Goal: Task Accomplishment & Management: Manage account settings

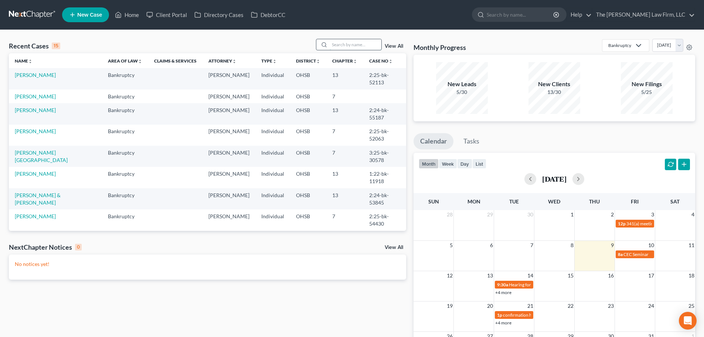
click at [341, 44] on input "search" at bounding box center [356, 44] width 52 height 11
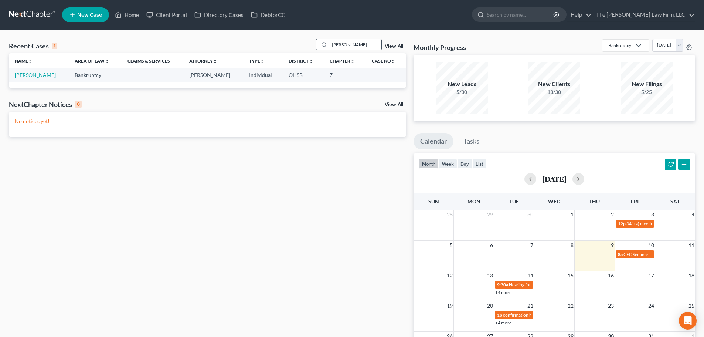
click at [350, 44] on input "barlow" at bounding box center [356, 44] width 52 height 11
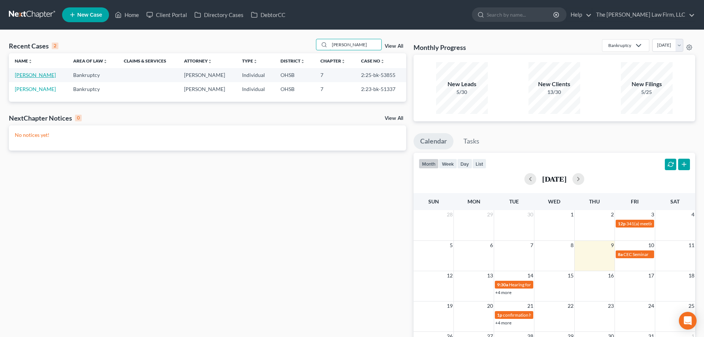
type input "lentz"
click at [35, 76] on link "[PERSON_NAME]" at bounding box center [35, 75] width 41 height 6
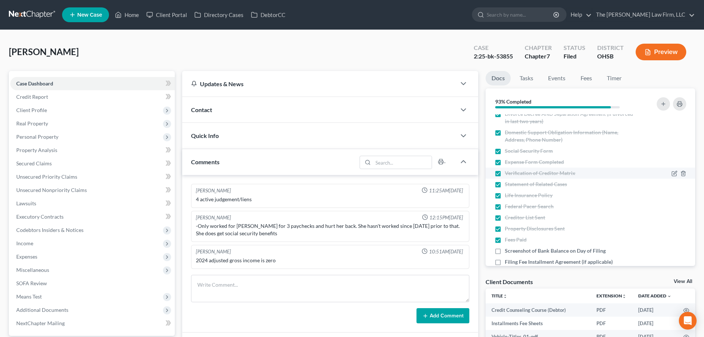
scroll to position [230, 0]
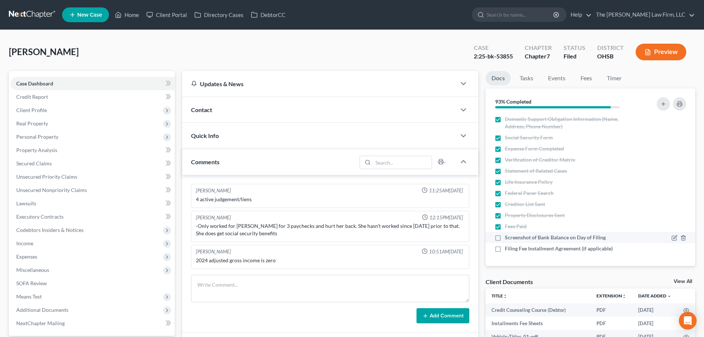
click at [552, 236] on span "Screenshot of Bank Balance on Day of Filing" at bounding box center [555, 237] width 101 height 7
click at [513, 236] on input "Screenshot of Bank Balance on Day of Filing" at bounding box center [510, 236] width 5 height 5
checkbox input "true"
click at [546, 247] on span "Filing Fee Installment Agreement (if applicable)" at bounding box center [559, 248] width 108 height 7
click at [513, 247] on input "Filing Fee Installment Agreement (if applicable)" at bounding box center [510, 247] width 5 height 5
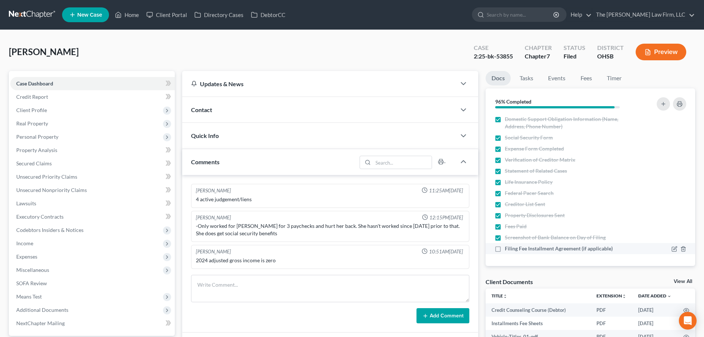
checkbox input "true"
click at [527, 74] on link "Tasks" at bounding box center [527, 78] width 26 height 14
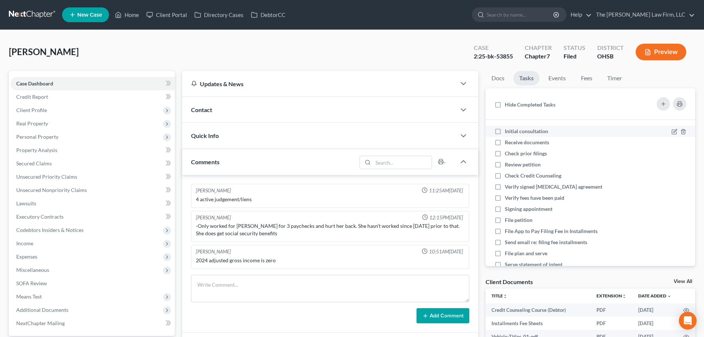
click at [521, 131] on span "Initial consultation" at bounding box center [526, 131] width 43 height 6
click at [513, 131] on input "Initial consultation" at bounding box center [510, 130] width 5 height 5
checkbox input "true"
click at [518, 142] on span "Receive documents" at bounding box center [527, 142] width 44 height 6
click at [513, 142] on input "Receive documents" at bounding box center [510, 141] width 5 height 5
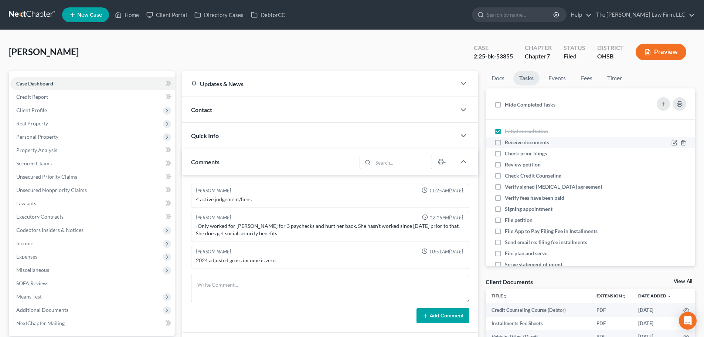
checkbox input "true"
click at [518, 153] on span "Check prior filings" at bounding box center [526, 153] width 42 height 6
click at [513, 153] on input "Check prior filings" at bounding box center [510, 152] width 5 height 5
checkbox input "true"
click at [518, 162] on span "Review petition" at bounding box center [523, 164] width 36 height 6
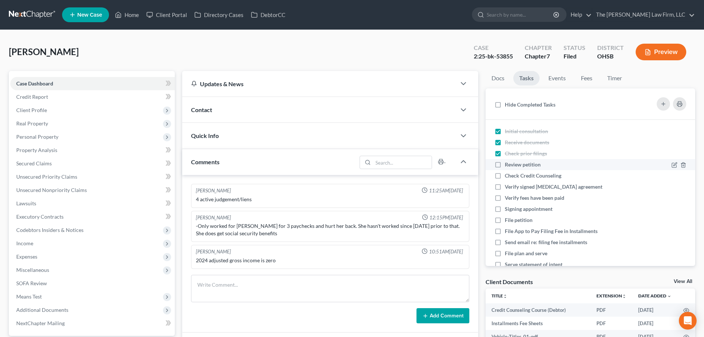
click at [513, 162] on input "Review petition" at bounding box center [510, 163] width 5 height 5
checkbox input "true"
click at [516, 178] on span "Check Credit Counseling" at bounding box center [533, 175] width 57 height 6
click at [513, 177] on input "Check Credit Counseling" at bounding box center [510, 174] width 5 height 5
checkbox input "true"
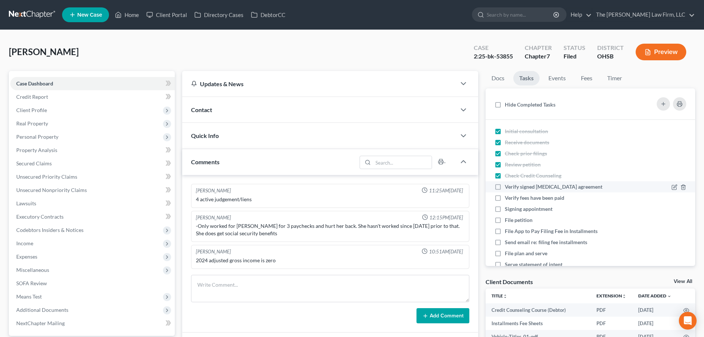
click at [515, 189] on span "Verify signed retainer agreement" at bounding box center [554, 186] width 98 height 6
click at [513, 188] on input "Verify signed retainer agreement" at bounding box center [510, 185] width 5 height 5
checkbox input "true"
click at [514, 201] on div "Verify fees have been paid" at bounding box center [537, 197] width 65 height 7
click at [513, 199] on input "Verify fees have been paid" at bounding box center [510, 196] width 5 height 5
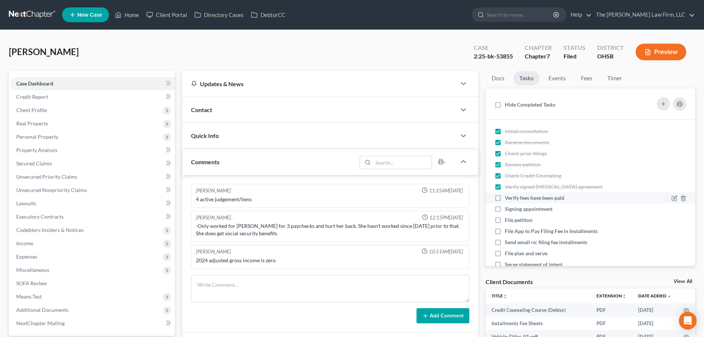
checkbox input "true"
click at [514, 207] on span "Signing appointment" at bounding box center [529, 209] width 48 height 6
click at [513, 207] on input "Signing appointment" at bounding box center [510, 207] width 5 height 5
checkbox input "true"
drag, startPoint x: 513, startPoint y: 219, endPoint x: 513, endPoint y: 223, distance: 3.8
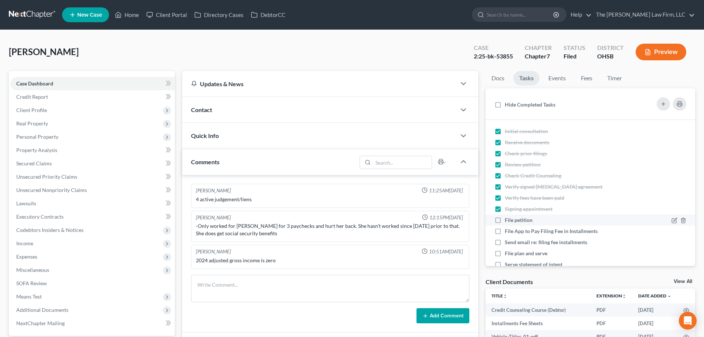
click at [513, 219] on span "File petition" at bounding box center [519, 220] width 28 height 6
click at [513, 219] on input "File petition" at bounding box center [510, 218] width 5 height 5
checkbox input "true"
click at [514, 232] on span "File App to Pay Filing Fee in Installments" at bounding box center [551, 231] width 93 height 6
click at [513, 232] on input "File App to Pay Filing Fee in Installments" at bounding box center [510, 229] width 5 height 5
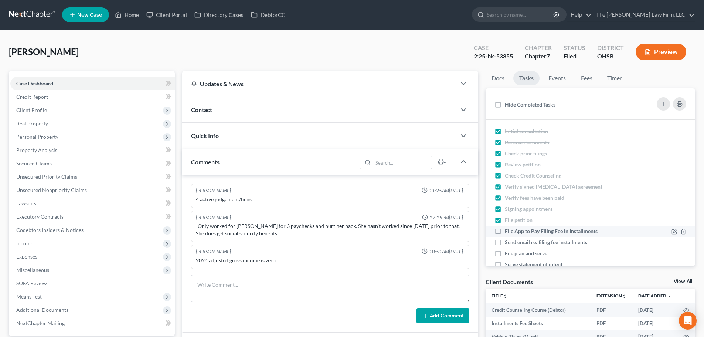
checkbox input "true"
click at [510, 242] on span "Send email re: filing fee installments" at bounding box center [546, 242] width 82 height 6
click at [510, 242] on input "Send email re: filing fee installments" at bounding box center [510, 240] width 5 height 5
checkbox input "true"
click at [508, 251] on span "File plan and serve" at bounding box center [526, 253] width 43 height 6
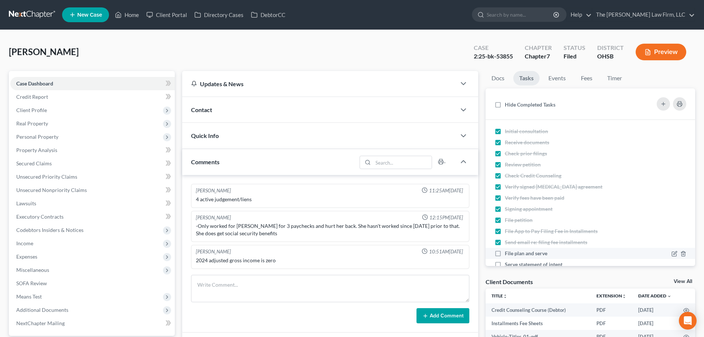
click at [508, 251] on input "File plan and serve" at bounding box center [510, 252] width 5 height 5
checkbox input "true"
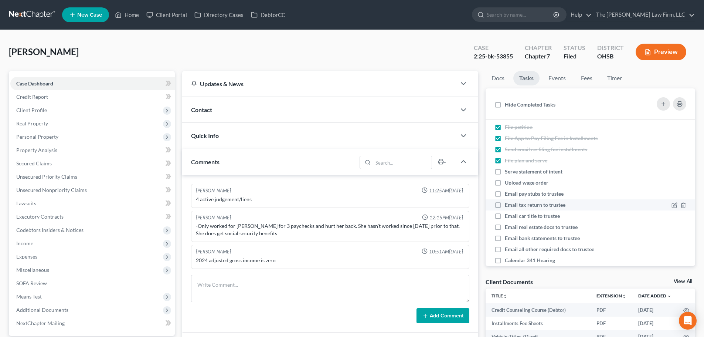
scroll to position [123, 0]
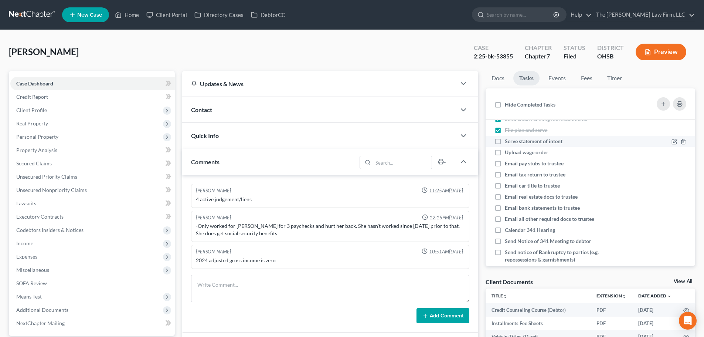
click at [517, 139] on span "Serve statement of intent" at bounding box center [534, 141] width 58 height 6
click at [513, 139] on input "Serve statement of intent" at bounding box center [510, 140] width 5 height 5
checkbox input "true"
click at [512, 153] on span "Upload wage order" at bounding box center [527, 152] width 44 height 6
click at [512, 153] on input "Upload wage order" at bounding box center [510, 151] width 5 height 5
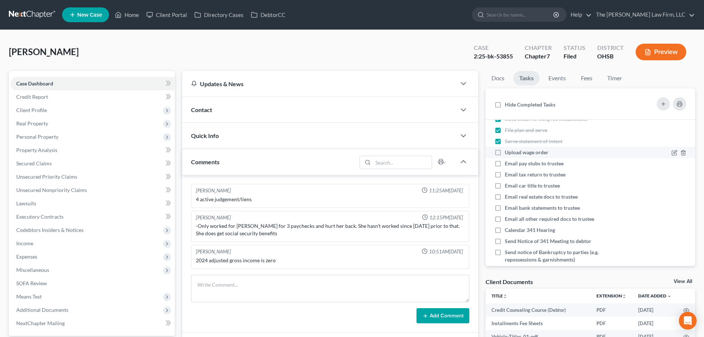
checkbox input "true"
click at [512, 163] on span "Email pay stubs to trustee" at bounding box center [534, 163] width 59 height 6
click at [512, 163] on input "Email pay stubs to trustee" at bounding box center [510, 162] width 5 height 5
checkbox input "true"
drag, startPoint x: 512, startPoint y: 174, endPoint x: 513, endPoint y: 182, distance: 7.8
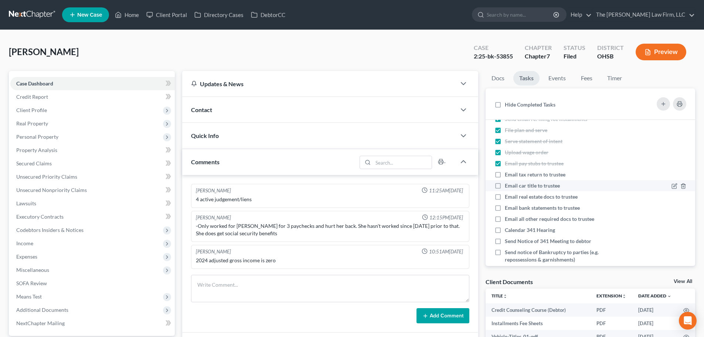
click at [513, 174] on span "Email tax return to trustee" at bounding box center [535, 174] width 61 height 6
click at [513, 174] on input "Email tax return to trustee" at bounding box center [510, 173] width 5 height 5
checkbox input "true"
click at [514, 185] on span "Email car title to trustee" at bounding box center [532, 185] width 55 height 6
click at [513, 185] on input "Email car title to trustee" at bounding box center [510, 184] width 5 height 5
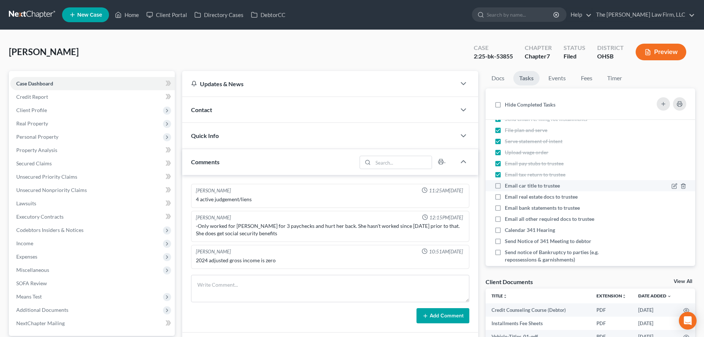
checkbox input "true"
click at [515, 194] on span "Email real estate docs to trustee" at bounding box center [541, 196] width 73 height 6
click at [513, 194] on input "Email real estate docs to trustee" at bounding box center [510, 195] width 5 height 5
checkbox input "true"
click at [516, 207] on span "Email bank statements to trustee" at bounding box center [542, 207] width 75 height 6
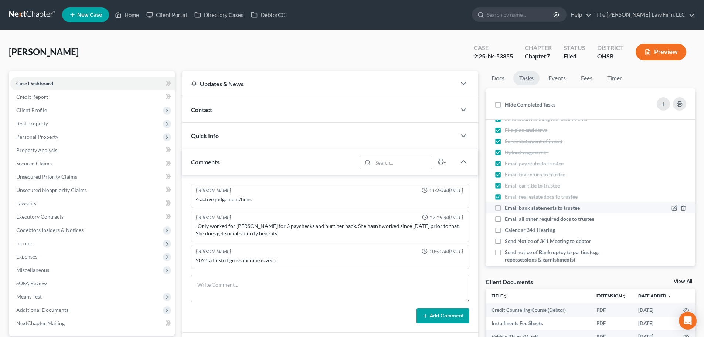
click at [513, 207] on input "Email bank statements to trustee" at bounding box center [510, 206] width 5 height 5
checkbox input "true"
click at [515, 219] on span "Email all other required docs to trustee" at bounding box center [549, 219] width 89 height 6
click at [513, 219] on input "Email all other required docs to trustee" at bounding box center [510, 217] width 5 height 5
checkbox input "true"
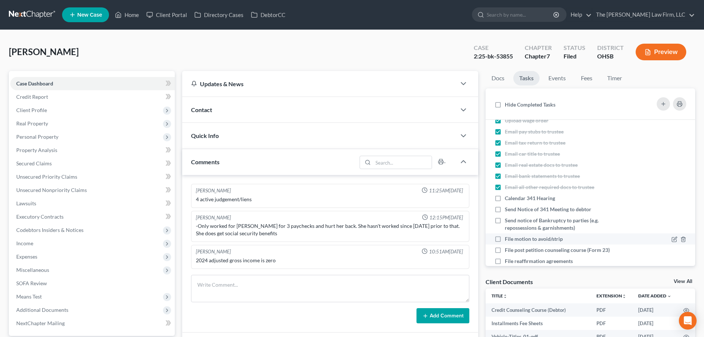
scroll to position [185, 0]
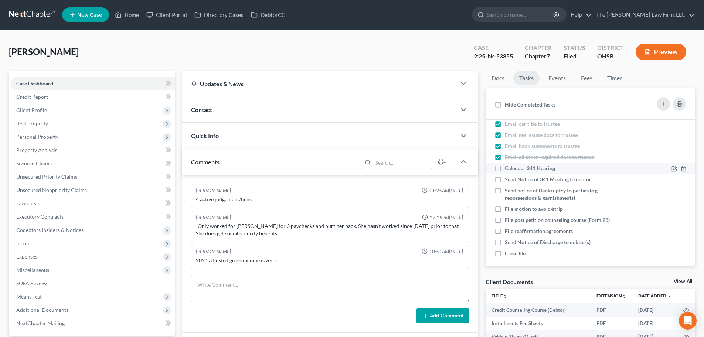
click at [508, 169] on span "Calendar 341 Hearing" at bounding box center [530, 168] width 50 height 6
click at [508, 169] on input "Calendar 341 Hearing" at bounding box center [510, 166] width 5 height 5
checkbox input "true"
click at [511, 178] on span "Send Notice of 341 Meeting to debtor" at bounding box center [548, 179] width 86 height 6
click at [511, 178] on input "Send Notice of 341 Meeting to debtor" at bounding box center [510, 178] width 5 height 5
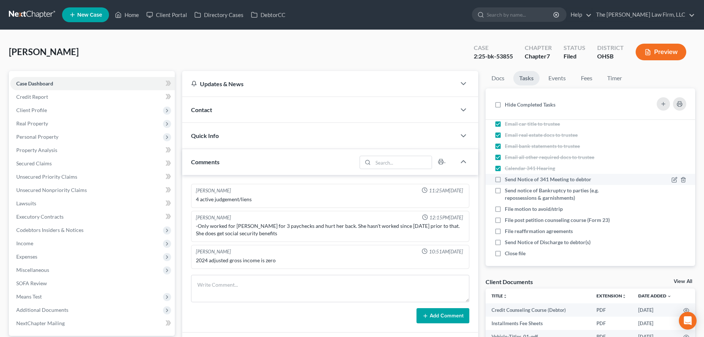
checkbox input "true"
click at [515, 190] on span "Send notice of Bankruptcy to parties (e.g. repossessions & garnishments)" at bounding box center [552, 194] width 94 height 14
click at [513, 190] on input "Send notice of Bankruptcy to parties (e.g. repossessions & garnishments)" at bounding box center [510, 189] width 5 height 5
checkbox input "true"
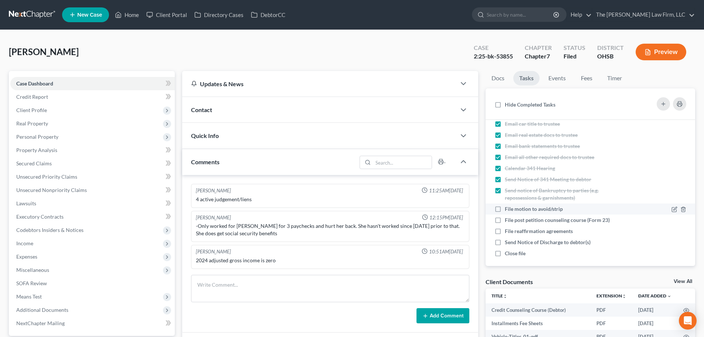
click at [520, 208] on span "File motion to avoid/strip" at bounding box center [534, 209] width 58 height 6
click at [513, 208] on input "File motion to avoid/strip" at bounding box center [510, 207] width 5 height 5
checkbox input "true"
click at [520, 220] on span "File post petition counseling course (Form 23)" at bounding box center [557, 220] width 105 height 6
click at [513, 220] on input "File post petition counseling course (Form 23)" at bounding box center [510, 218] width 5 height 5
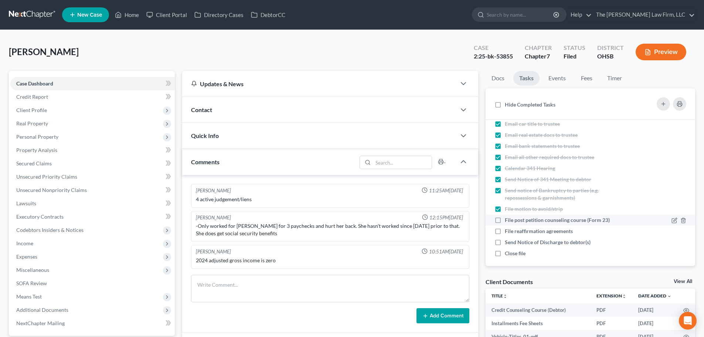
checkbox input "true"
click at [518, 233] on span "File reaffirmation agreements" at bounding box center [539, 231] width 68 height 6
click at [513, 232] on input "File reaffirmation agreements" at bounding box center [510, 229] width 5 height 5
checkbox input "true"
click at [518, 243] on span "Send Notice of Discharge to debtor(s)" at bounding box center [548, 242] width 86 height 6
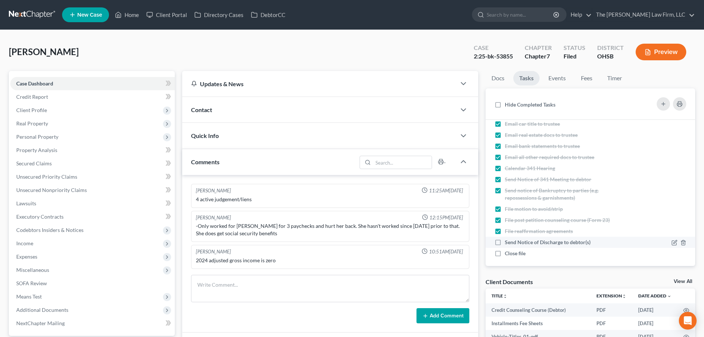
click at [513, 243] on input "Send Notice of Discharge to debtor(s)" at bounding box center [510, 240] width 5 height 5
checkbox input "true"
click at [514, 258] on li "Close file" at bounding box center [591, 253] width 210 height 11
click at [514, 255] on span "Close file" at bounding box center [515, 253] width 21 height 6
click at [513, 254] on input "Close file" at bounding box center [510, 252] width 5 height 5
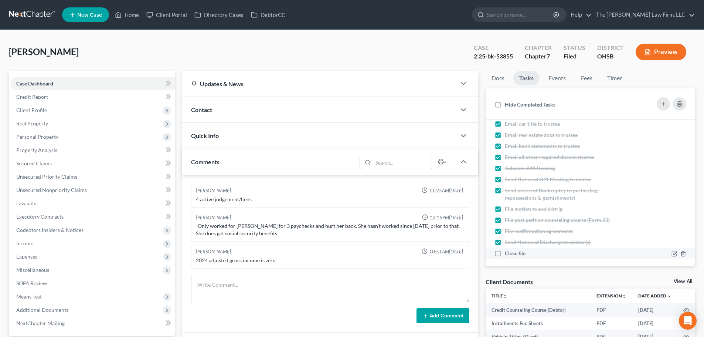
checkbox input "true"
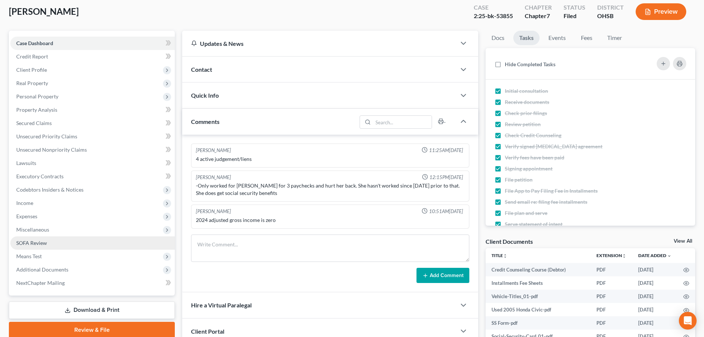
scroll to position [62, 0]
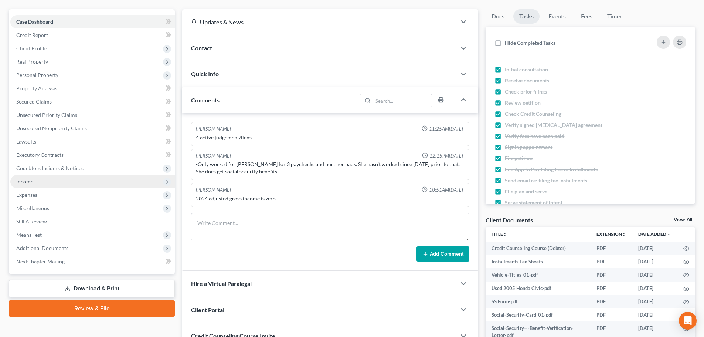
click at [35, 183] on span "Income" at bounding box center [92, 181] width 164 height 13
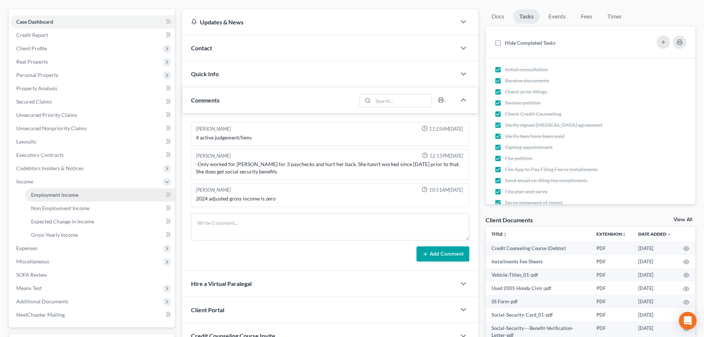
click at [36, 193] on span "Employment Income" at bounding box center [54, 194] width 47 height 6
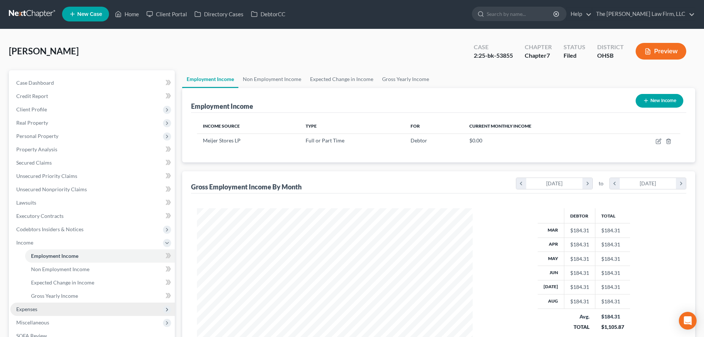
scroll to position [123, 0]
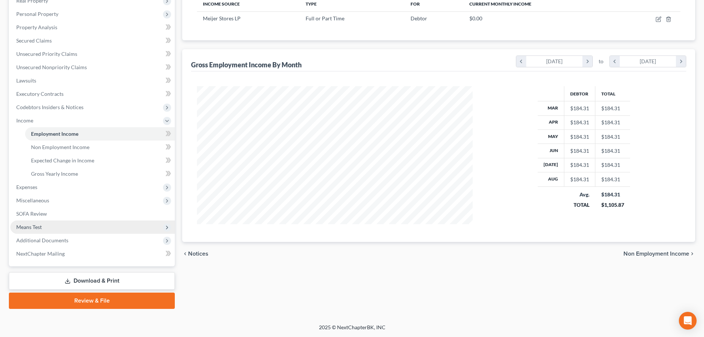
click at [43, 226] on span "Means Test" at bounding box center [92, 226] width 164 height 13
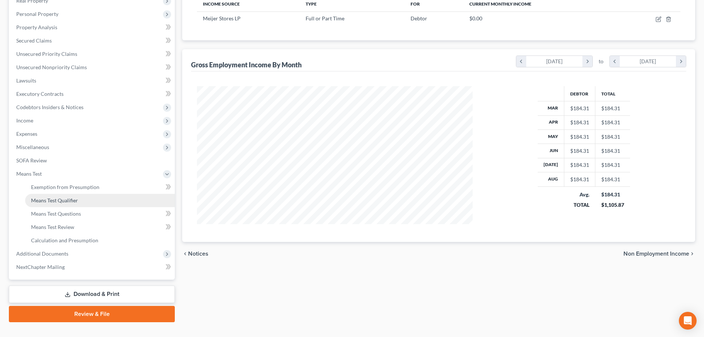
click at [57, 199] on span "Means Test Qualifier" at bounding box center [54, 200] width 47 height 6
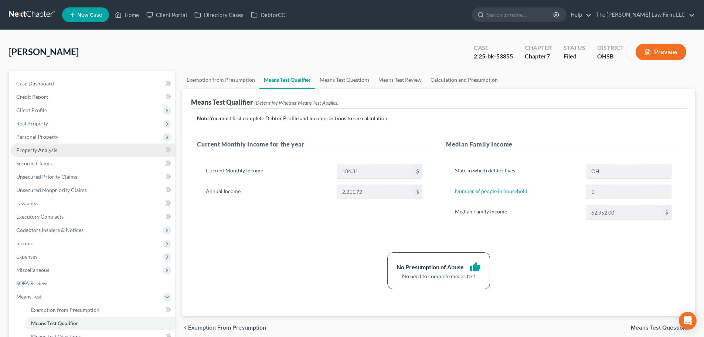
click at [62, 155] on link "Property Analysis" at bounding box center [92, 149] width 164 height 13
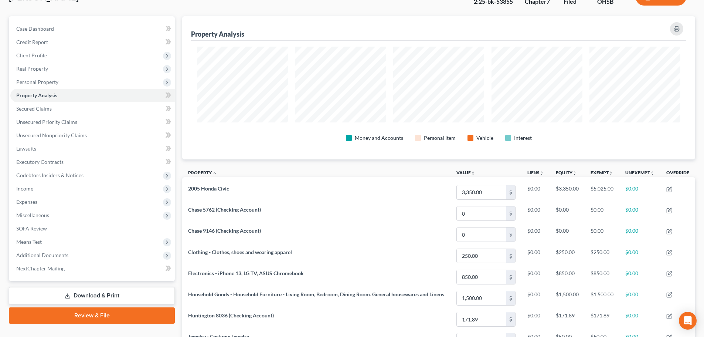
scroll to position [8, 0]
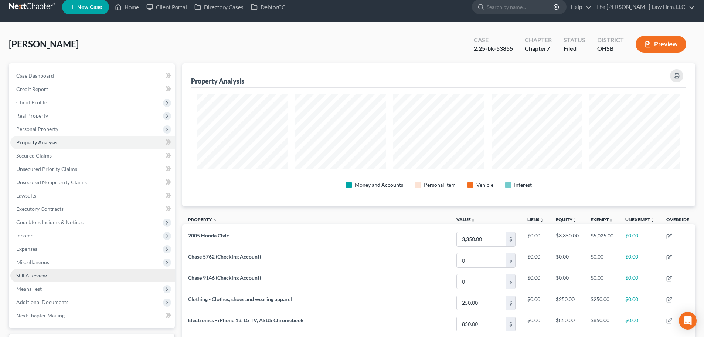
click at [54, 275] on link "SOFA Review" at bounding box center [92, 275] width 164 height 13
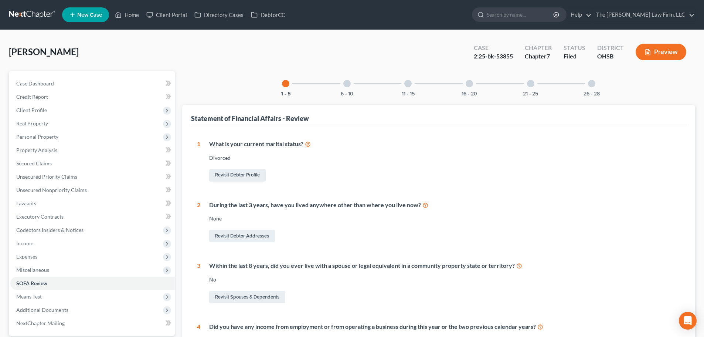
click at [346, 88] on div "6 - 10" at bounding box center [347, 83] width 25 height 25
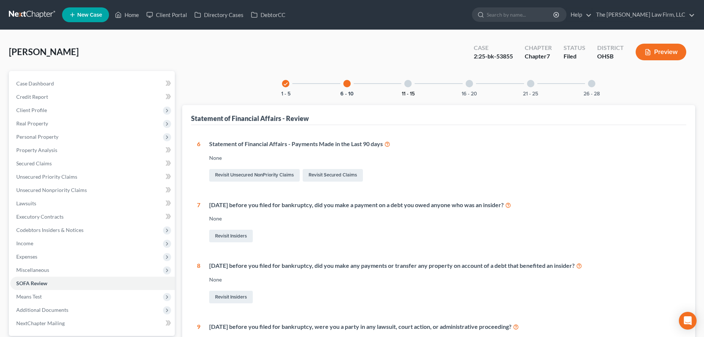
click at [404, 95] on button "11 - 15" at bounding box center [408, 93] width 13 height 5
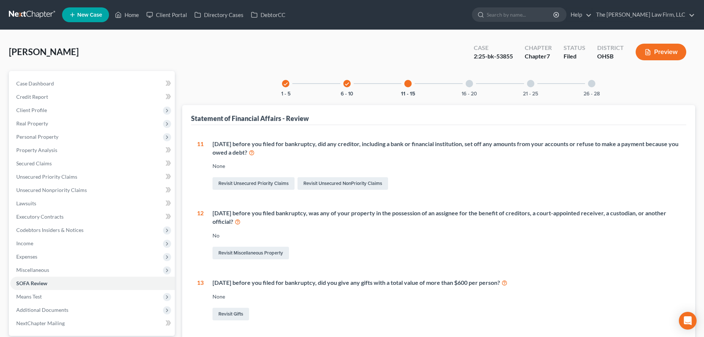
click at [470, 88] on div "16 - 20" at bounding box center [469, 83] width 25 height 25
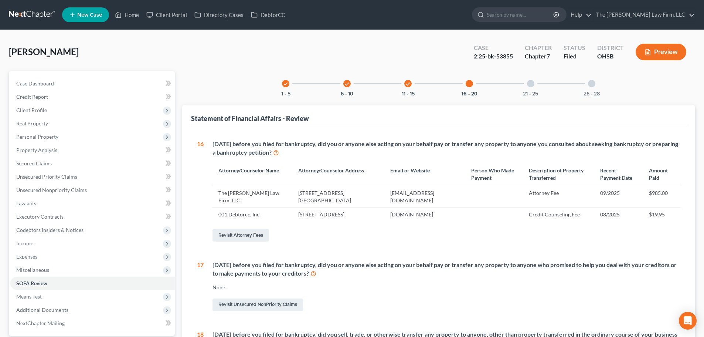
click at [535, 85] on div "21 - 25" at bounding box center [530, 83] width 25 height 25
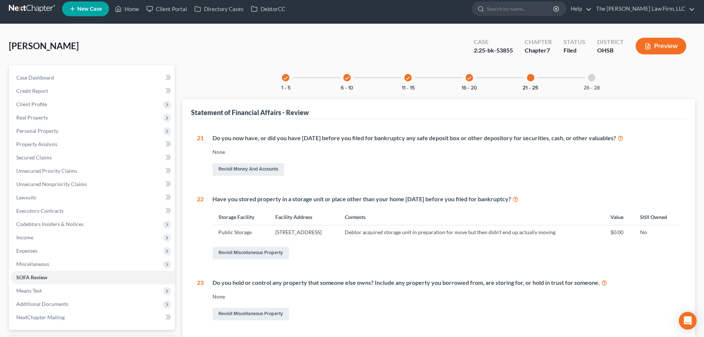
click at [593, 84] on div "26 - 28" at bounding box center [591, 77] width 25 height 25
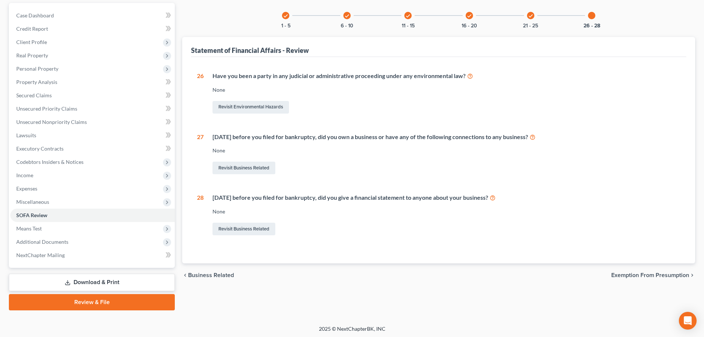
scroll to position [69, 0]
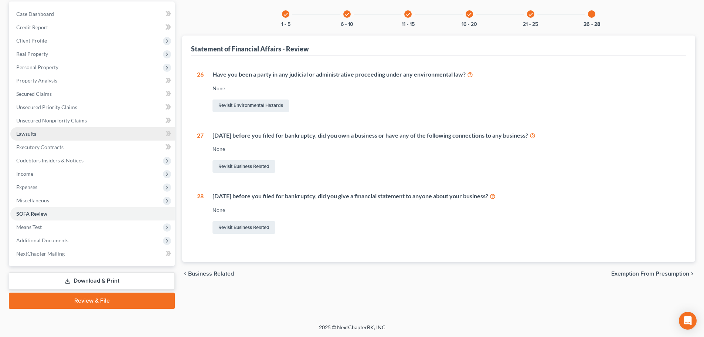
click at [37, 135] on link "Lawsuits" at bounding box center [92, 133] width 164 height 13
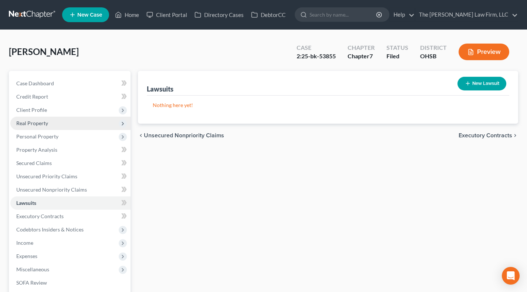
click at [46, 122] on span "Real Property" at bounding box center [32, 123] width 32 height 6
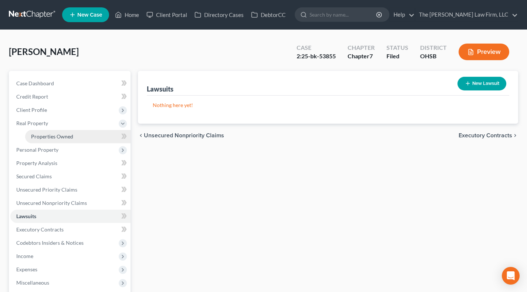
click at [54, 136] on span "Properties Owned" at bounding box center [52, 136] width 42 height 6
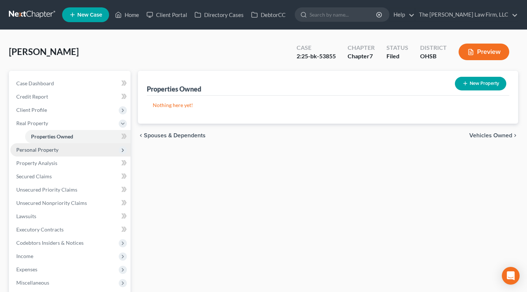
click at [80, 150] on span "Personal Property" at bounding box center [70, 149] width 120 height 13
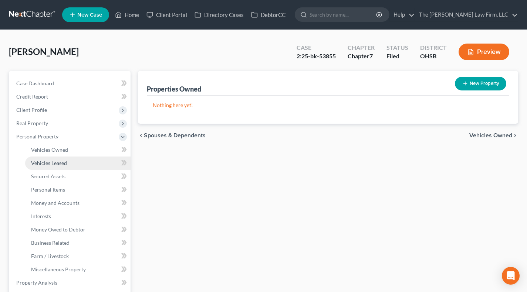
click at [65, 160] on span "Vehicles Leased" at bounding box center [49, 163] width 36 height 6
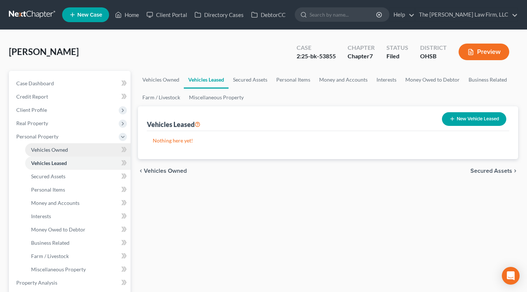
click at [63, 149] on span "Vehicles Owned" at bounding box center [49, 150] width 37 height 6
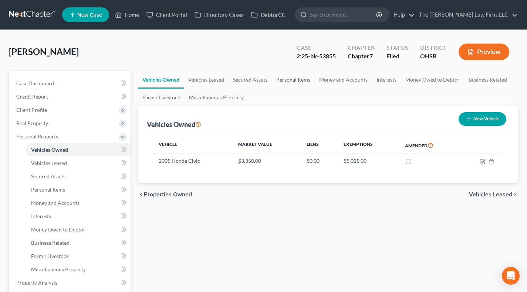
click at [299, 86] on link "Personal Items" at bounding box center [293, 80] width 43 height 18
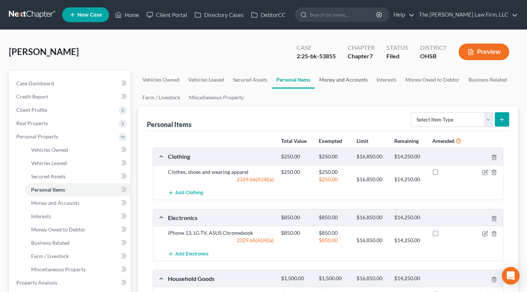
click at [323, 74] on link "Money and Accounts" at bounding box center [343, 80] width 57 height 18
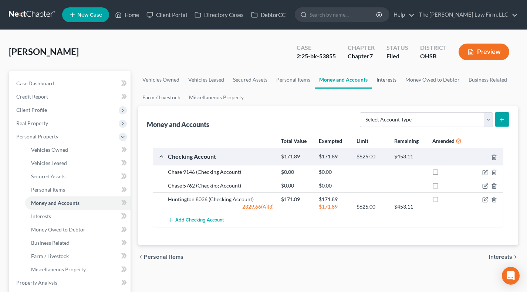
click at [386, 83] on link "Interests" at bounding box center [386, 80] width 29 height 18
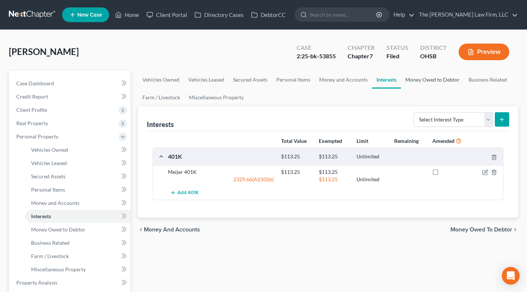
click at [412, 84] on link "Money Owed to Debtor" at bounding box center [432, 80] width 63 height 18
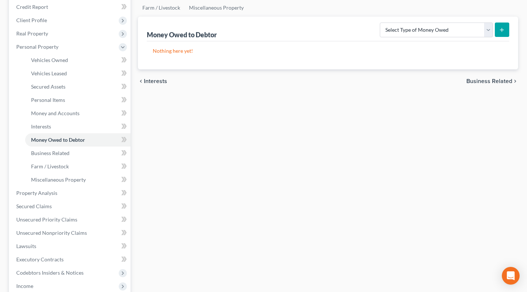
scroll to position [123, 0]
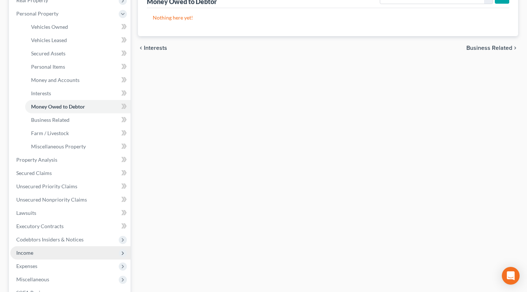
click at [66, 252] on span "Income" at bounding box center [70, 253] width 120 height 13
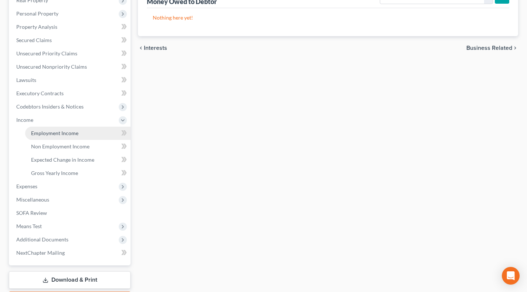
click at [55, 133] on span "Employment Income" at bounding box center [54, 133] width 47 height 6
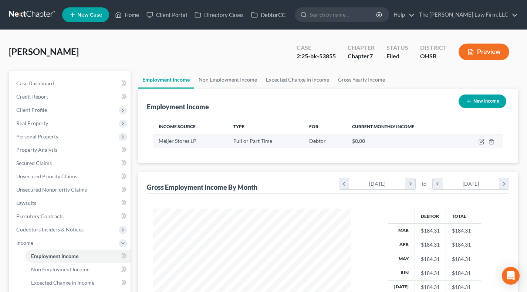
scroll to position [132, 213]
click at [235, 80] on link "Non Employment Income" at bounding box center [227, 80] width 67 height 18
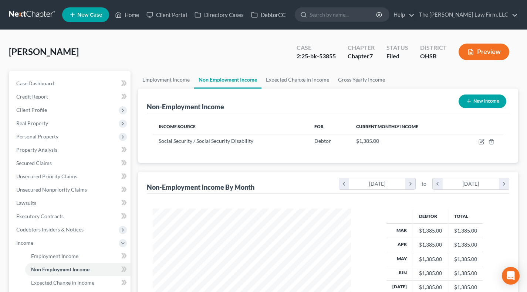
scroll to position [132, 213]
click at [284, 86] on link "Expected Change in Income" at bounding box center [297, 80] width 72 height 18
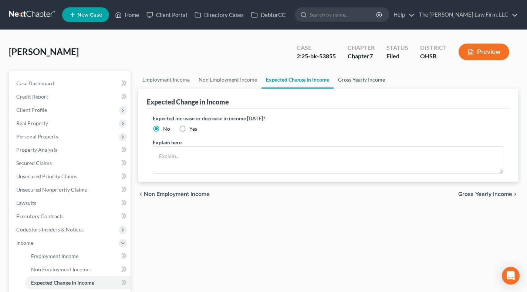
click at [355, 77] on link "Gross Yearly Income" at bounding box center [361, 80] width 56 height 18
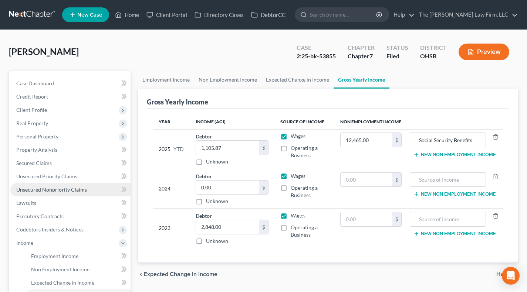
click at [69, 190] on span "Unsecured Nonpriority Claims" at bounding box center [51, 190] width 71 height 6
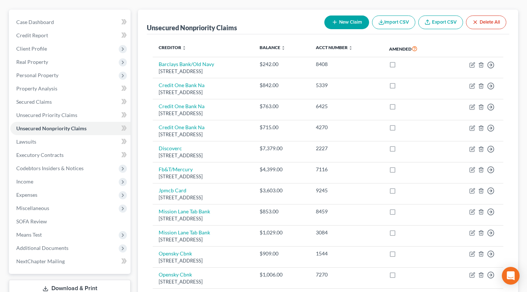
scroll to position [61, 0]
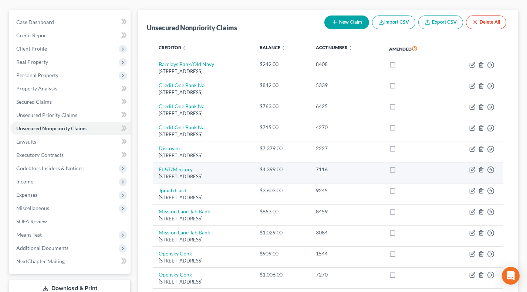
click at [168, 169] on link "Fb&T/Mercury" at bounding box center [176, 169] width 34 height 6
select select "43"
select select "2"
select select "0"
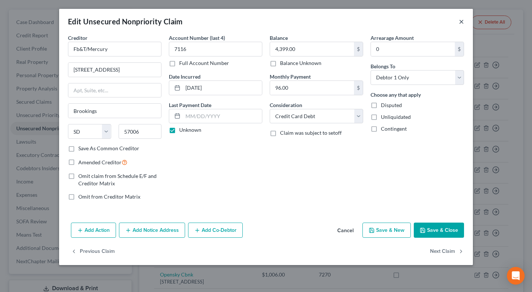
click at [459, 21] on button "×" at bounding box center [461, 21] width 5 height 9
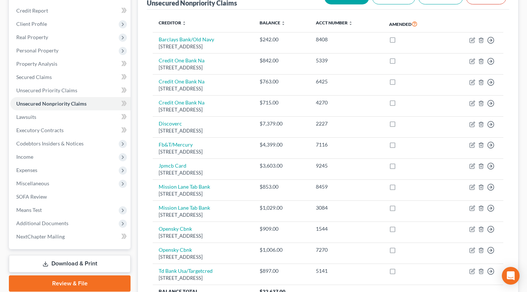
scroll to position [35, 0]
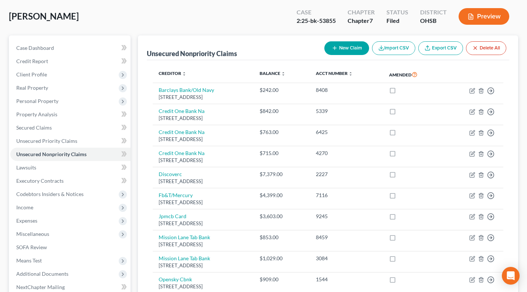
click at [162, 55] on div "Unsecured Nonpriority Claims" at bounding box center [192, 53] width 90 height 9
click at [152, 76] on div "Creditor expand_more expand_less unfold_more Balance expand_more expand_less un…" at bounding box center [328, 212] width 362 height 304
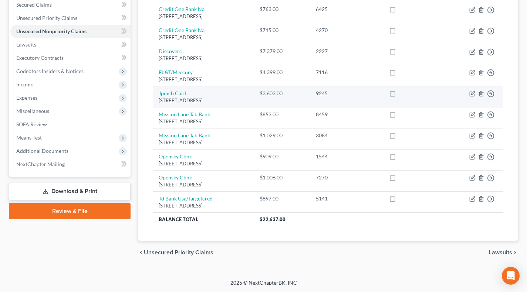
scroll to position [97, 0]
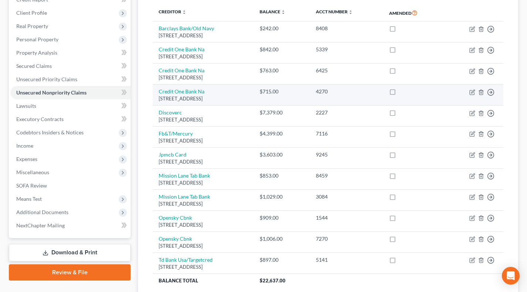
click at [217, 99] on div "PO Box 98875, Las Vegas, NV 89193" at bounding box center [203, 98] width 89 height 7
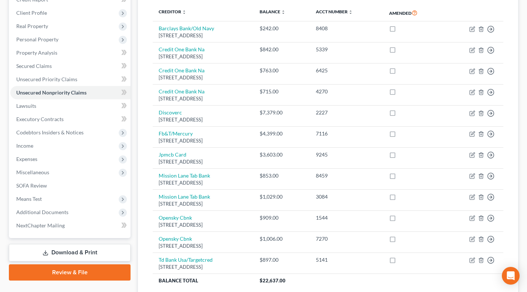
click at [147, 95] on div "Creditor expand_more expand_less unfold_more Balance expand_more expand_less un…" at bounding box center [328, 151] width 362 height 304
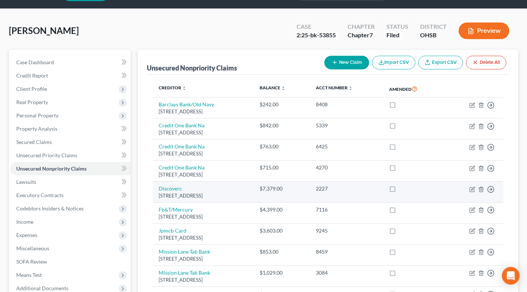
scroll to position [0, 0]
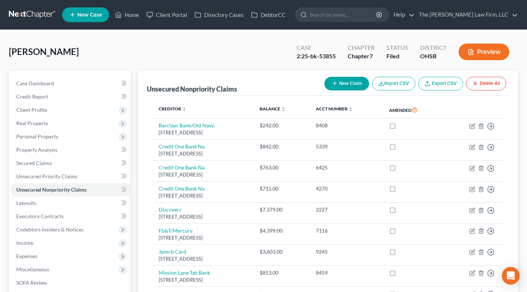
click at [404, 106] on th "Amended" at bounding box center [413, 110] width 60 height 17
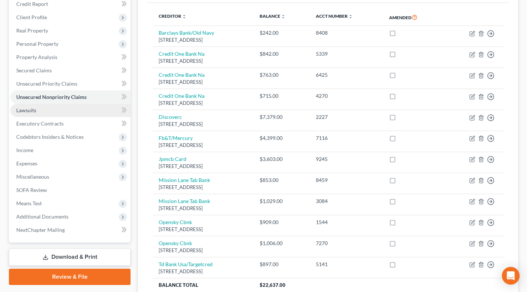
scroll to position [159, 0]
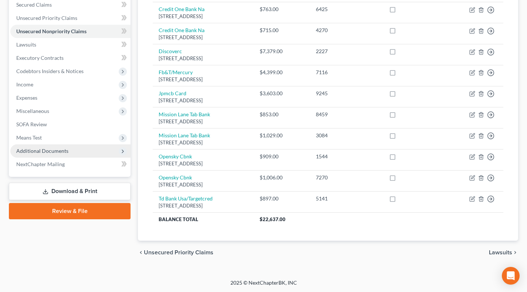
click at [43, 154] on span "Additional Documents" at bounding box center [70, 151] width 120 height 13
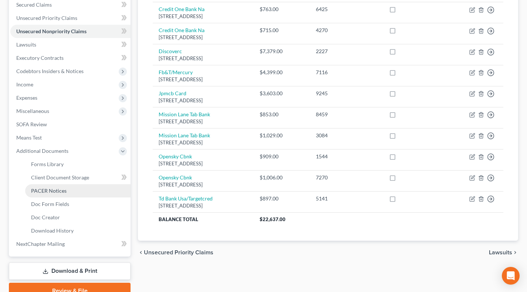
click at [44, 190] on span "PACER Notices" at bounding box center [48, 191] width 35 height 6
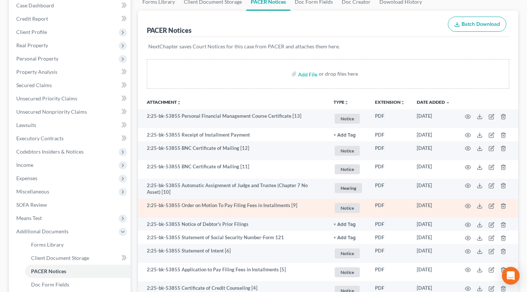
scroll to position [123, 0]
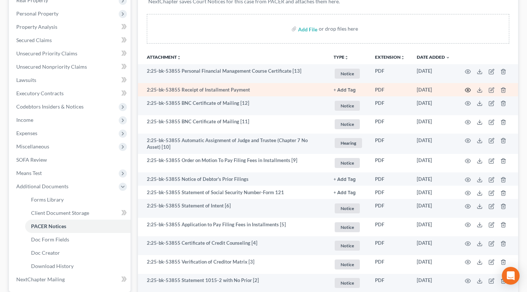
click at [466, 88] on icon "button" at bounding box center [468, 90] width 6 height 4
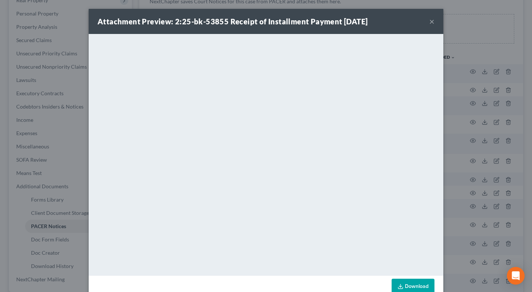
click at [448, 160] on div "Attachment Preview: 2:25-bk-53855 Receipt of Installment Payment 09/25/2025 × <…" at bounding box center [266, 146] width 532 height 292
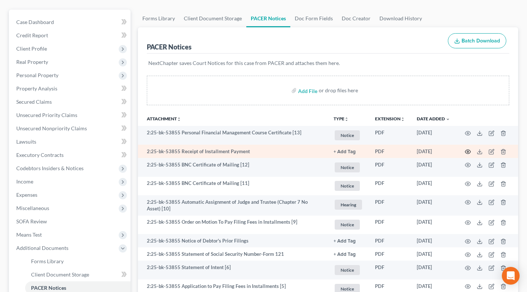
scroll to position [61, 0]
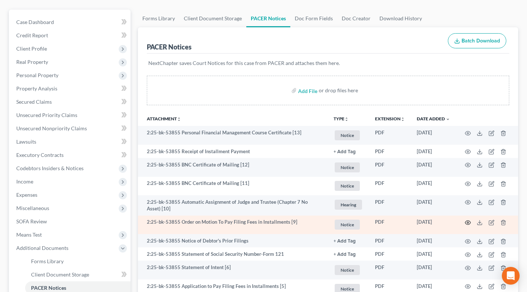
click at [467, 222] on circle "button" at bounding box center [467, 222] width 1 height 1
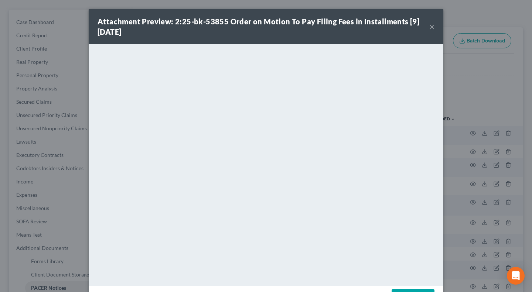
click at [455, 179] on div "Attachment Preview: 2:25-bk-53855 Order on Motion To Pay Filing Fees in Install…" at bounding box center [266, 146] width 532 height 292
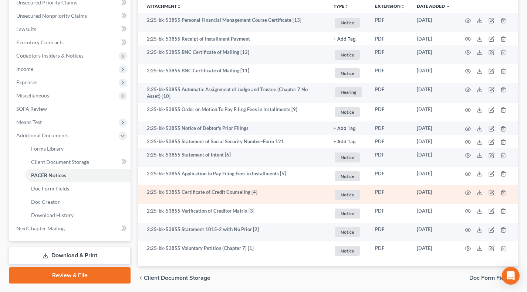
scroll to position [185, 0]
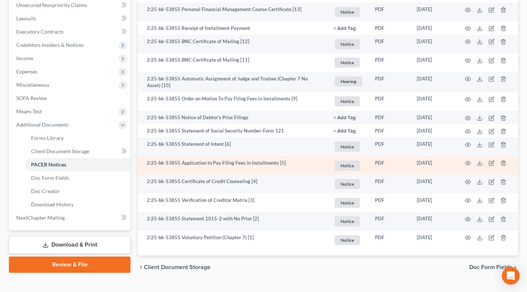
click at [471, 163] on td at bounding box center [487, 165] width 62 height 19
click at [469, 164] on icon "button" at bounding box center [468, 164] width 6 height 4
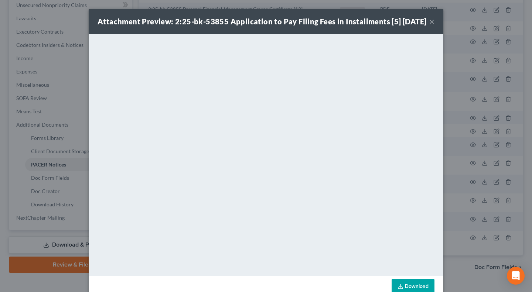
click at [430, 26] on button "×" at bounding box center [432, 21] width 5 height 9
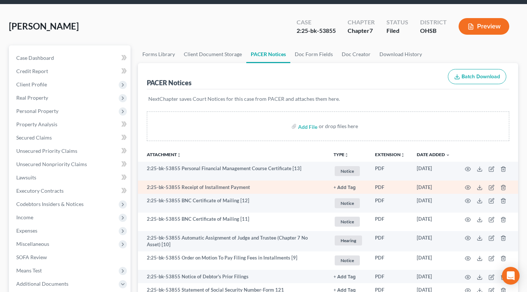
scroll to position [0, 0]
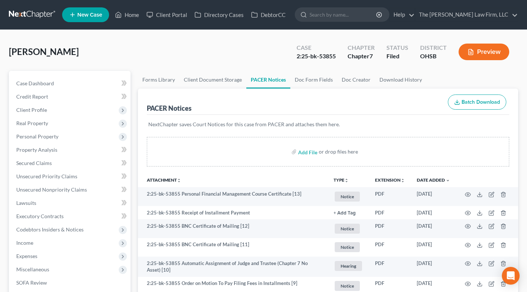
click at [215, 51] on div "Lentz, Tambra Upgraded Case 2:25-bk-53855 Chapter Chapter 7 Status Filed Distri…" at bounding box center [263, 55] width 509 height 32
click at [43, 112] on span "Client Profile" at bounding box center [31, 110] width 31 height 6
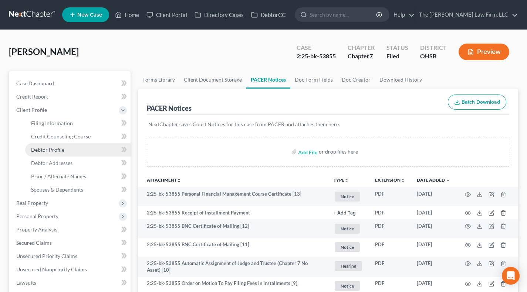
click at [53, 152] on span "Debtor Profile" at bounding box center [47, 150] width 33 height 6
select select "3"
select select "0"
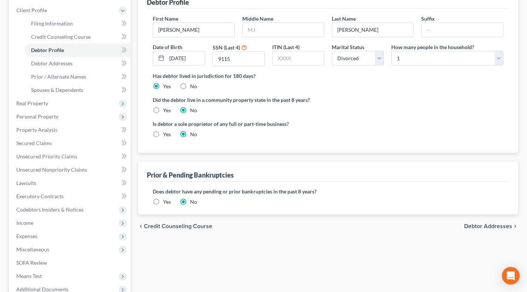
scroll to position [185, 0]
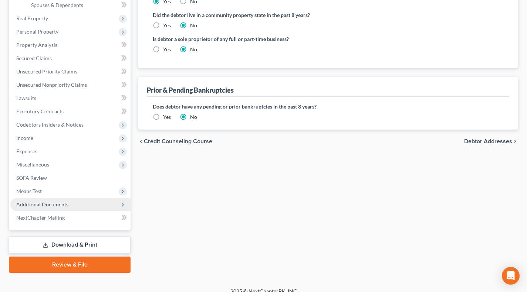
click at [65, 203] on span "Additional Documents" at bounding box center [42, 204] width 52 height 6
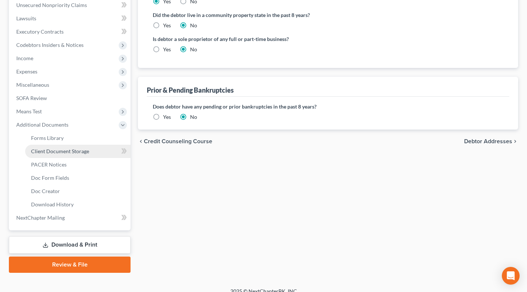
click at [55, 154] on span "Client Document Storage" at bounding box center [60, 151] width 58 height 6
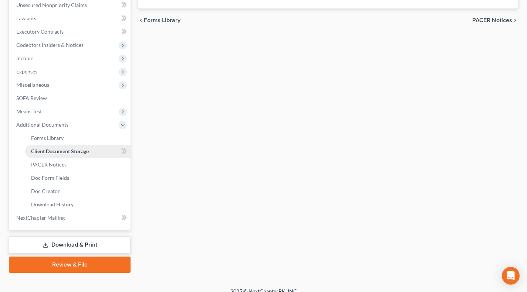
select select "52"
select select "61"
select select "7"
select select "37"
select select "7"
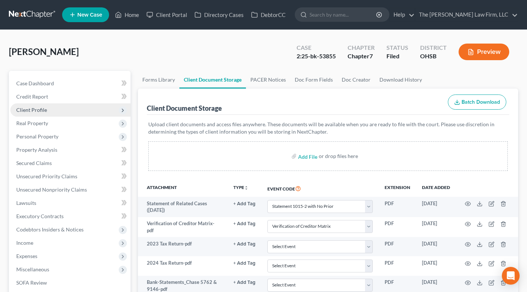
click at [38, 111] on span "Client Profile" at bounding box center [31, 110] width 31 height 6
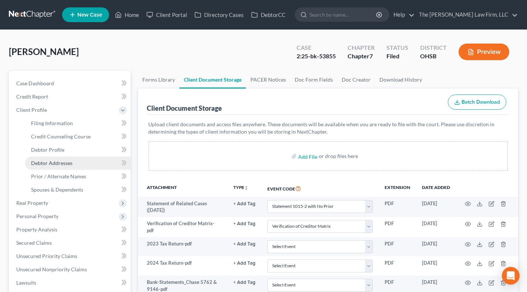
click at [54, 160] on span "Debtor Addresses" at bounding box center [51, 163] width 41 height 6
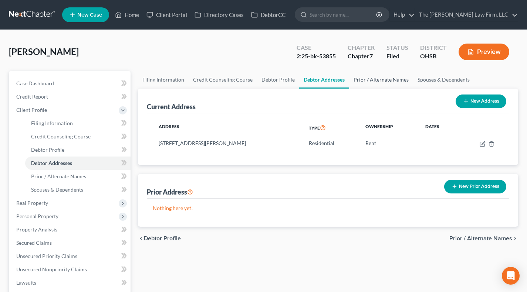
click at [369, 79] on link "Prior / Alternate Names" at bounding box center [381, 80] width 64 height 18
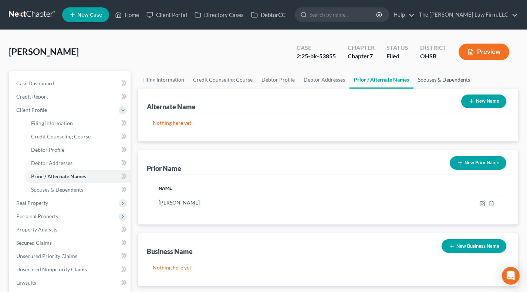
click at [442, 74] on link "Spouses & Dependents" at bounding box center [443, 80] width 61 height 18
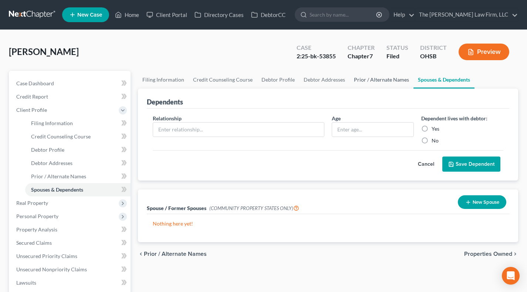
click at [382, 74] on link "Prior / Alternate Names" at bounding box center [381, 80] width 64 height 18
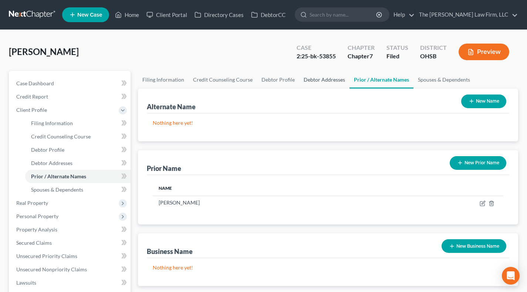
click at [323, 72] on link "Debtor Addresses" at bounding box center [324, 80] width 50 height 18
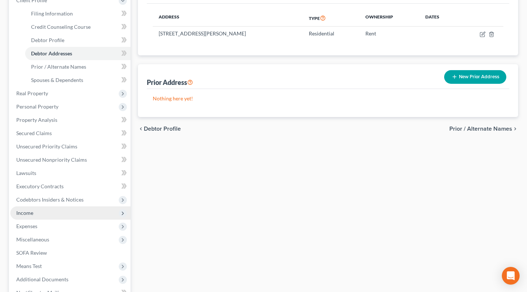
scroll to position [193, 0]
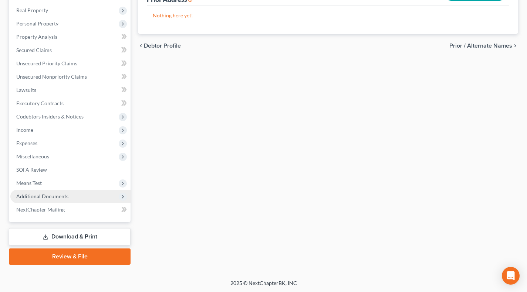
click at [48, 199] on span "Additional Documents" at bounding box center [70, 196] width 120 height 13
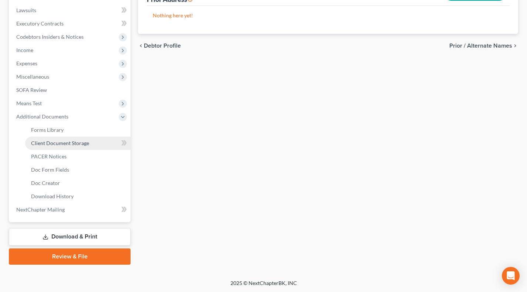
click at [65, 144] on span "Client Document Storage" at bounding box center [60, 143] width 58 height 6
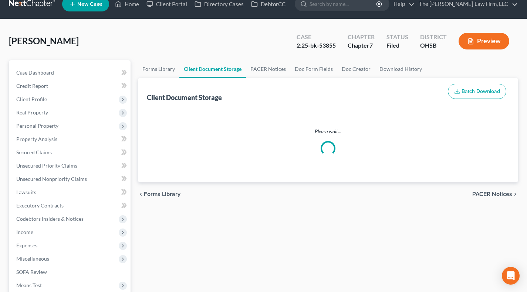
scroll to position [1, 0]
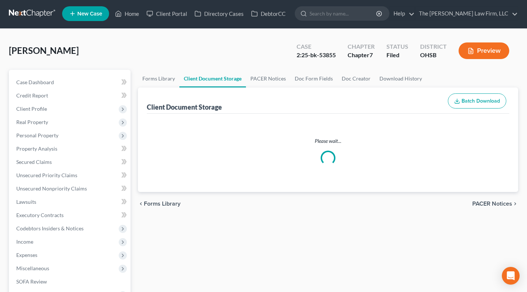
select select "52"
select select "61"
select select "7"
select select "37"
select select "7"
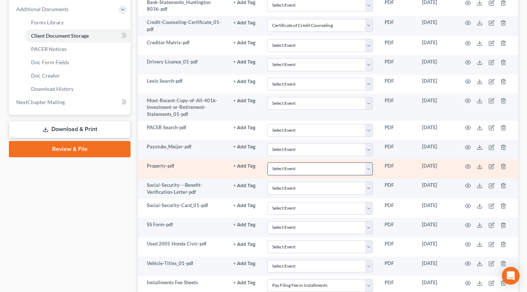
scroll to position [308, 0]
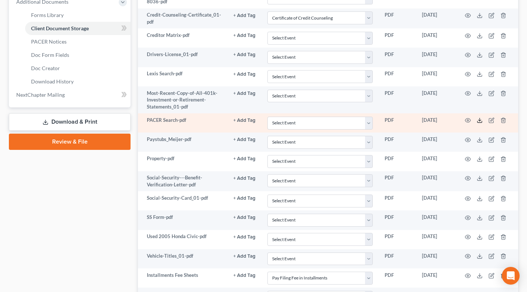
click at [478, 118] on icon at bounding box center [479, 121] width 6 height 6
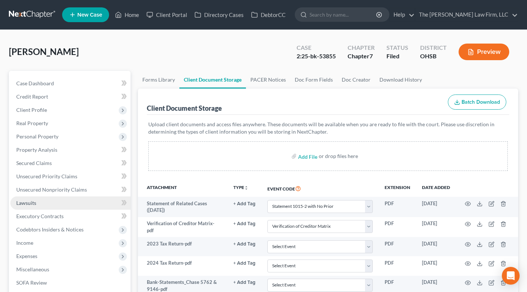
scroll to position [123, 0]
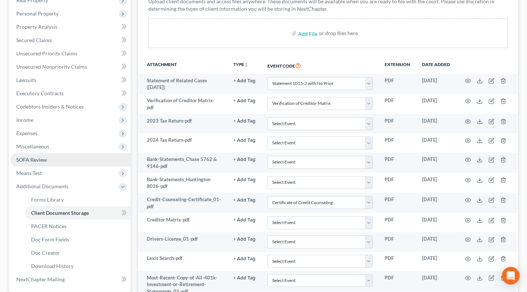
click at [48, 162] on link "SOFA Review" at bounding box center [70, 159] width 120 height 13
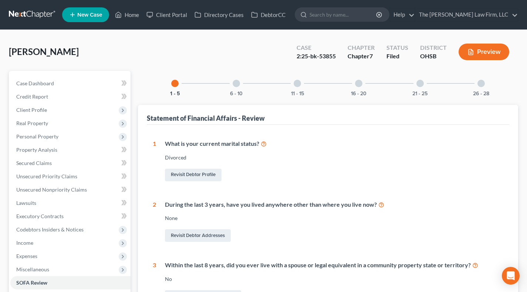
click at [418, 88] on div "21 - 25" at bounding box center [419, 83] width 25 height 25
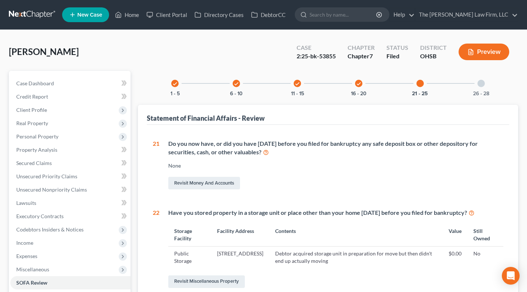
click at [399, 117] on div "Statement of Financial Affairs - Review" at bounding box center [328, 115] width 362 height 20
click at [36, 158] on link "Secured Claims" at bounding box center [70, 163] width 120 height 13
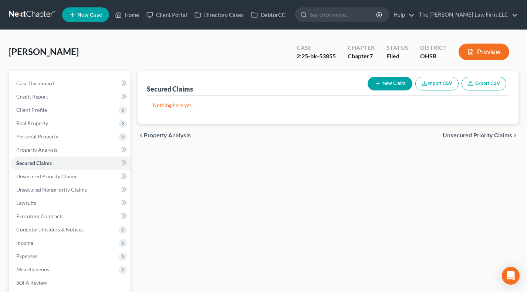
click at [326, 53] on div "2:25-bk-53855" at bounding box center [315, 56] width 39 height 9
click at [268, 50] on div "Lentz, Tambra Upgraded Case 2:25-bk-53855 Chapter Chapter 7 Status Filed Distri…" at bounding box center [263, 55] width 509 height 32
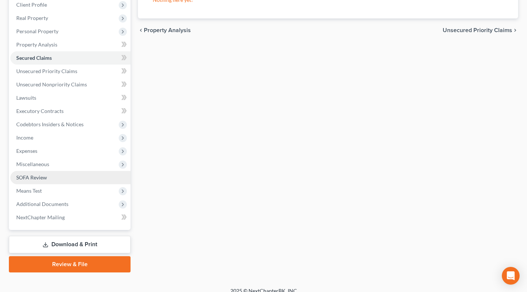
scroll to position [113, 0]
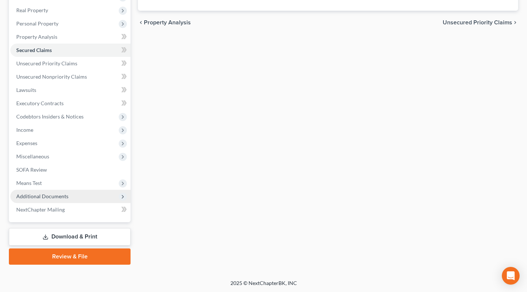
click at [60, 200] on span "Additional Documents" at bounding box center [70, 196] width 120 height 13
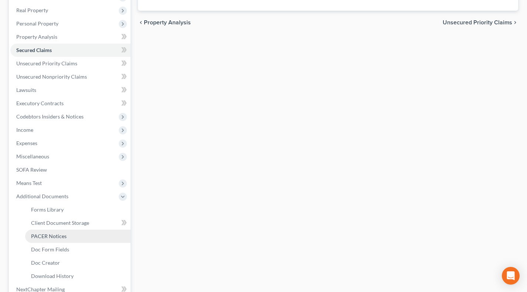
click at [55, 230] on link "PACER Notices" at bounding box center [77, 236] width 105 height 13
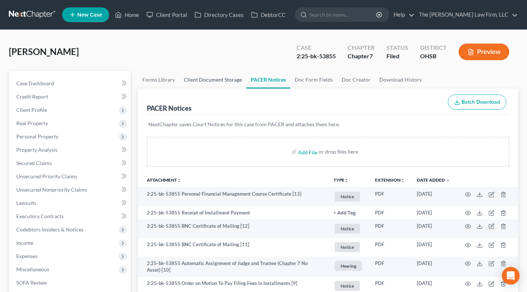
click at [200, 75] on link "Client Document Storage" at bounding box center [212, 80] width 67 height 18
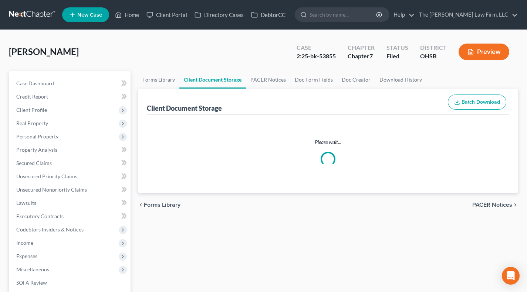
select select "52"
select select "61"
select select "7"
select select "37"
select select "7"
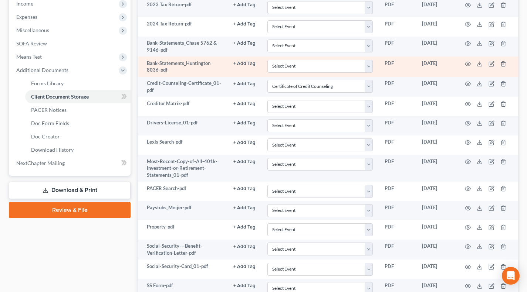
scroll to position [246, 0]
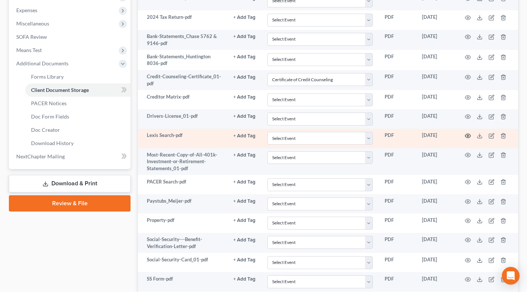
click at [468, 134] on icon "button" at bounding box center [468, 136] width 6 height 6
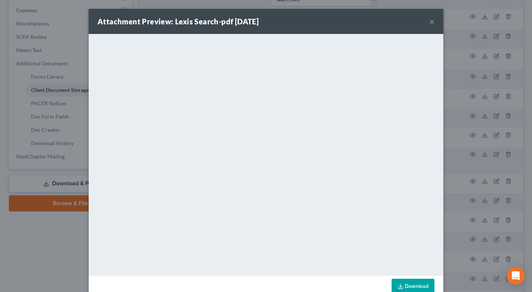
click at [430, 21] on button "×" at bounding box center [432, 21] width 5 height 9
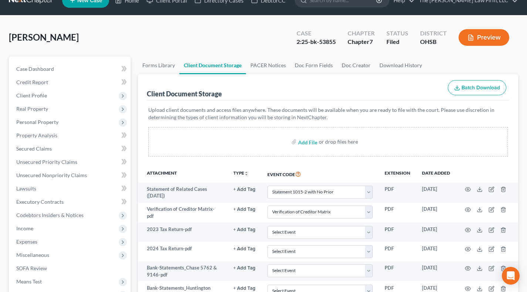
scroll to position [0, 0]
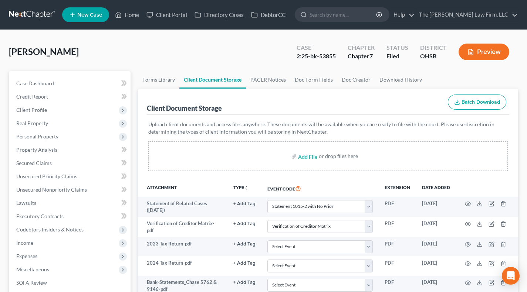
click at [298, 104] on div "Client Document Storage Batch Download" at bounding box center [328, 102] width 362 height 27
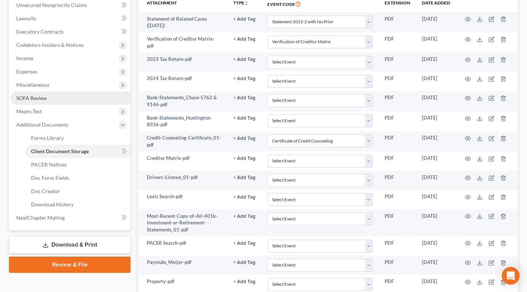
click at [53, 99] on link "SOFA Review" at bounding box center [70, 98] width 120 height 13
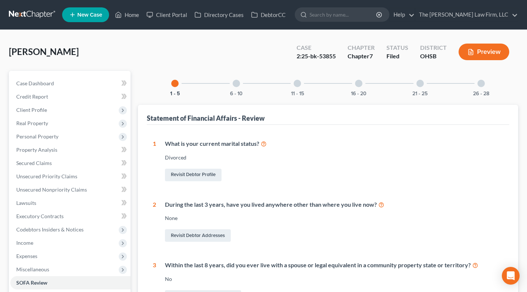
click at [235, 81] on div at bounding box center [236, 83] width 7 height 7
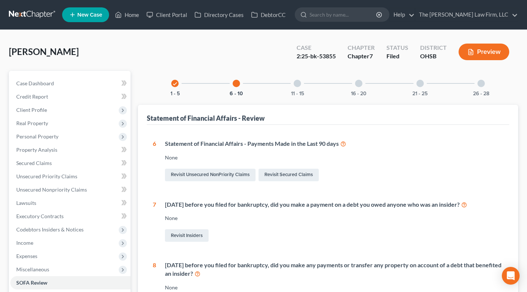
click at [332, 144] on div "Statement of Financial Affairs - Payments Made in the Last 90 days" at bounding box center [334, 144] width 338 height 9
click at [306, 94] on div "11 - 15" at bounding box center [297, 83] width 25 height 25
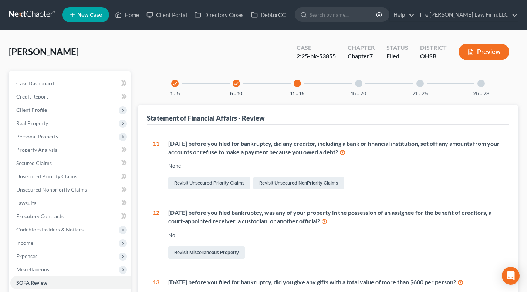
click at [359, 88] on div "16 - 20" at bounding box center [358, 83] width 25 height 25
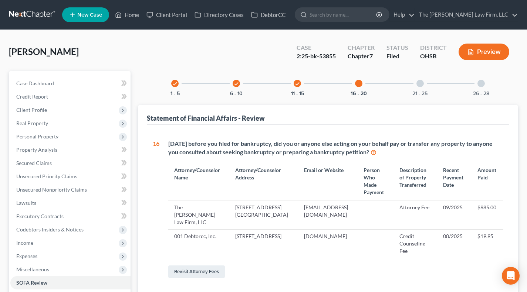
click at [246, 92] on div "check 6 - 10" at bounding box center [236, 83] width 25 height 25
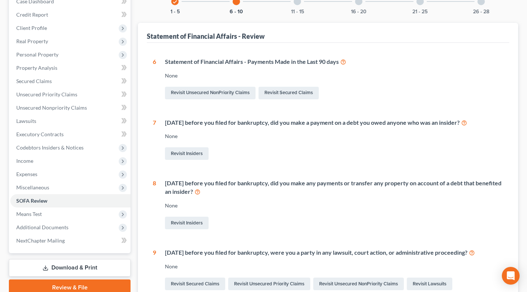
scroll to position [44, 0]
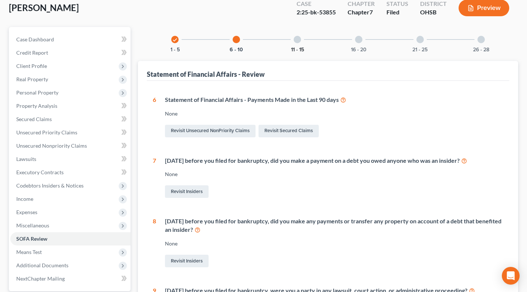
click at [301, 51] on button "11 - 15" at bounding box center [297, 49] width 13 height 5
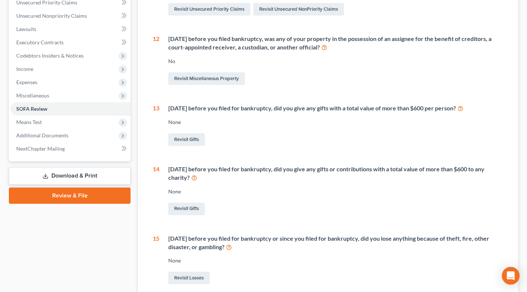
scroll to position [0, 0]
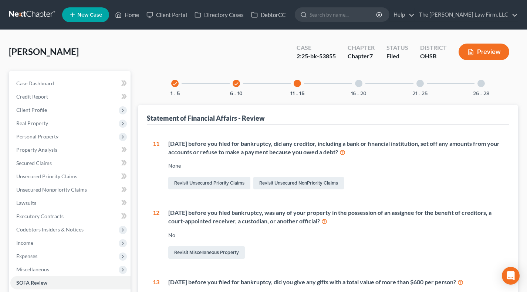
click at [353, 82] on div "16 - 20" at bounding box center [358, 83] width 25 height 25
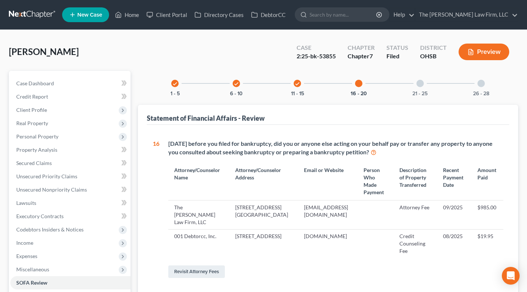
click at [413, 82] on div "21 - 25" at bounding box center [419, 83] width 25 height 25
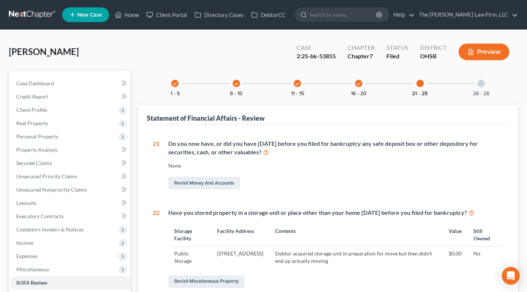
click at [363, 86] on div "check 16 - 20" at bounding box center [358, 83] width 25 height 25
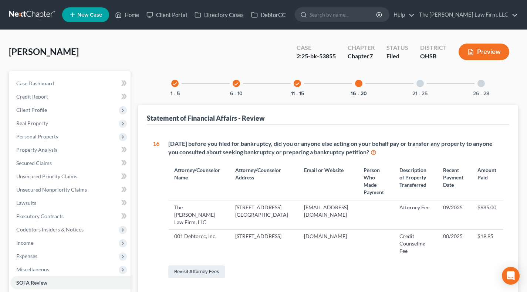
click at [422, 84] on div at bounding box center [419, 83] width 7 height 7
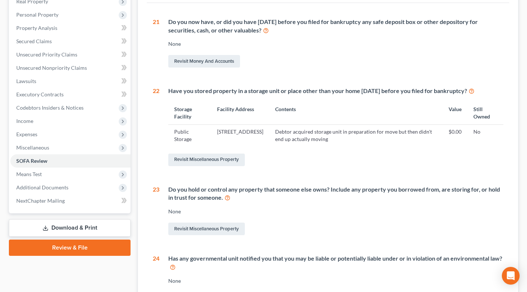
scroll to position [123, 0]
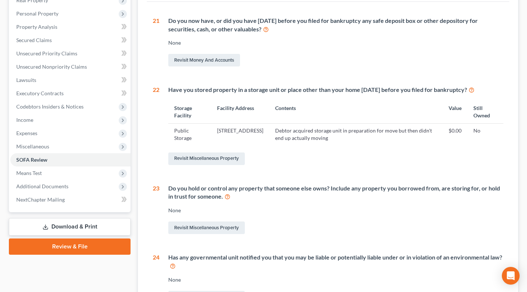
click at [340, 137] on td "Debtor acquired storage unit in preparation for move but then didn't end up act…" at bounding box center [355, 134] width 173 height 21
click at [353, 138] on td "Debtor acquired storage unit in preparation for move but then didn't end up act…" at bounding box center [355, 134] width 173 height 21
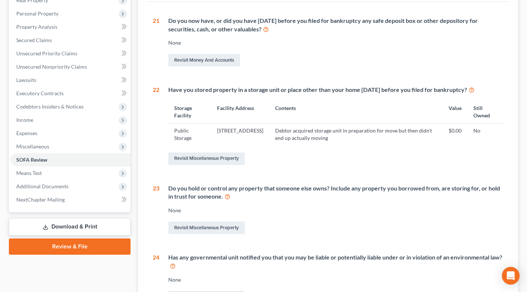
scroll to position [0, 0]
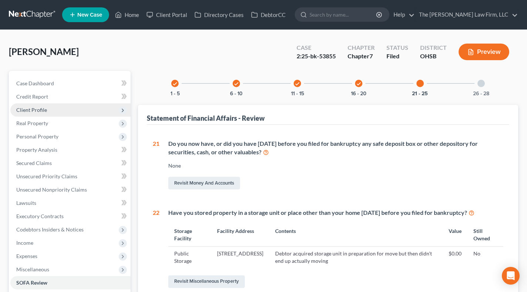
click at [28, 113] on span "Client Profile" at bounding box center [70, 110] width 120 height 13
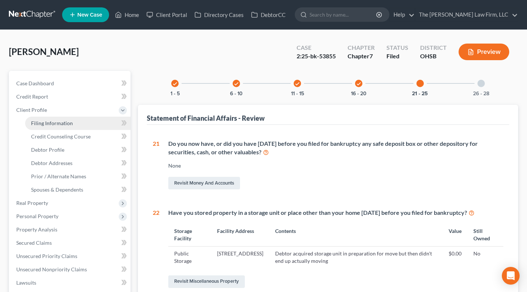
click at [40, 122] on span "Filing Information" at bounding box center [52, 123] width 42 height 6
select select "1"
select select "0"
select select "36"
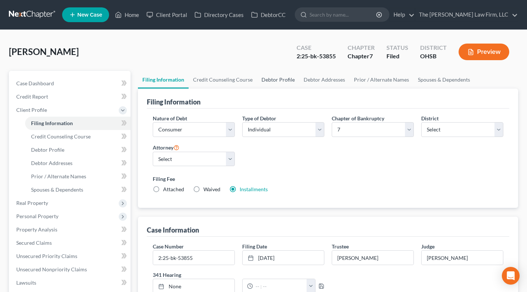
click at [271, 79] on link "Debtor Profile" at bounding box center [278, 80] width 42 height 18
select select "3"
select select "0"
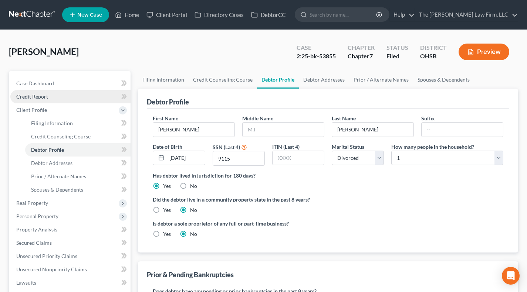
click at [55, 101] on link "Credit Report" at bounding box center [70, 96] width 120 height 13
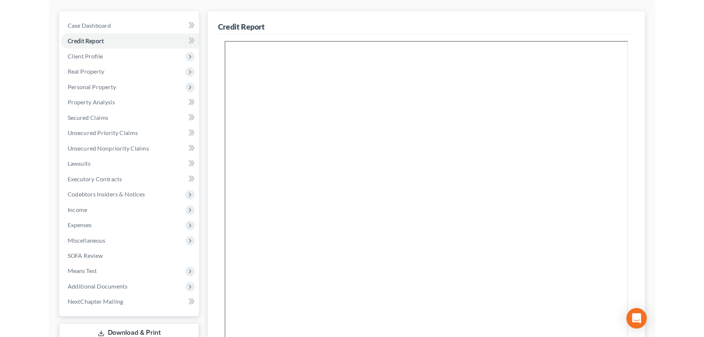
scroll to position [62, 0]
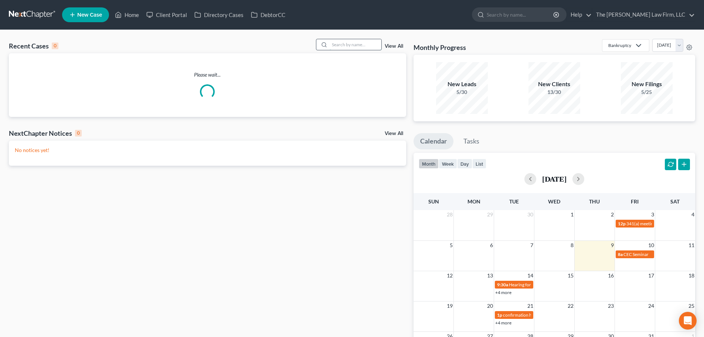
click at [357, 45] on input "search" at bounding box center [356, 44] width 52 height 11
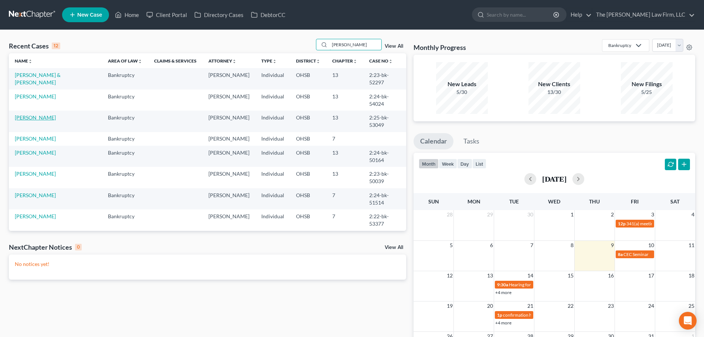
type input "[PERSON_NAME]"
click at [29, 116] on link "[PERSON_NAME]" at bounding box center [35, 117] width 41 height 6
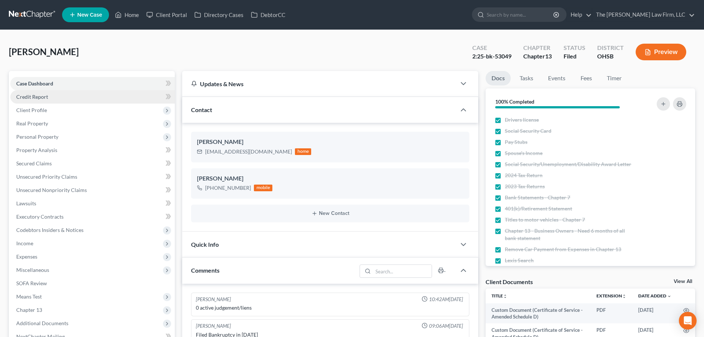
click at [29, 101] on link "Credit Report" at bounding box center [92, 96] width 164 height 13
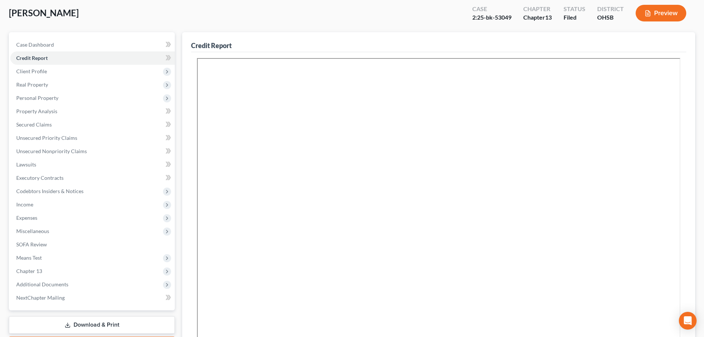
scroll to position [149, 0]
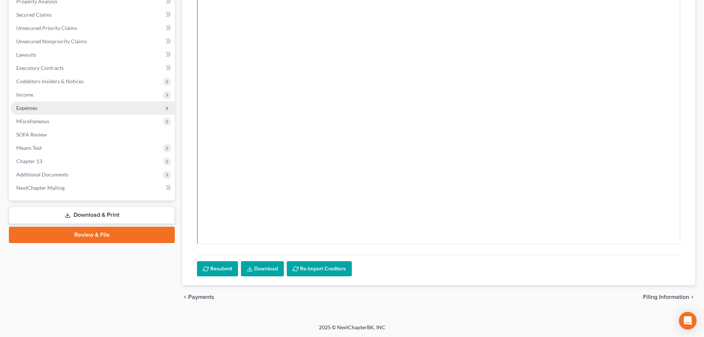
drag, startPoint x: 129, startPoint y: 102, endPoint x: 139, endPoint y: 107, distance: 11.1
click at [129, 102] on span "Expenses" at bounding box center [92, 107] width 164 height 13
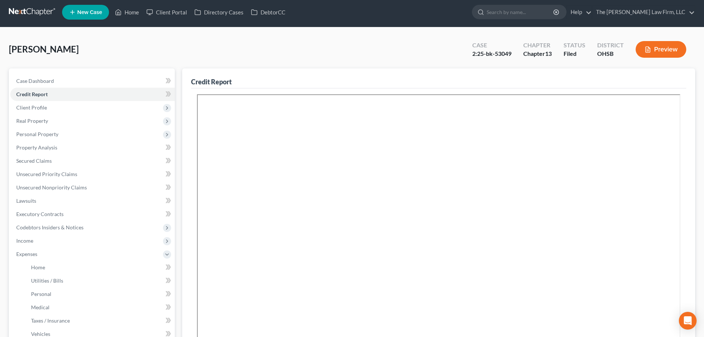
scroll to position [0, 0]
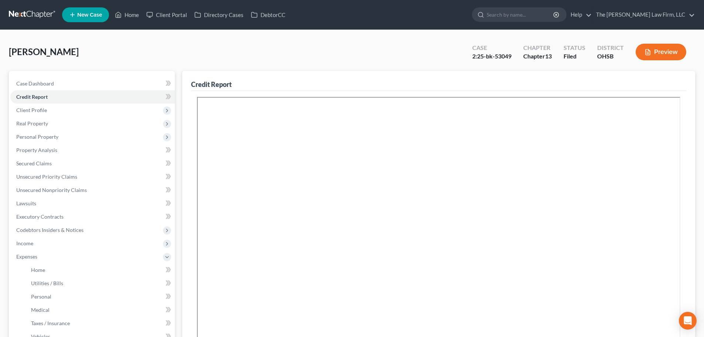
click at [33, 19] on link at bounding box center [32, 14] width 47 height 13
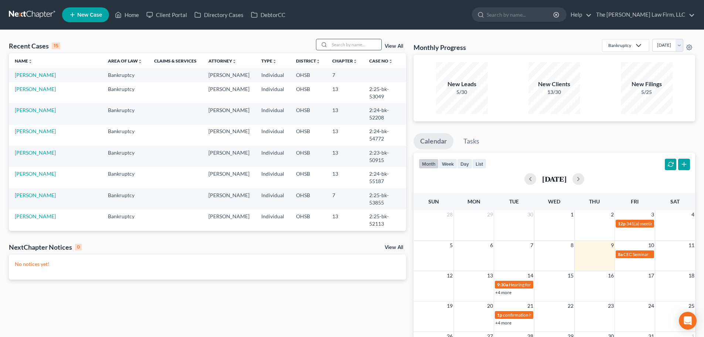
click at [356, 45] on input "search" at bounding box center [356, 44] width 52 height 11
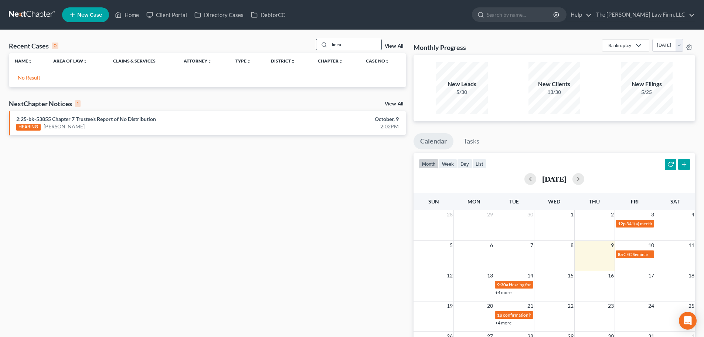
click at [356, 45] on input "linea" at bounding box center [356, 44] width 52 height 11
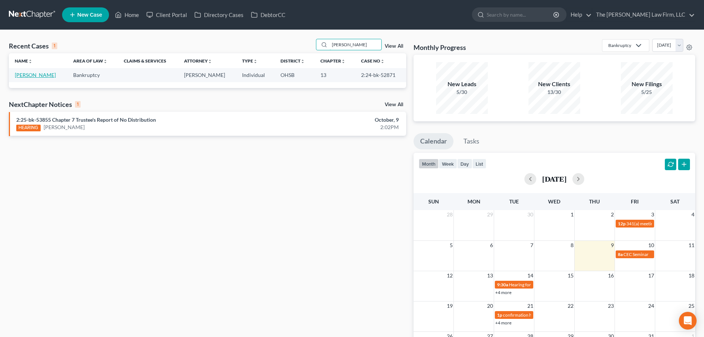
type input "dillie"
click at [35, 77] on link "Dillie, Teresa" at bounding box center [35, 75] width 41 height 6
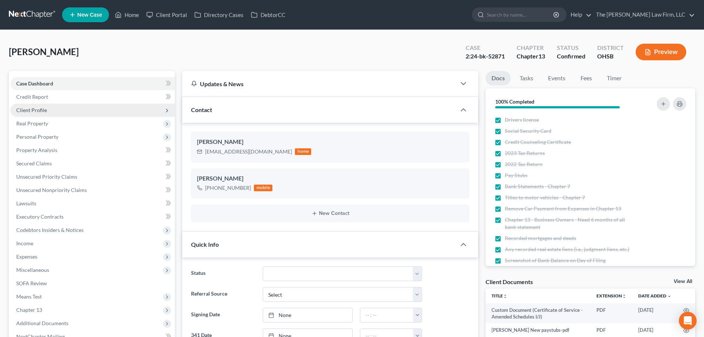
click at [57, 115] on span "Client Profile" at bounding box center [92, 110] width 164 height 13
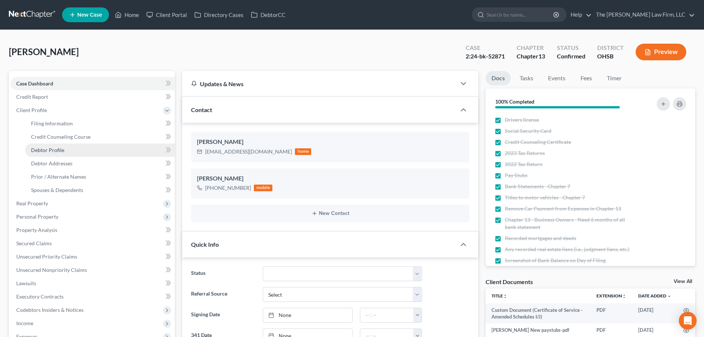
click at [63, 151] on span "Debtor Profile" at bounding box center [47, 150] width 33 height 6
select select "3"
select select "0"
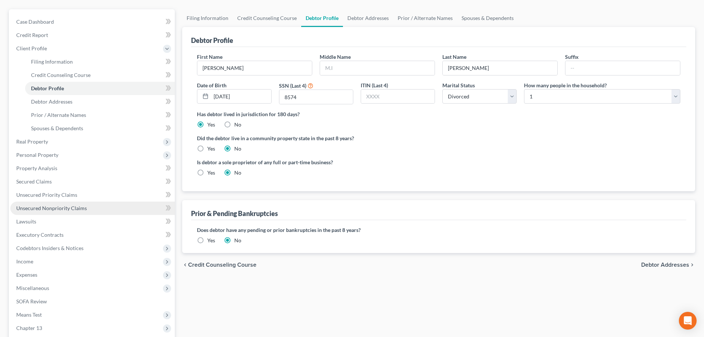
click at [75, 209] on span "Unsecured Nonpriority Claims" at bounding box center [51, 208] width 71 height 6
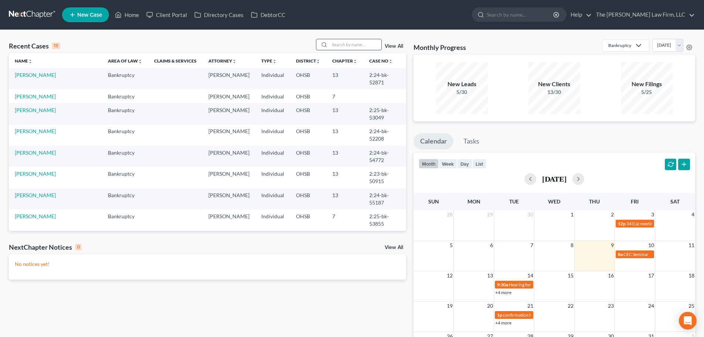
click at [352, 47] on input "search" at bounding box center [356, 44] width 52 height 11
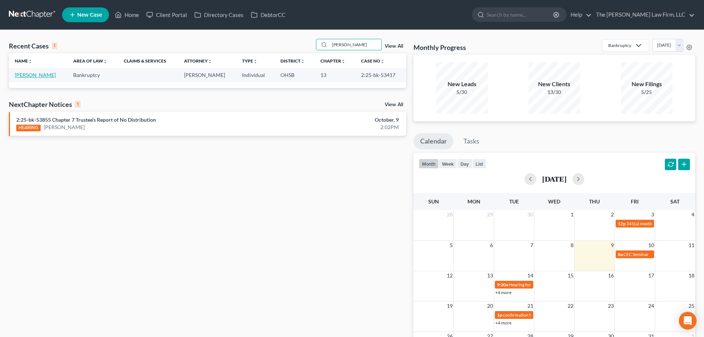
type input "[PERSON_NAME]"
click at [26, 75] on link "[PERSON_NAME]" at bounding box center [35, 75] width 41 height 6
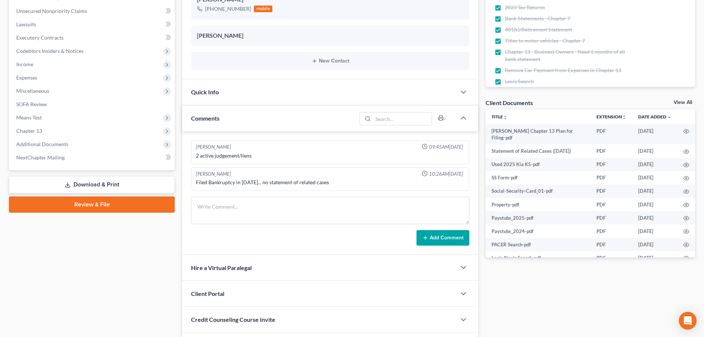
scroll to position [185, 0]
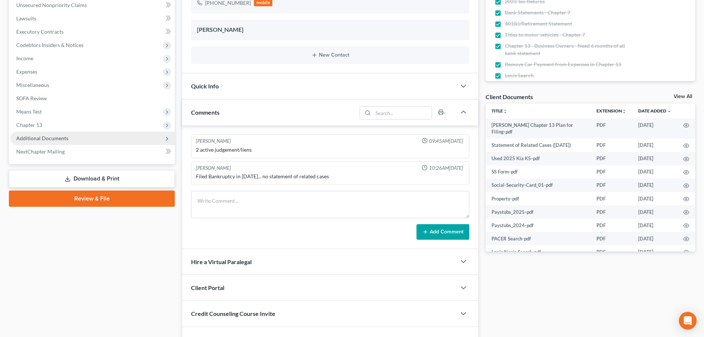
click at [44, 138] on span "Additional Documents" at bounding box center [42, 138] width 52 height 6
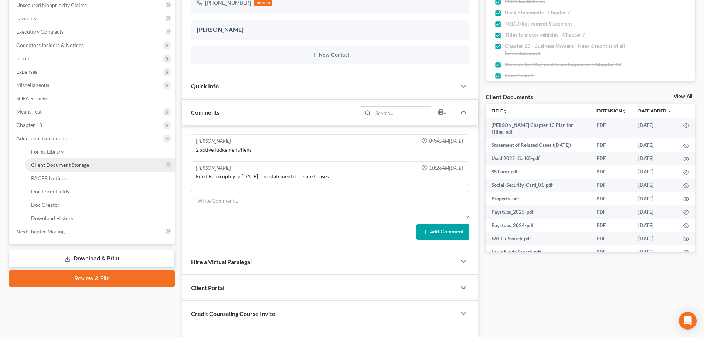
click at [62, 165] on span "Client Document Storage" at bounding box center [60, 165] width 58 height 6
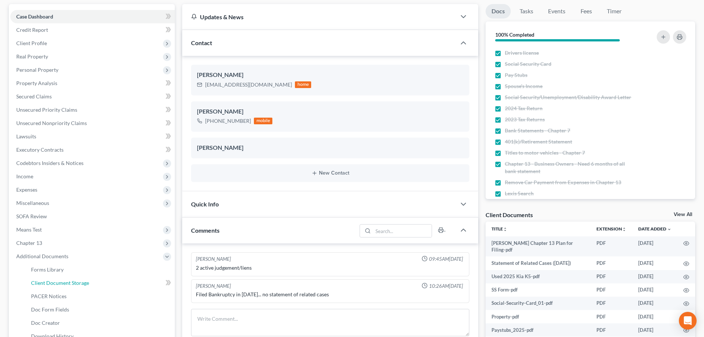
select select "61"
select select "7"
select select "53"
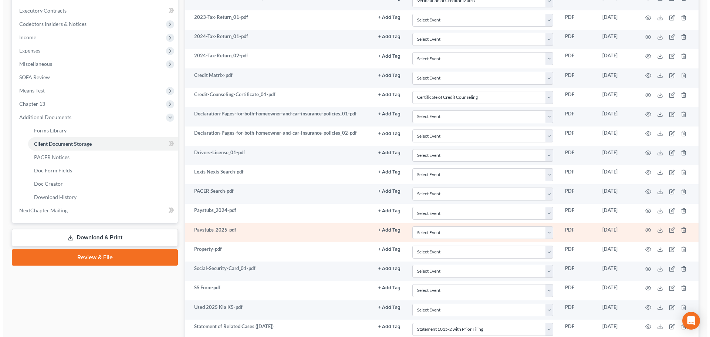
scroll to position [285, 0]
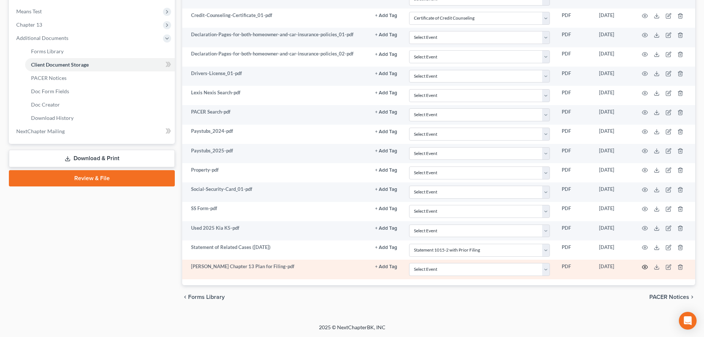
click at [642, 266] on icon "button" at bounding box center [645, 267] width 6 height 6
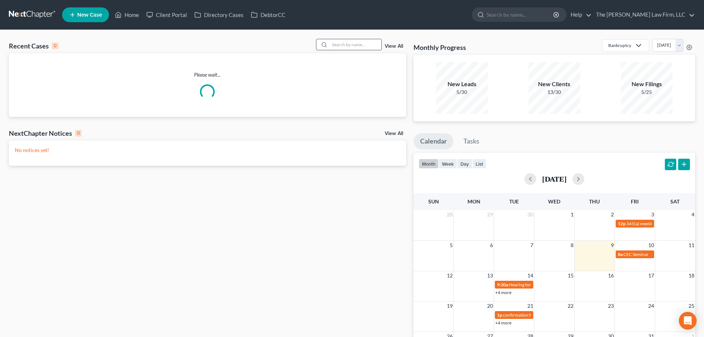
click at [338, 48] on input "search" at bounding box center [356, 44] width 52 height 11
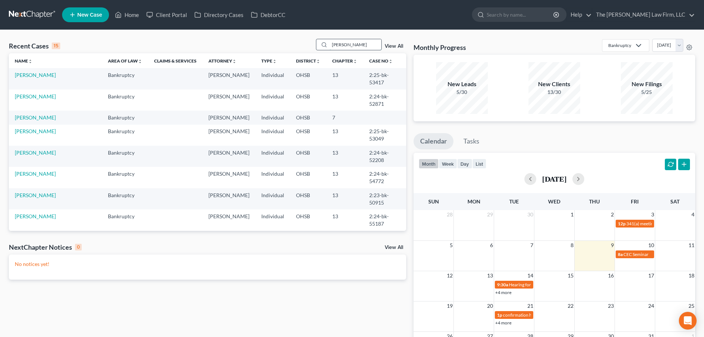
type input "[PERSON_NAME]"
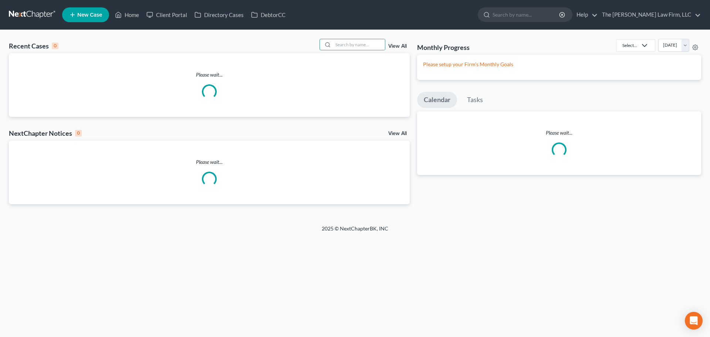
click at [350, 45] on input "search" at bounding box center [359, 44] width 52 height 11
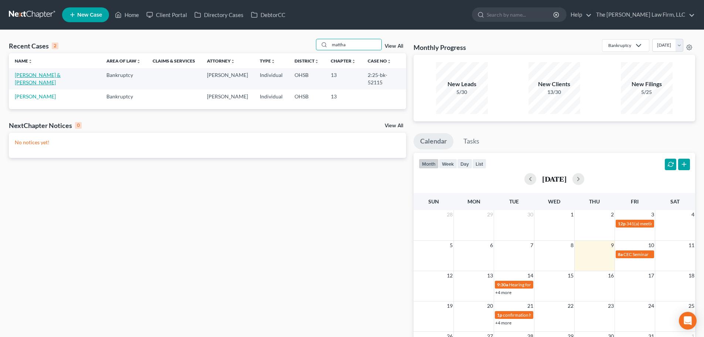
type input "mattha"
click at [35, 77] on link "Matthaes, Joshua & Christy" at bounding box center [38, 79] width 46 height 14
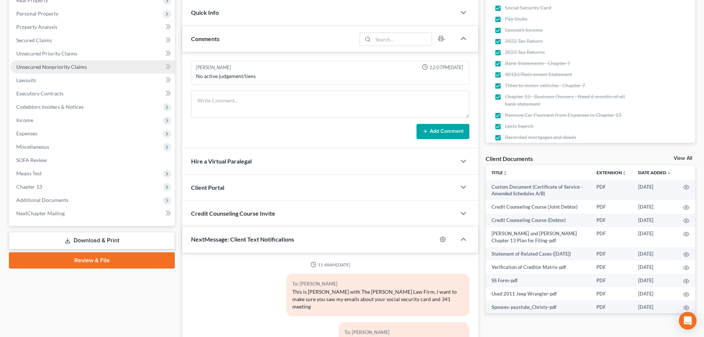
scroll to position [100, 0]
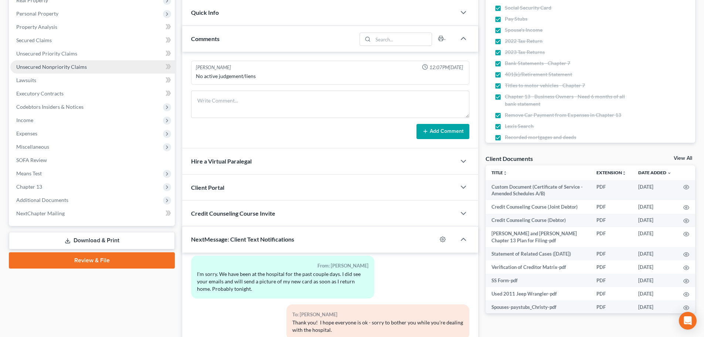
click at [50, 72] on link "Unsecured Nonpriority Claims" at bounding box center [92, 66] width 164 height 13
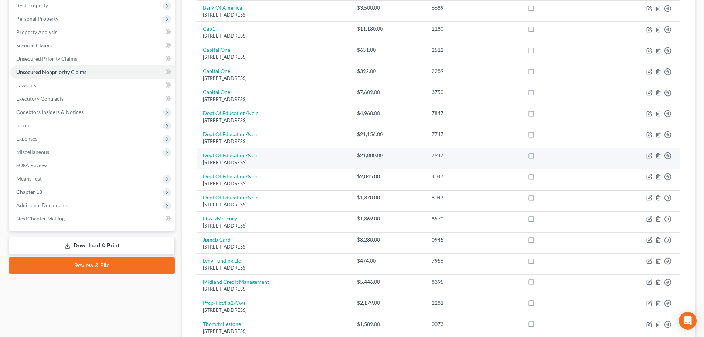
scroll to position [123, 0]
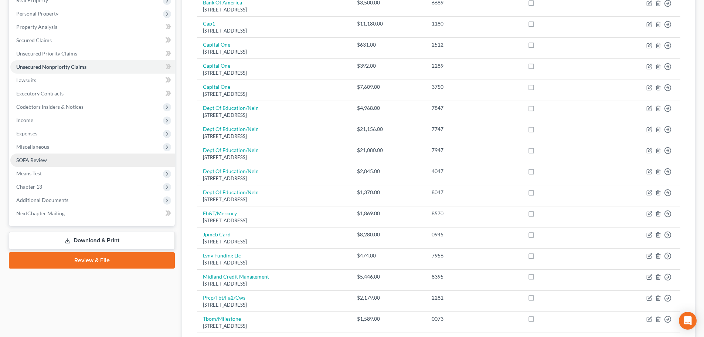
click at [42, 157] on span "SOFA Review" at bounding box center [31, 160] width 31 height 6
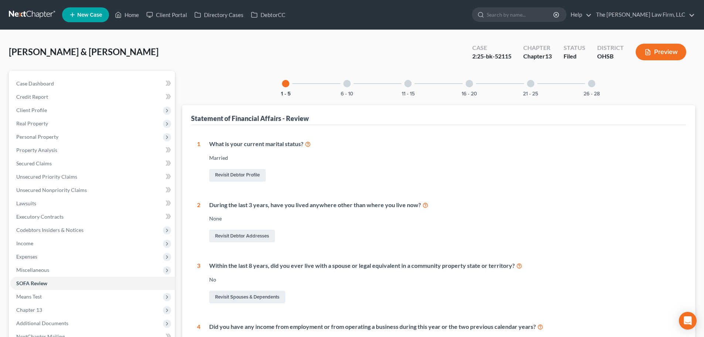
click at [347, 87] on div at bounding box center [346, 83] width 7 height 7
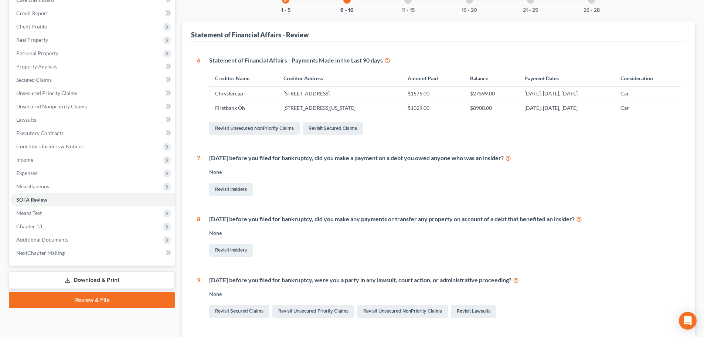
scroll to position [20, 0]
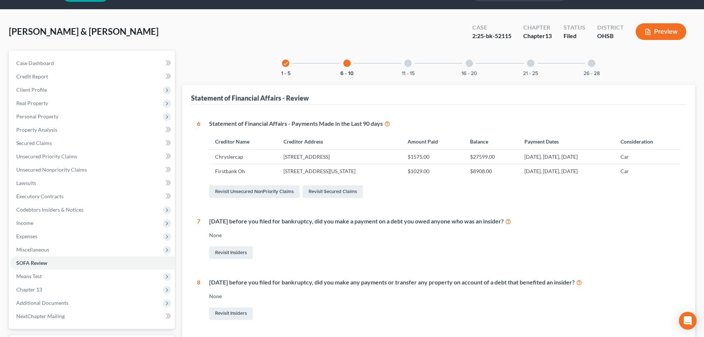
click at [394, 59] on div "check 1 - 5 6 - 10 11 - 15 16 - 20 21 - 25 26 - 28" at bounding box center [438, 63] width 331 height 25
click at [415, 68] on div "11 - 15" at bounding box center [408, 63] width 25 height 25
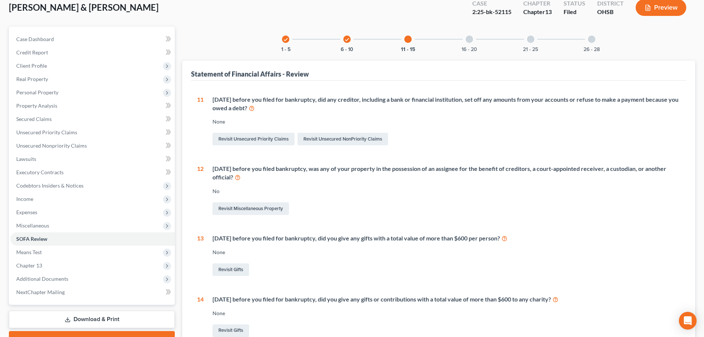
scroll to position [0, 0]
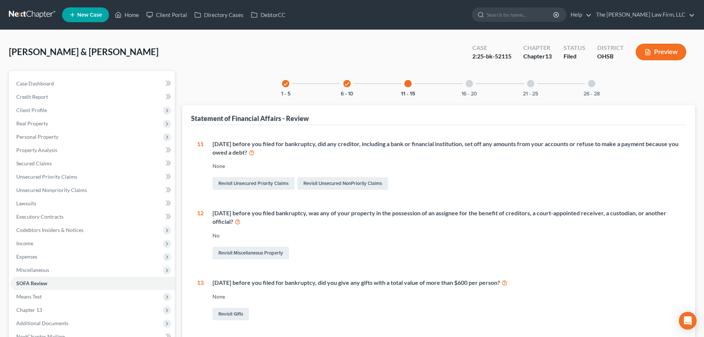
click at [470, 89] on div "16 - 20" at bounding box center [469, 83] width 25 height 25
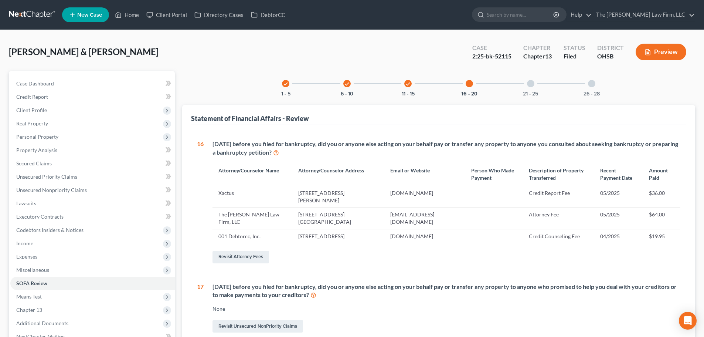
click at [536, 84] on div "21 - 25" at bounding box center [530, 83] width 25 height 25
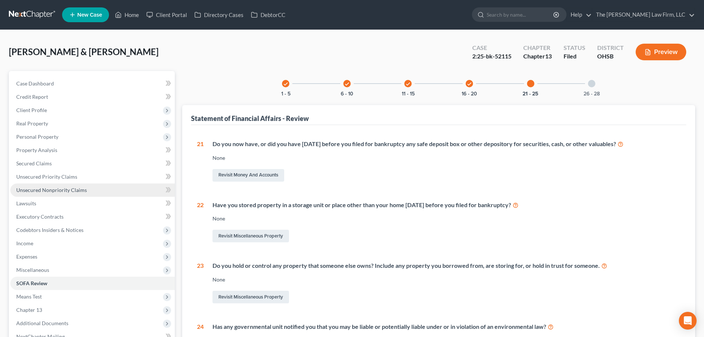
click at [52, 193] on link "Unsecured Nonpriority Claims" at bounding box center [92, 189] width 164 height 13
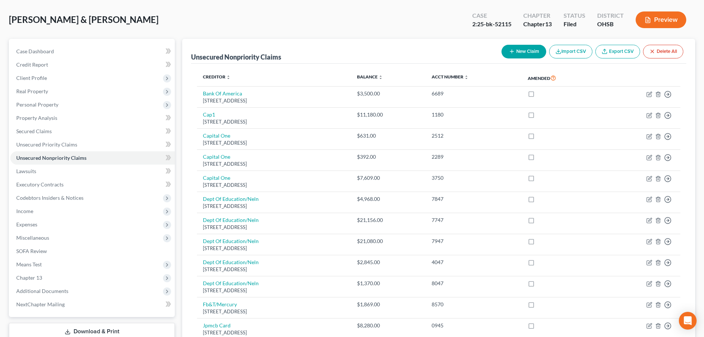
scroll to position [14, 0]
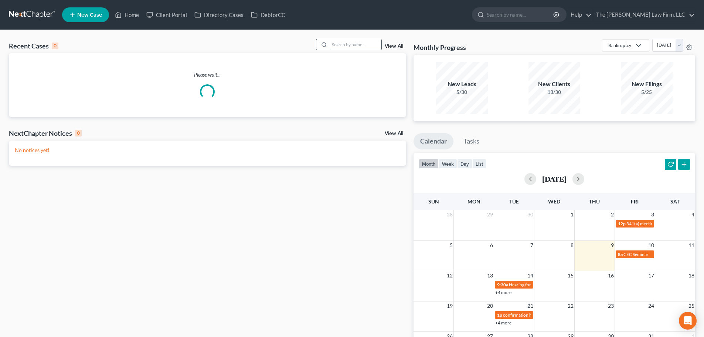
click at [340, 45] on input "search" at bounding box center [356, 44] width 52 height 11
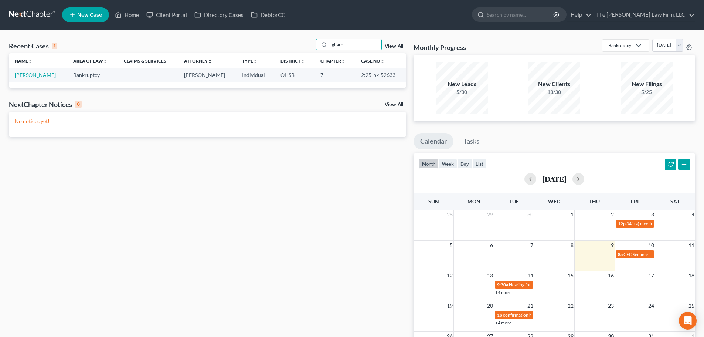
type input "gharbi"
click at [44, 73] on link "Gharbi, Alisha" at bounding box center [35, 75] width 41 height 6
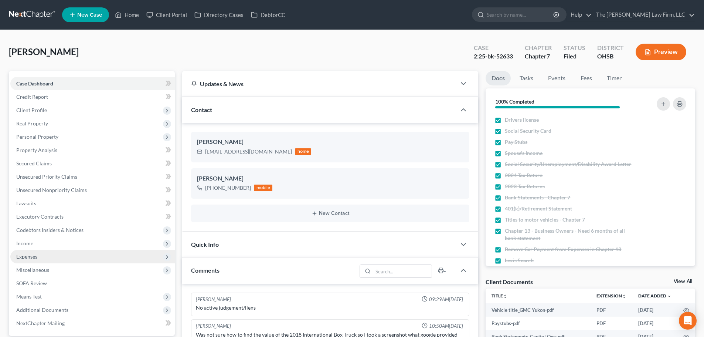
click at [47, 253] on span "Expenses" at bounding box center [92, 256] width 164 height 13
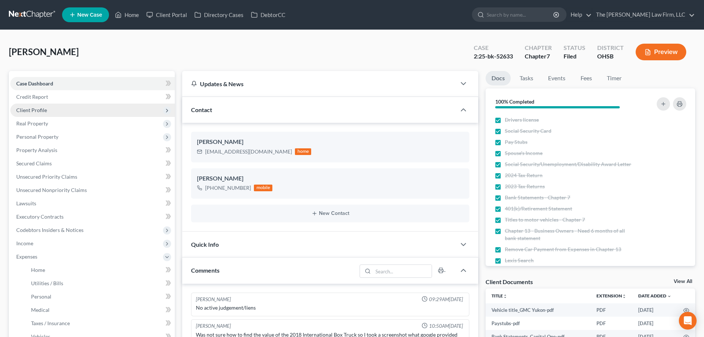
click at [46, 107] on span "Client Profile" at bounding box center [92, 110] width 164 height 13
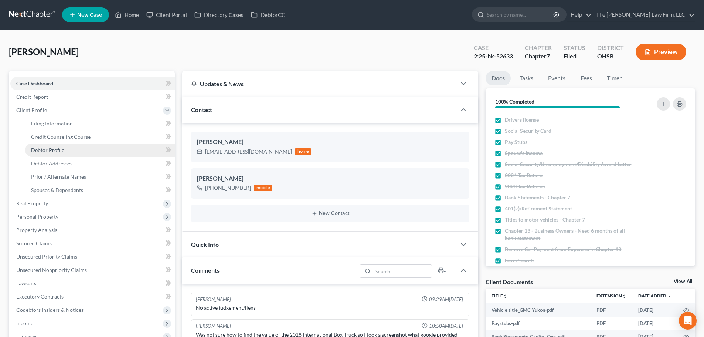
click at [49, 151] on span "Debtor Profile" at bounding box center [47, 150] width 33 height 6
select select "2"
select select "3"
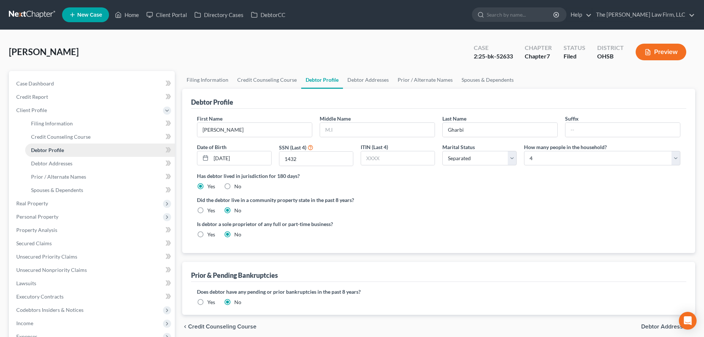
scroll to position [123, 0]
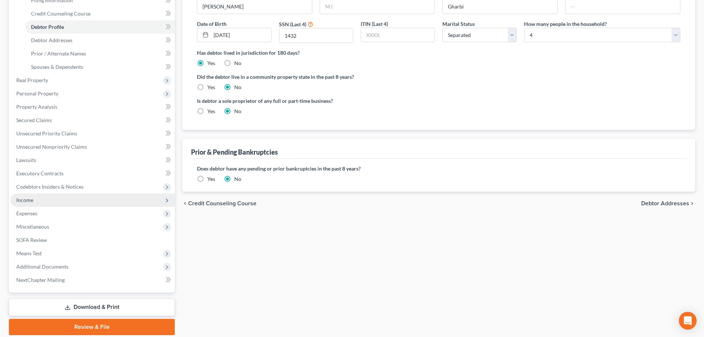
click at [49, 198] on span "Income" at bounding box center [92, 199] width 164 height 13
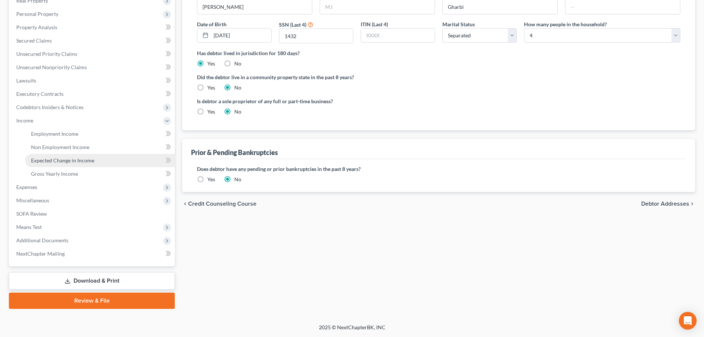
scroll to position [123, 0]
click at [46, 184] on span "Expenses" at bounding box center [92, 186] width 164 height 13
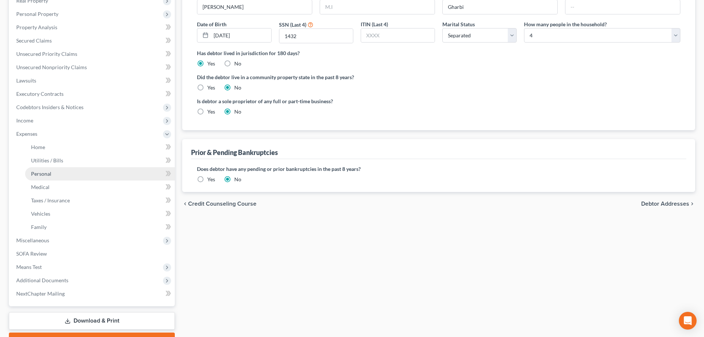
click at [49, 174] on span "Personal" at bounding box center [41, 173] width 20 height 6
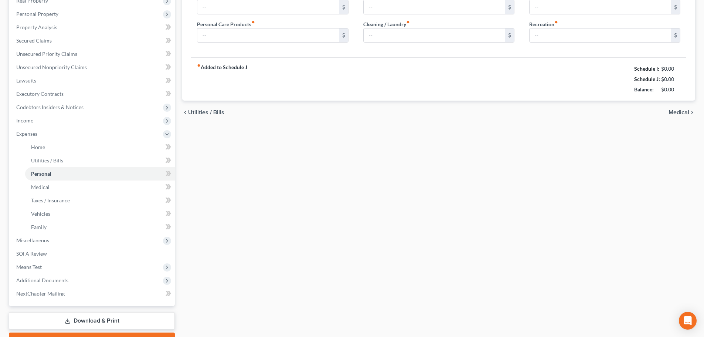
type input "500.00"
type input "100.00"
type input "60.00"
type input "125.00"
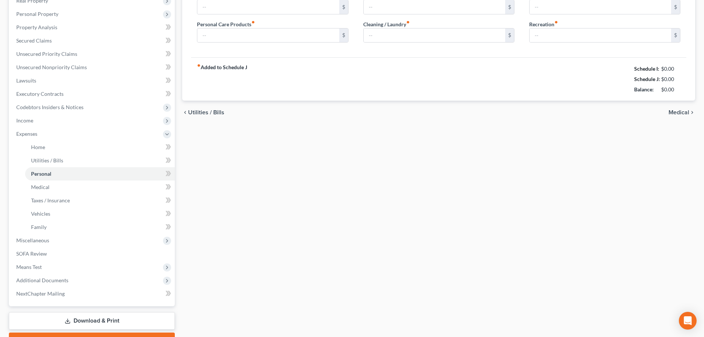
type input "75.00"
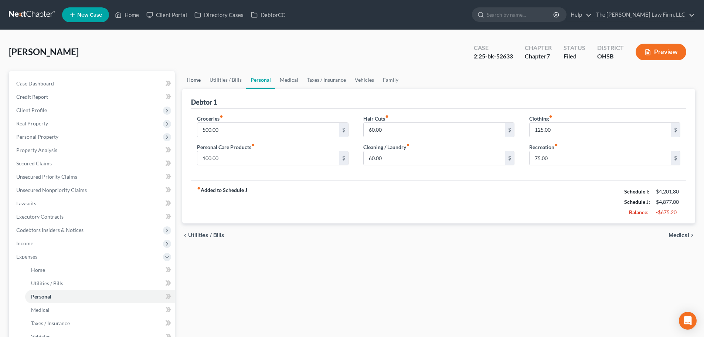
click at [191, 80] on link "Home" at bounding box center [193, 80] width 23 height 18
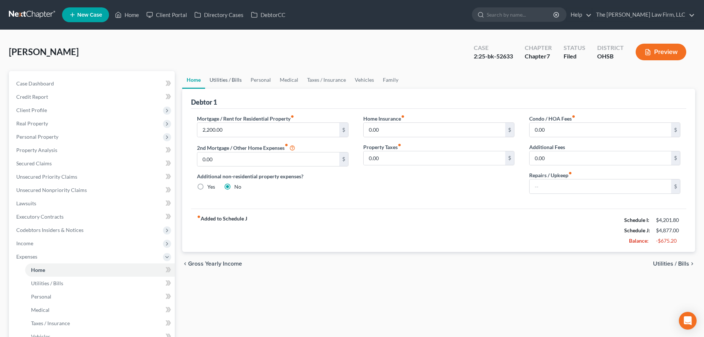
click at [215, 80] on link "Utilities / Bills" at bounding box center [225, 80] width 41 height 18
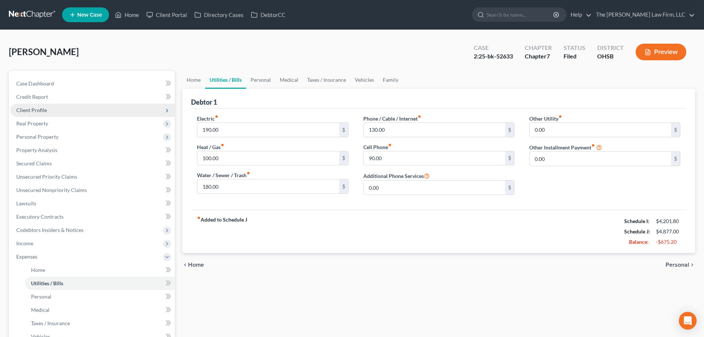
click at [49, 108] on span "Client Profile" at bounding box center [92, 110] width 164 height 13
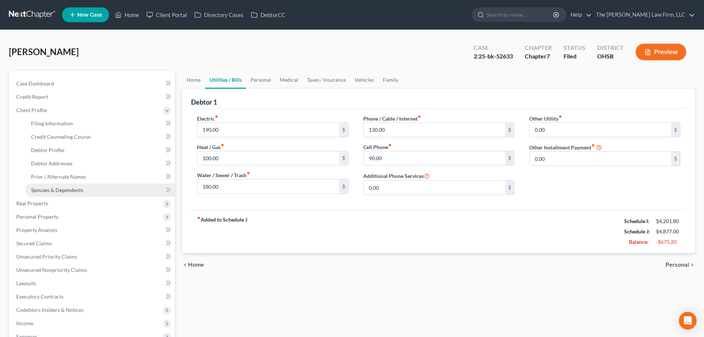
click at [56, 187] on span "Spouses & Dependents" at bounding box center [57, 190] width 52 height 6
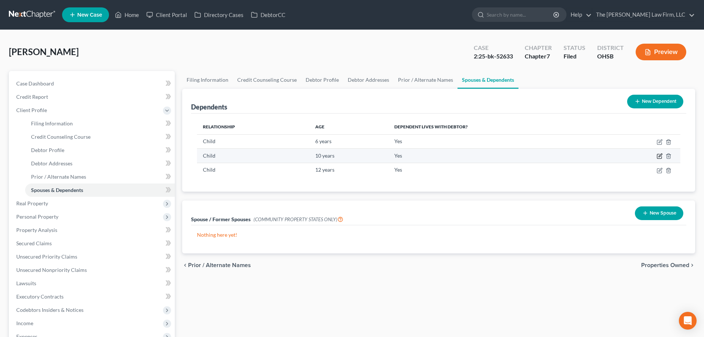
click at [661, 154] on icon "button" at bounding box center [660, 156] width 6 height 6
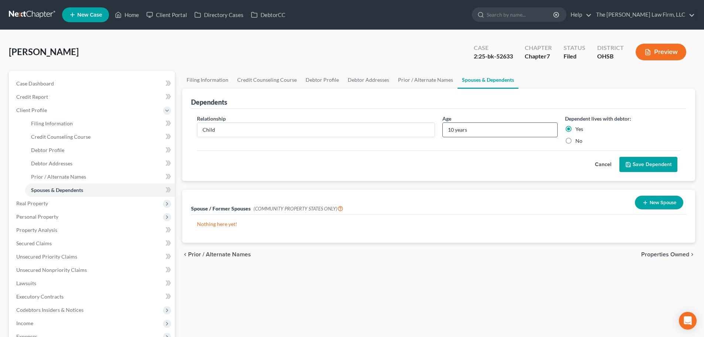
click at [479, 132] on input "10 years" at bounding box center [500, 130] width 115 height 14
click at [453, 130] on input "10 years" at bounding box center [500, 130] width 115 height 14
type input "11 years"
click at [657, 157] on button "Save Dependent" at bounding box center [649, 165] width 58 height 16
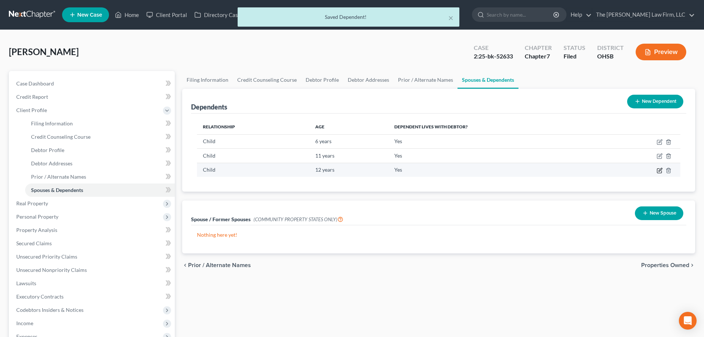
click at [662, 171] on icon "button" at bounding box center [659, 170] width 4 height 4
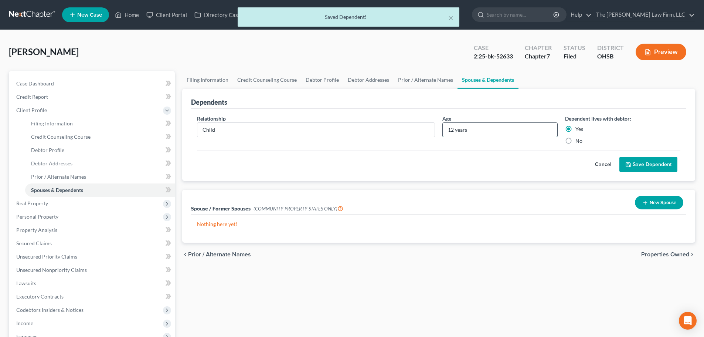
click at [453, 132] on input "12 years" at bounding box center [500, 130] width 115 height 14
click at [453, 131] on input "12 years" at bounding box center [500, 130] width 115 height 14
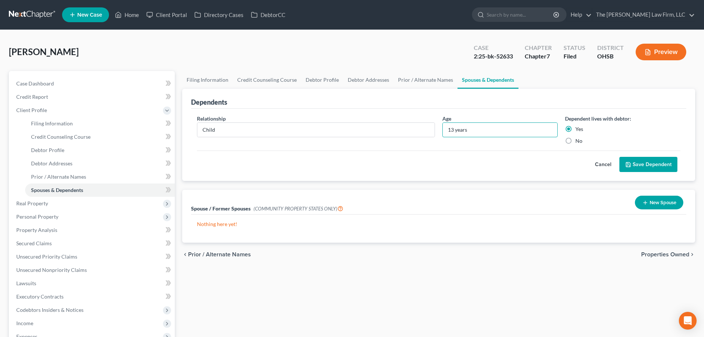
type input "13 years"
click at [654, 170] on button "Save Dependent" at bounding box center [649, 165] width 58 height 16
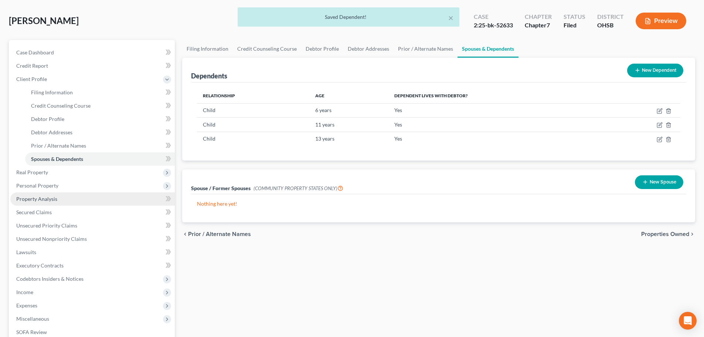
scroll to position [62, 0]
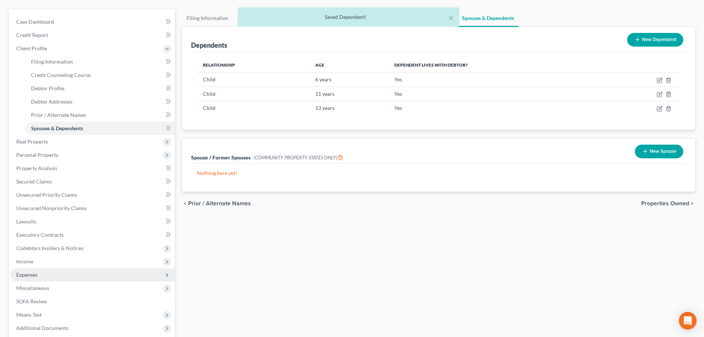
click at [38, 275] on span "Expenses" at bounding box center [92, 274] width 164 height 13
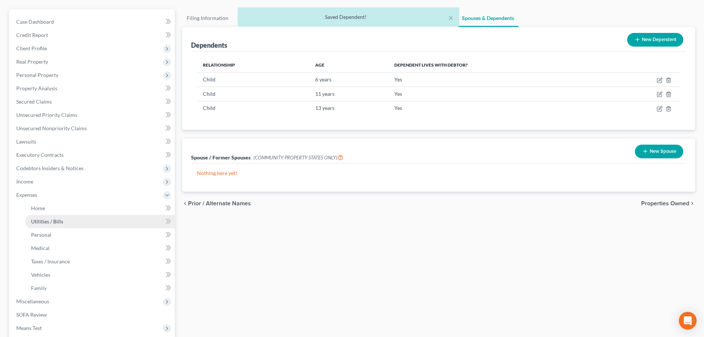
click at [45, 221] on span "Utilities / Bills" at bounding box center [47, 221] width 32 height 6
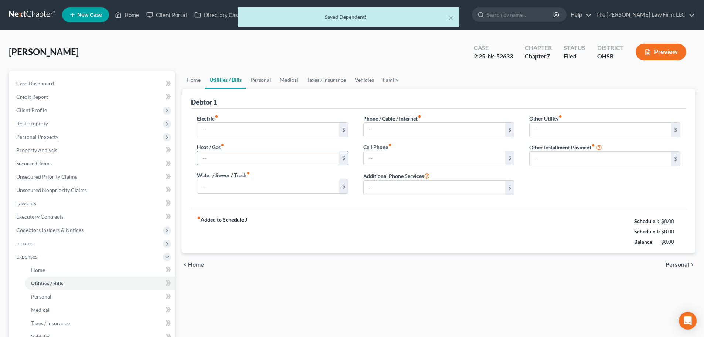
type input "190.00"
type input "100.00"
type input "180.00"
type input "130.00"
type input "90.00"
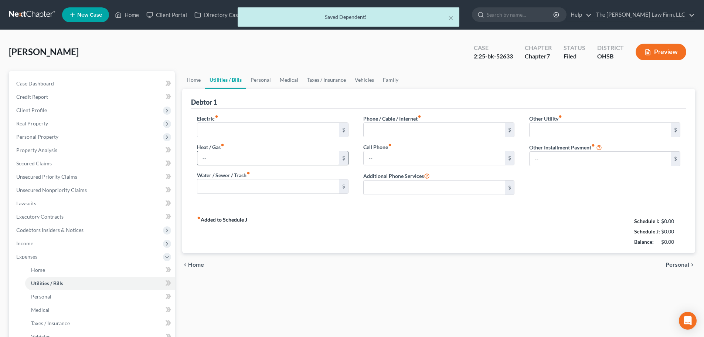
type input "0.00"
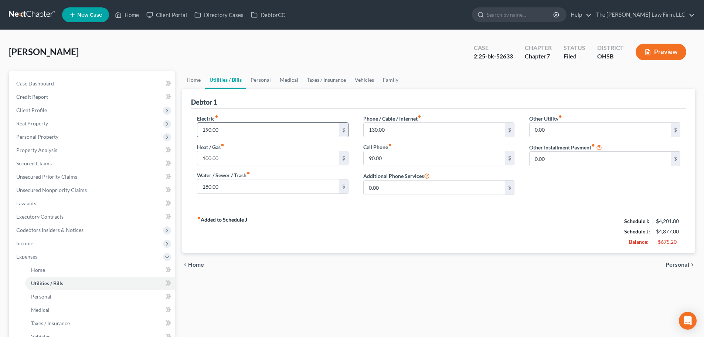
click at [234, 132] on input "190.00" at bounding box center [268, 130] width 142 height 14
type input "100"
click at [225, 153] on input "100.00" at bounding box center [268, 158] width 142 height 14
type input "60"
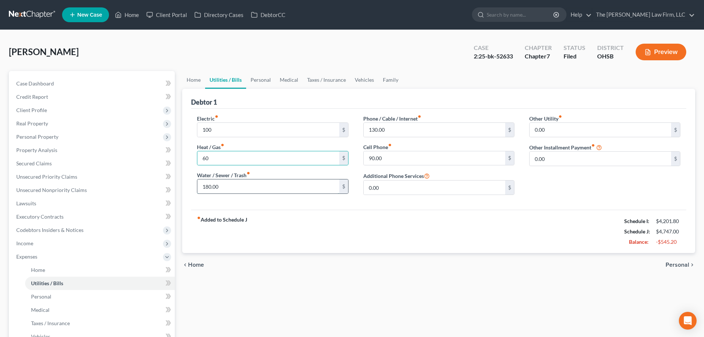
click at [221, 186] on input "180.00" at bounding box center [268, 186] width 142 height 14
type input "130"
click at [401, 153] on input "90.00" at bounding box center [435, 158] width 142 height 14
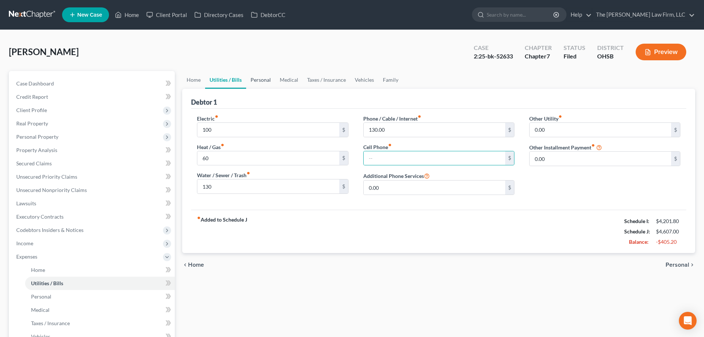
click at [262, 82] on link "Personal" at bounding box center [260, 80] width 29 height 18
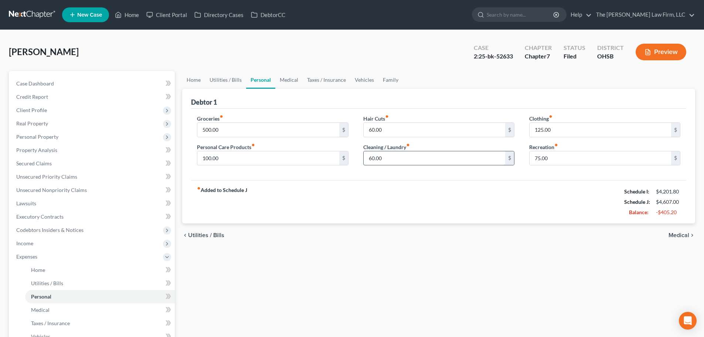
click at [401, 162] on input "60.00" at bounding box center [435, 158] width 142 height 14
type input "20"
click at [591, 132] on input "125.00" at bounding box center [601, 130] width 142 height 14
type input "50"
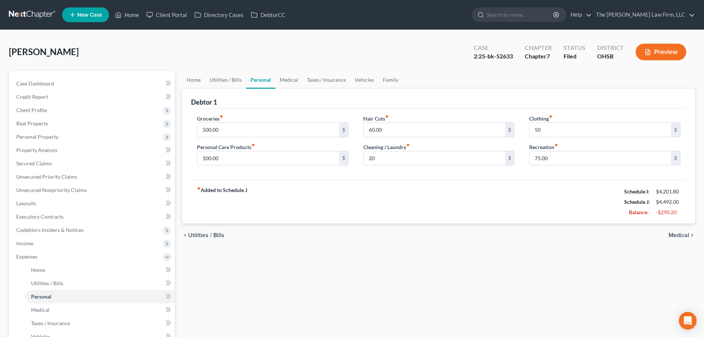
click at [593, 116] on div "Clothing fiber_manual_record 50 $" at bounding box center [604, 126] width 151 height 23
click at [425, 134] on input "60.00" at bounding box center [435, 130] width 142 height 14
type input "25"
click at [255, 154] on input "100.00" at bounding box center [268, 158] width 142 height 14
type input "25"
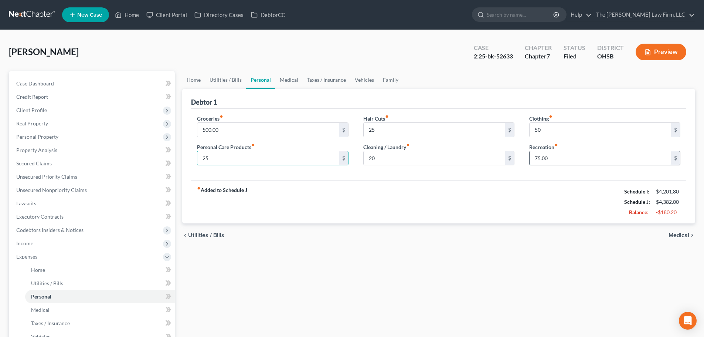
click at [562, 156] on input "75.00" at bounding box center [601, 158] width 142 height 14
type input "40"
click at [285, 129] on input "500.00" at bounding box center [268, 130] width 142 height 14
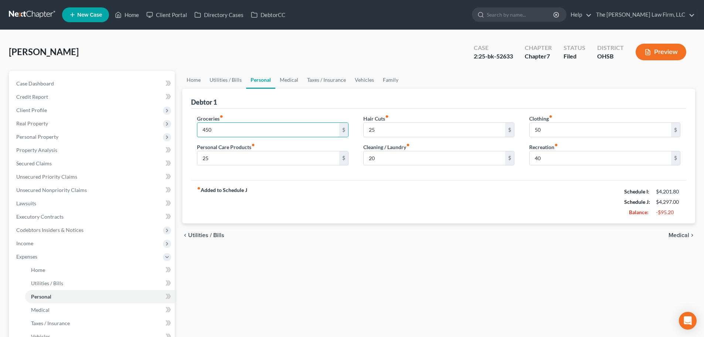
type input "450"
click at [343, 184] on div "fiber_manual_record Added to Schedule J Schedule I: $4,201.80 Schedule J: $4,29…" at bounding box center [438, 201] width 495 height 43
click at [296, 83] on link "Medical" at bounding box center [288, 80] width 27 height 18
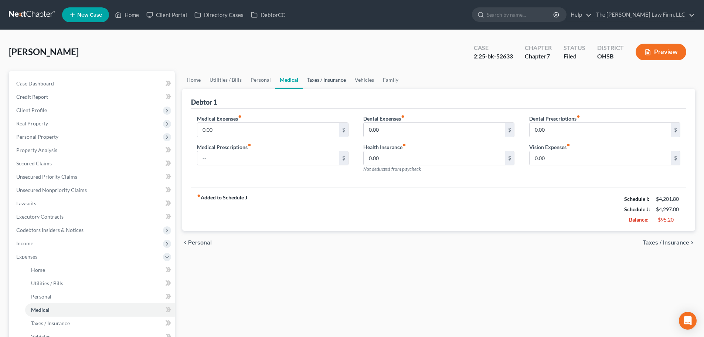
click at [319, 79] on link "Taxes / Insurance" at bounding box center [327, 80] width 48 height 18
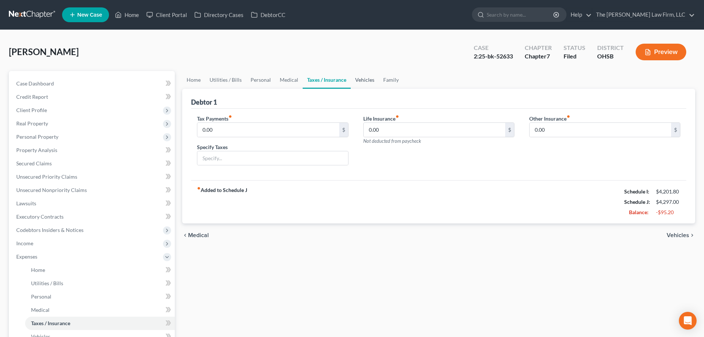
click at [366, 78] on link "Vehicles" at bounding box center [365, 80] width 28 height 18
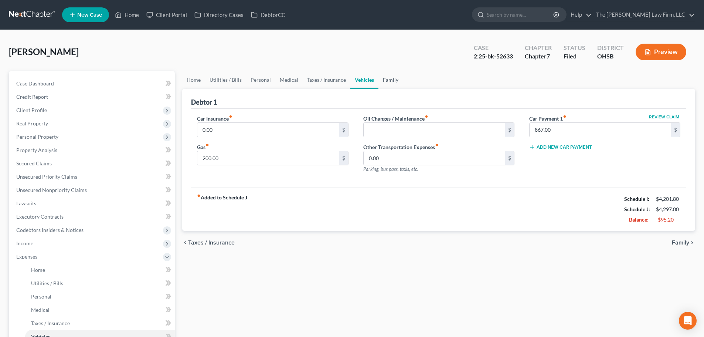
click at [394, 79] on link "Family" at bounding box center [391, 80] width 24 height 18
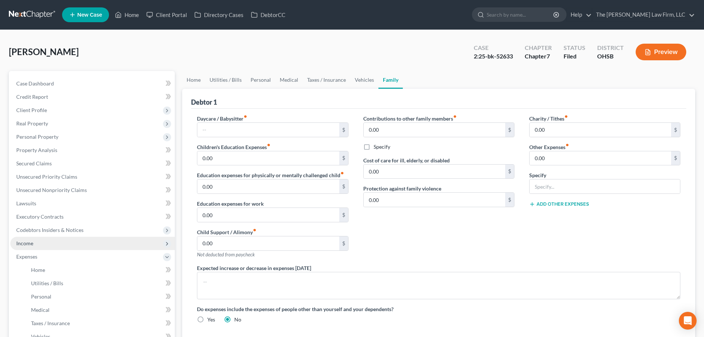
click at [38, 241] on span "Income" at bounding box center [92, 243] width 164 height 13
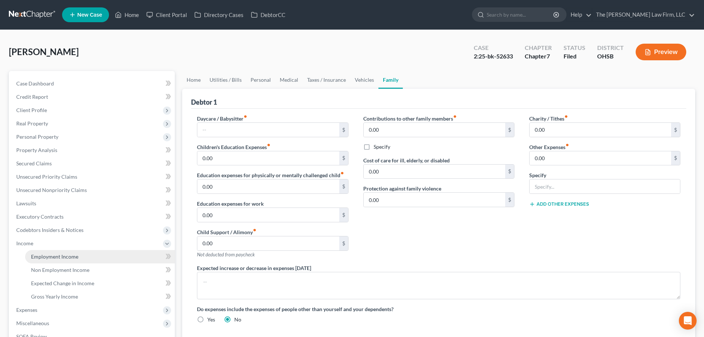
click at [47, 257] on span "Employment Income" at bounding box center [54, 256] width 47 height 6
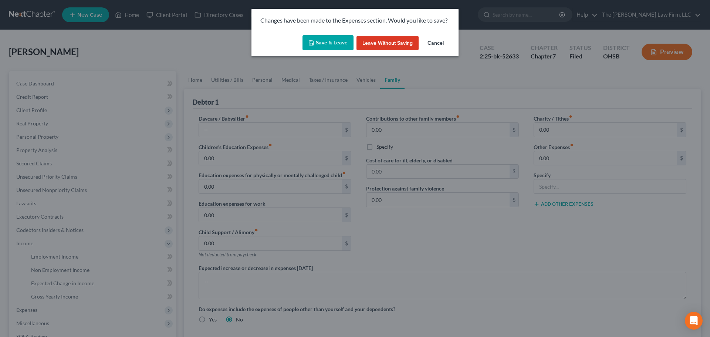
click at [330, 39] on button "Save & Leave" at bounding box center [327, 43] width 51 height 16
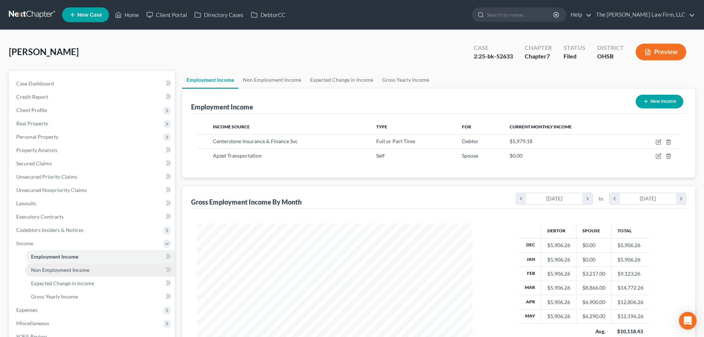
scroll to position [138, 291]
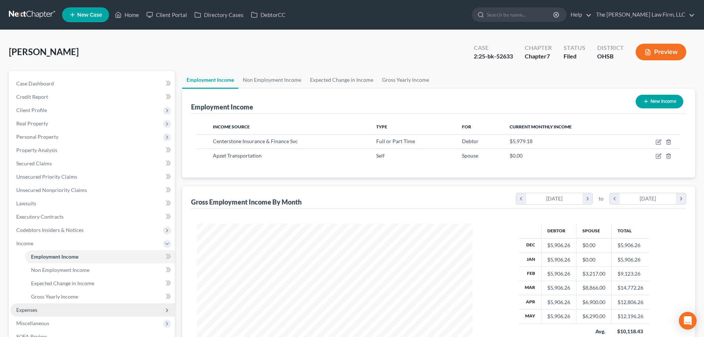
click at [38, 309] on span "Expenses" at bounding box center [92, 309] width 164 height 13
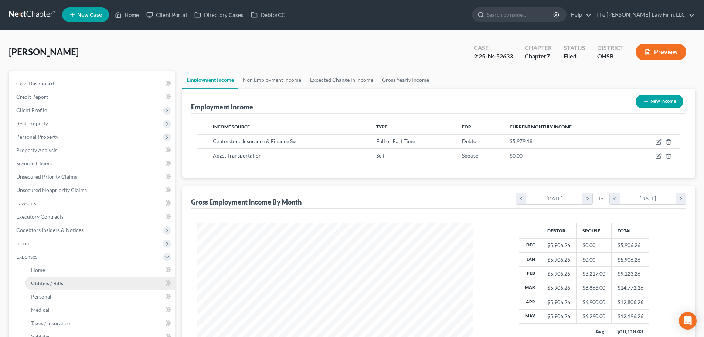
click at [54, 285] on span "Utilities / Bills" at bounding box center [47, 283] width 32 height 6
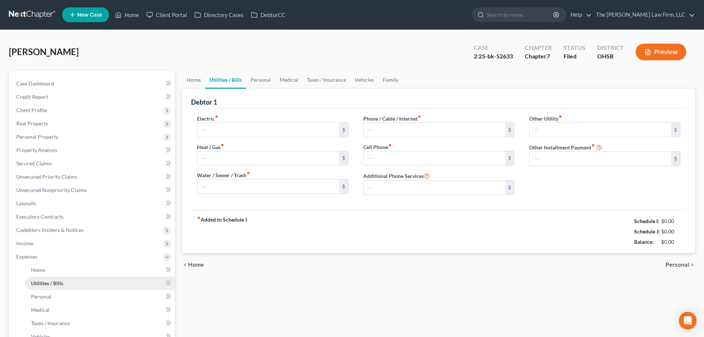
type input "100.00"
type input "60.00"
type input "130.00"
type input "0.00"
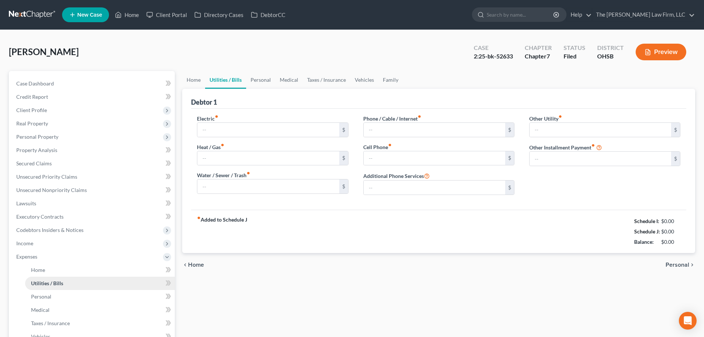
type input "0.00"
click at [365, 81] on link "Vehicles" at bounding box center [364, 80] width 28 height 18
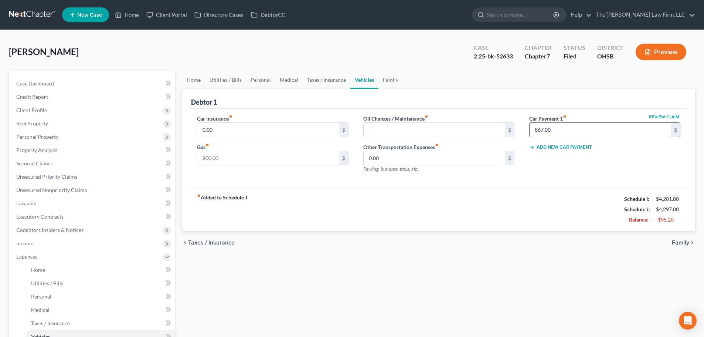
click at [566, 125] on input "867.00" at bounding box center [601, 130] width 142 height 14
type input "433.5"
click at [552, 194] on div "fiber_manual_record Added to Schedule J Schedule I: $4,201.80 Schedule J: $3,43…" at bounding box center [438, 208] width 495 height 43
click at [394, 78] on link "Family" at bounding box center [391, 80] width 24 height 18
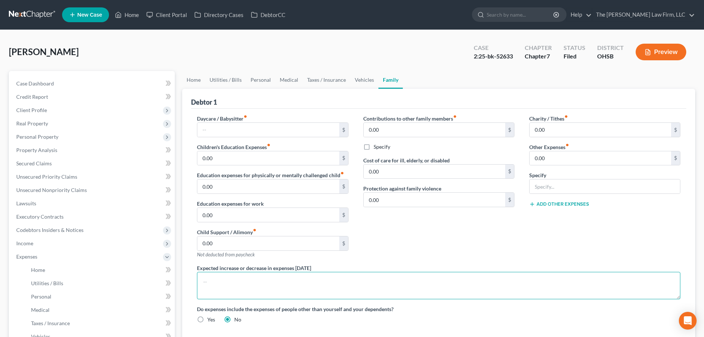
click at [306, 285] on textarea at bounding box center [438, 285] width 483 height 27
type textarea "Full monthly car payment is $867.00 per month but the debtor's soon-to-be ex-hu…"
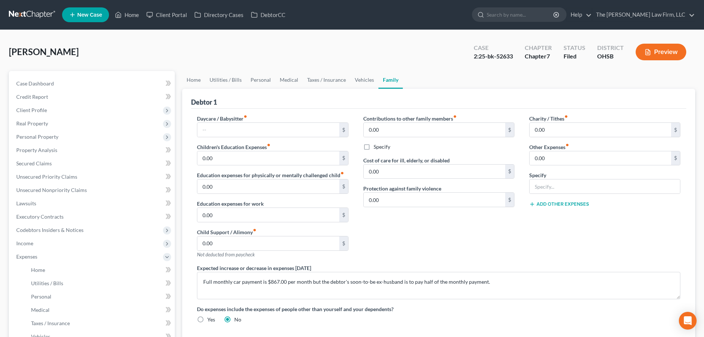
click at [442, 249] on div "Contributions to other family members fiber_manual_record 0.00 $ Specify Cost o…" at bounding box center [439, 189] width 166 height 149
click at [364, 82] on link "Vehicles" at bounding box center [364, 80] width 28 height 18
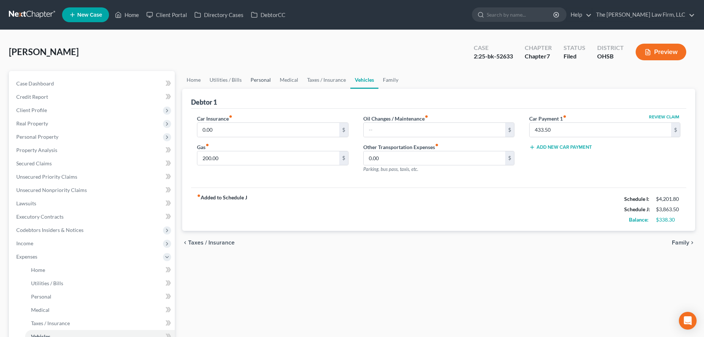
click at [271, 78] on link "Personal" at bounding box center [260, 80] width 29 height 18
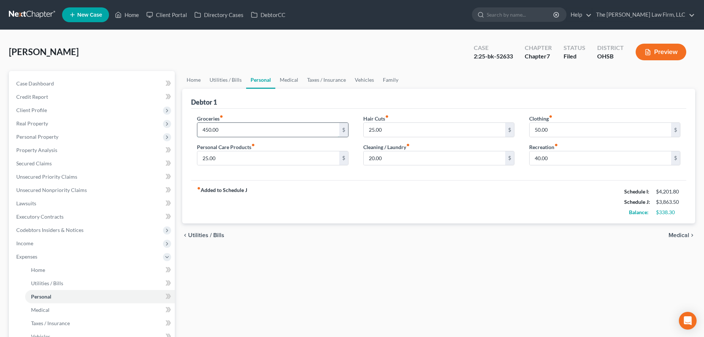
click at [269, 130] on input "450.00" at bounding box center [268, 130] width 142 height 14
type input "650"
click at [309, 159] on input "25.00" at bounding box center [268, 158] width 142 height 14
type input "50"
click at [385, 191] on div "fiber_manual_record Added to Schedule J Schedule I: $4,201.80 Schedule J: $4,08…" at bounding box center [438, 201] width 495 height 43
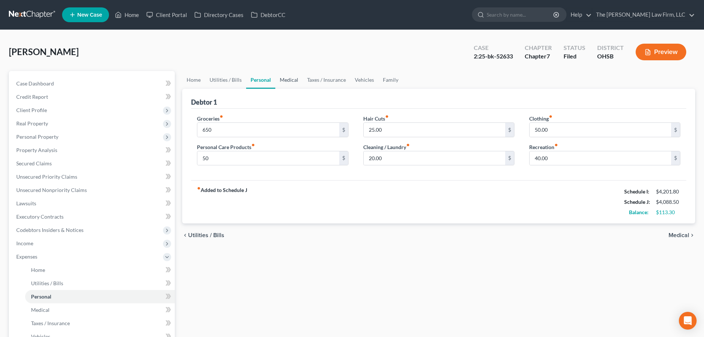
click at [291, 82] on link "Medical" at bounding box center [288, 80] width 27 height 18
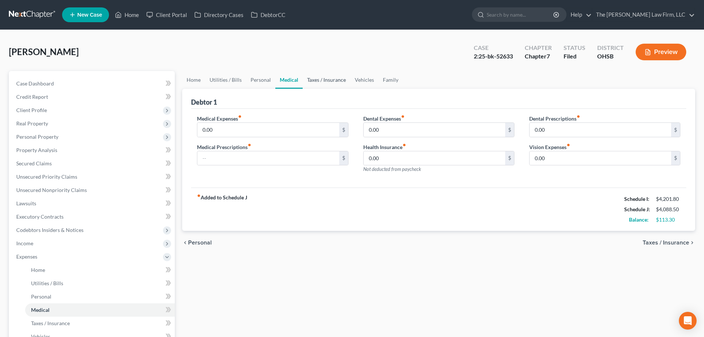
click at [316, 82] on link "Taxes / Insurance" at bounding box center [327, 80] width 48 height 18
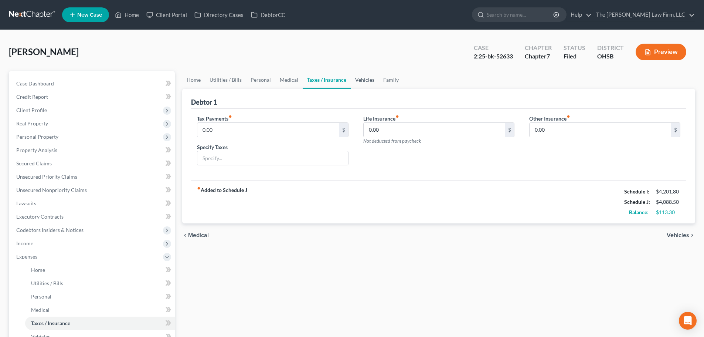
click at [370, 80] on link "Vehicles" at bounding box center [365, 80] width 28 height 18
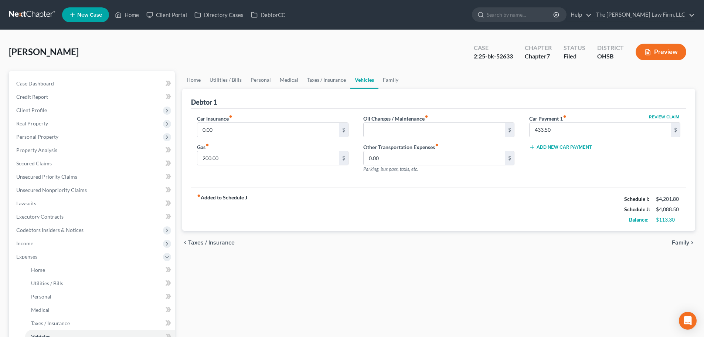
click at [249, 167] on div "Car Insurance fiber_manual_record 0.00 $ Gas fiber_manual_record 200.00 $" at bounding box center [273, 147] width 166 height 64
click at [253, 159] on input "200.00" at bounding box center [268, 158] width 142 height 14
type input "250"
click at [374, 205] on div "fiber_manual_record Added to Schedule J Schedule I: $4,201.80 Schedule J: $4,13…" at bounding box center [438, 208] width 495 height 43
click at [388, 82] on link "Family" at bounding box center [391, 80] width 24 height 18
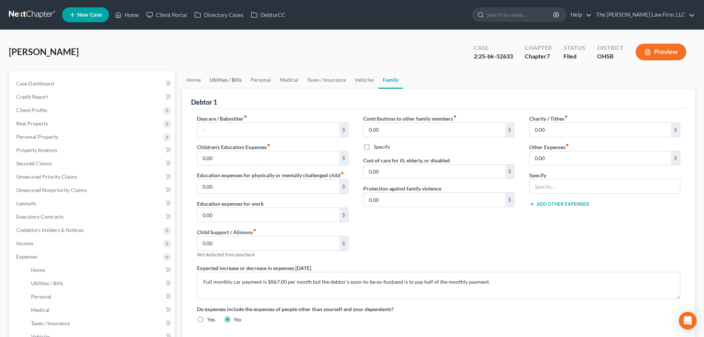
click at [235, 77] on link "Utilities / Bills" at bounding box center [225, 80] width 41 height 18
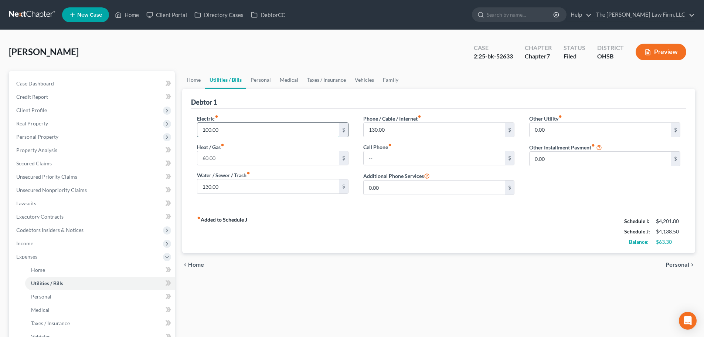
click at [259, 130] on input "100.00" at bounding box center [268, 130] width 142 height 14
click at [317, 211] on div "fiber_manual_record Added to Schedule J Schedule I: $4,201.80 Schedule J: $4,15…" at bounding box center [438, 231] width 495 height 43
click at [70, 221] on link "Executory Contracts" at bounding box center [92, 216] width 164 height 13
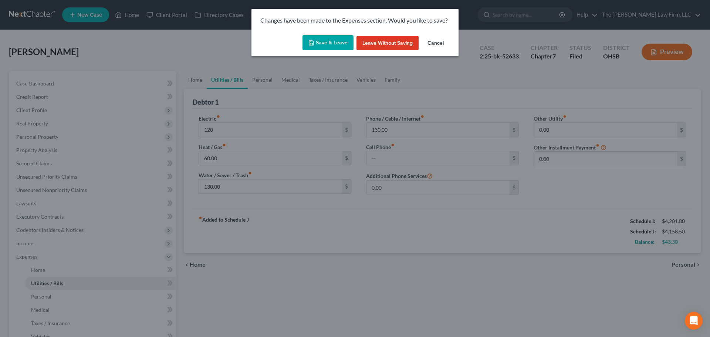
click at [316, 37] on button "Save & Leave" at bounding box center [327, 43] width 51 height 16
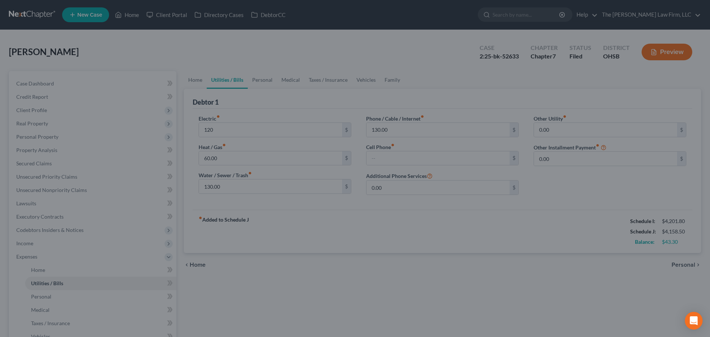
type input "120.00"
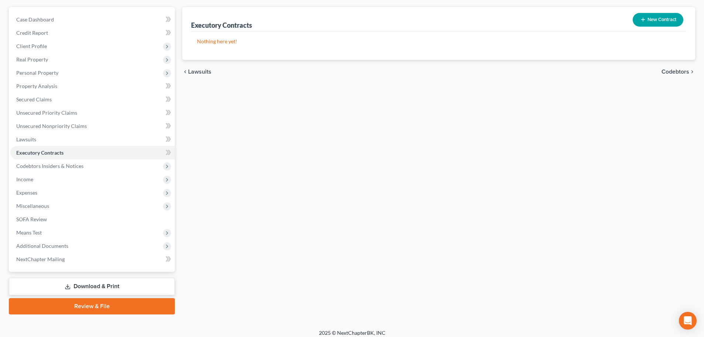
scroll to position [69, 0]
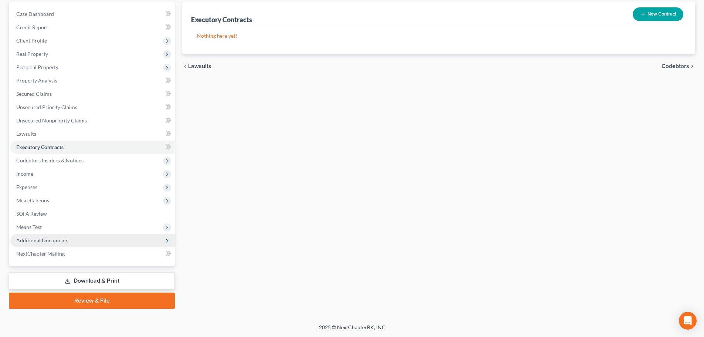
click at [77, 239] on span "Additional Documents" at bounding box center [92, 240] width 164 height 13
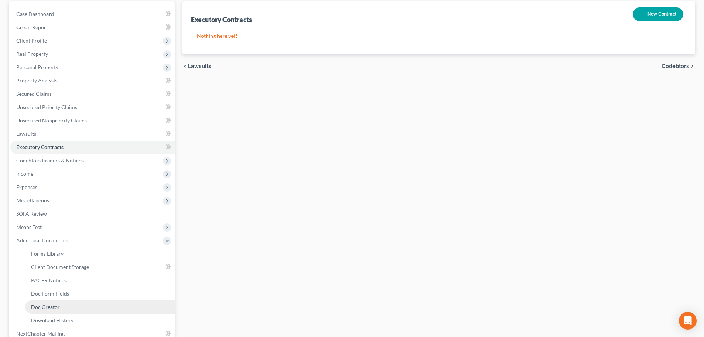
click at [48, 305] on span "Doc Creator" at bounding box center [45, 306] width 29 height 6
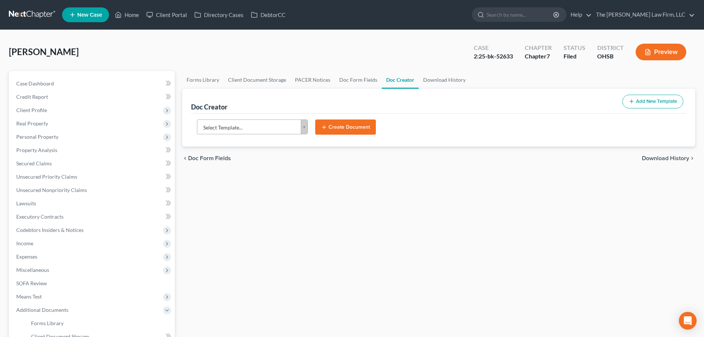
click at [247, 131] on body "Home New Case Client Portal Directory Cases DebtorCC The Jones Law Firm, LLC mk…" at bounding box center [352, 243] width 704 height 486
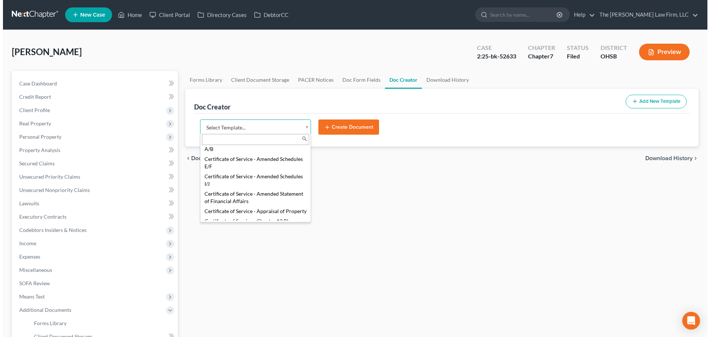
scroll to position [247, 0]
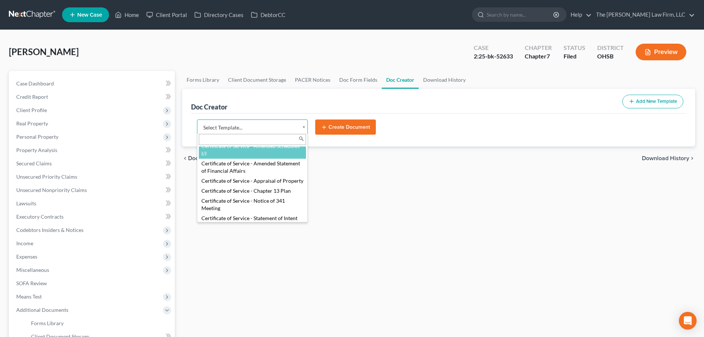
select select "107098"
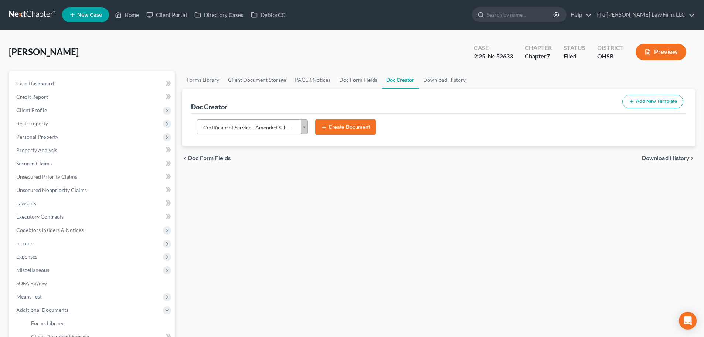
click at [339, 132] on button "Create Document" at bounding box center [345, 127] width 61 height 16
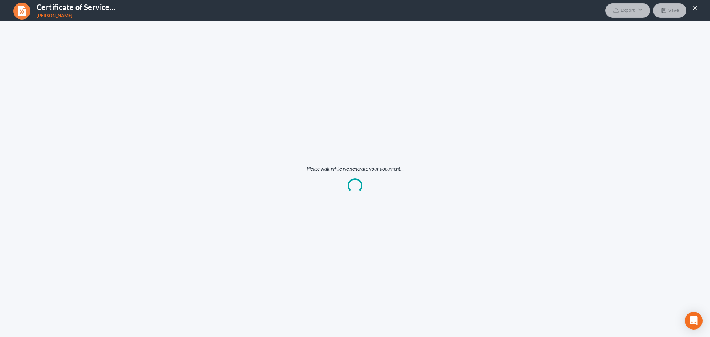
scroll to position [0, 0]
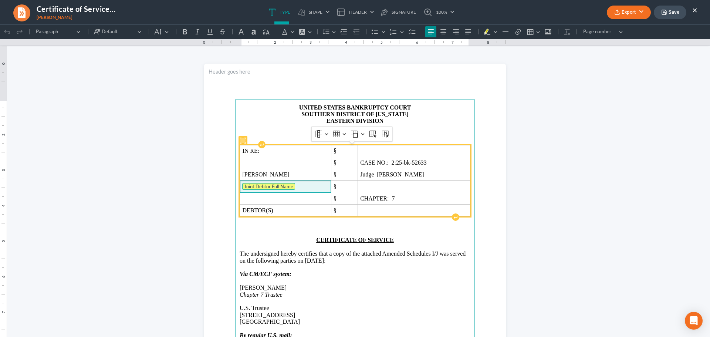
click at [278, 186] on tag "Joint Debtor Full Name" at bounding box center [268, 186] width 53 height 7
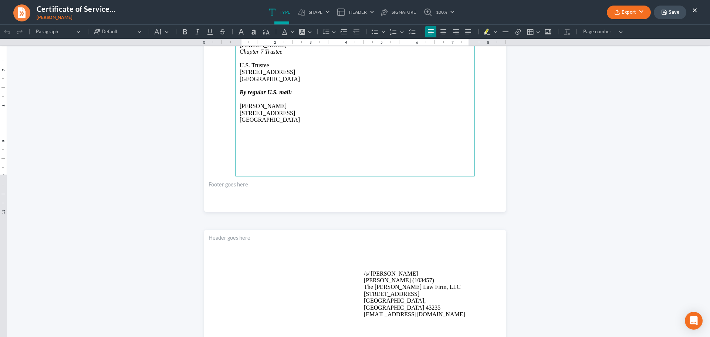
scroll to position [247, 0]
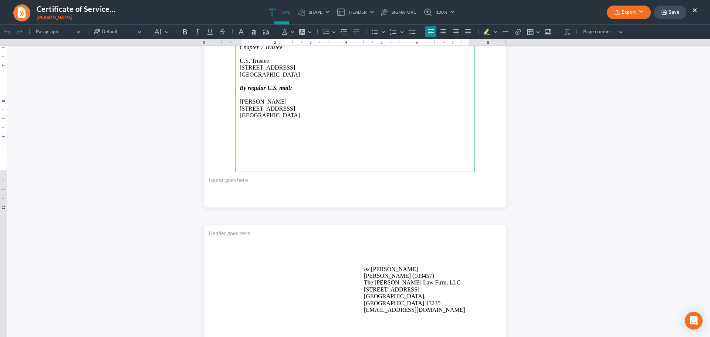
click at [386, 268] on p "/s/ Michael Kraig Michael Kraig (103457) The Jones Law Firm, LLC 134 Northwoods…" at bounding box center [417, 290] width 106 height 48
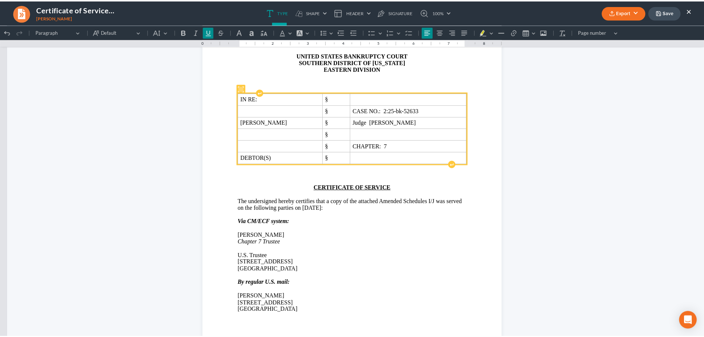
scroll to position [0, 0]
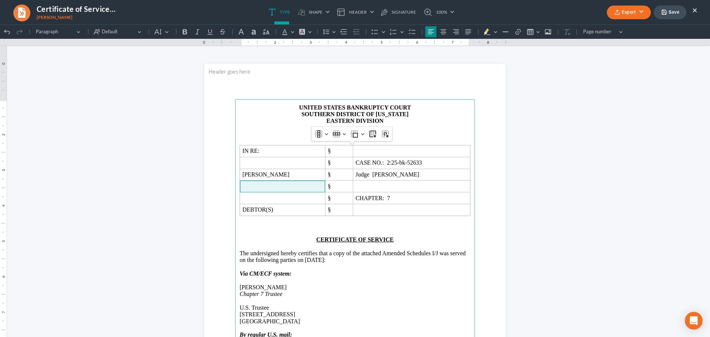
click at [635, 10] on button "Export" at bounding box center [629, 13] width 44 height 14
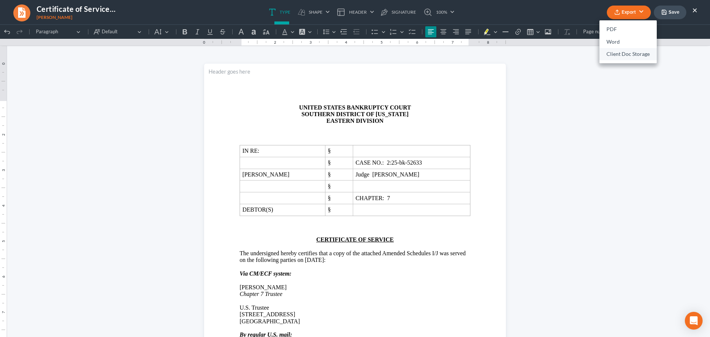
click at [611, 53] on link "Client Doc Storage" at bounding box center [627, 54] width 57 height 13
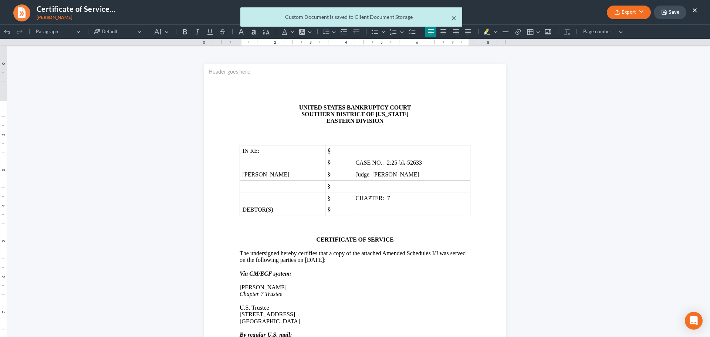
click at [455, 21] on button "×" at bounding box center [453, 17] width 5 height 9
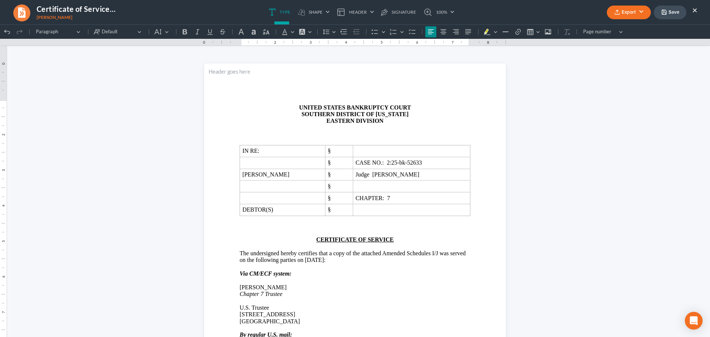
click at [693, 9] on button "×" at bounding box center [694, 10] width 5 height 9
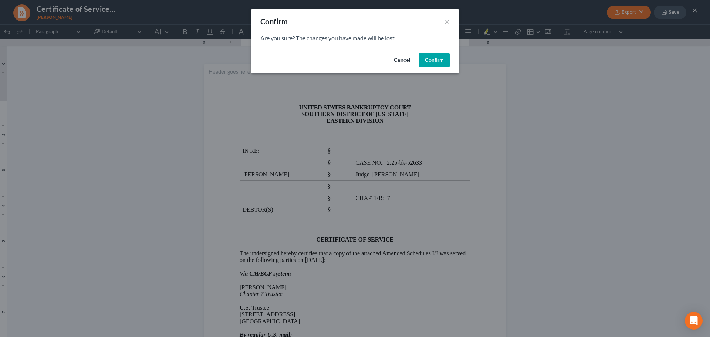
click at [438, 60] on button "Confirm" at bounding box center [434, 60] width 31 height 15
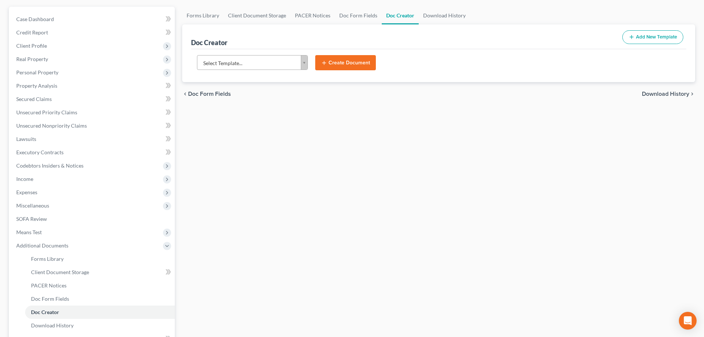
scroll to position [149, 0]
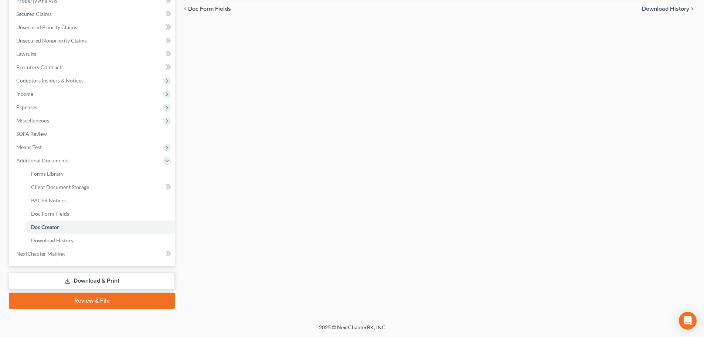
click at [81, 302] on link "Review & File" at bounding box center [92, 300] width 166 height 16
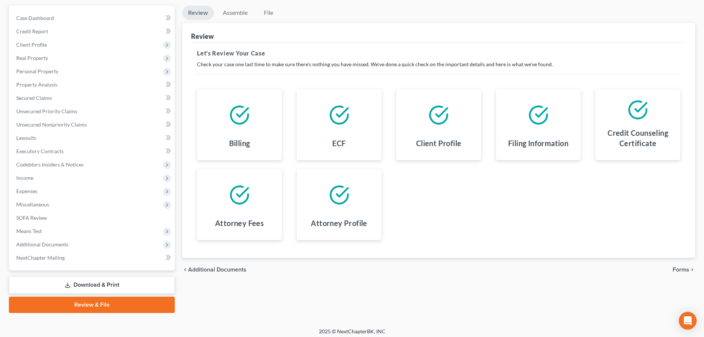
scroll to position [69, 0]
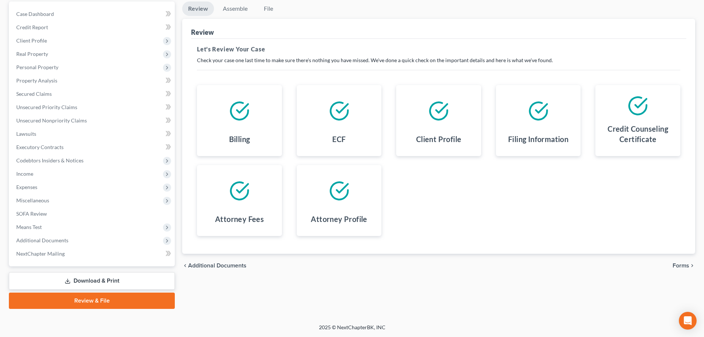
click at [684, 262] on span "Forms" at bounding box center [681, 265] width 17 height 6
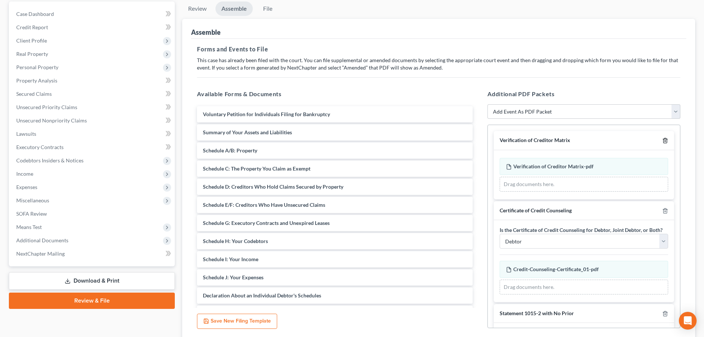
click at [662, 140] on icon "button" at bounding box center [665, 141] width 6 height 6
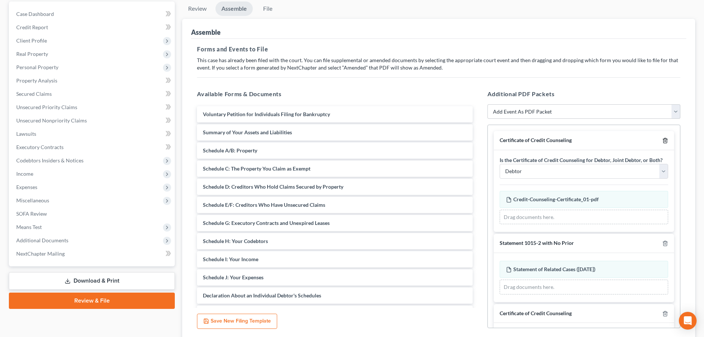
click at [662, 140] on icon "button" at bounding box center [665, 141] width 6 height 6
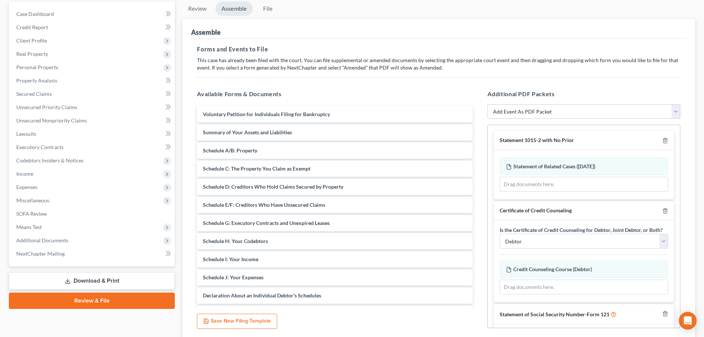
click at [663, 139] on div "Statement 1015-2 with No Prior" at bounding box center [584, 140] width 180 height 19
click at [663, 139] on polyline "button" at bounding box center [665, 139] width 4 height 0
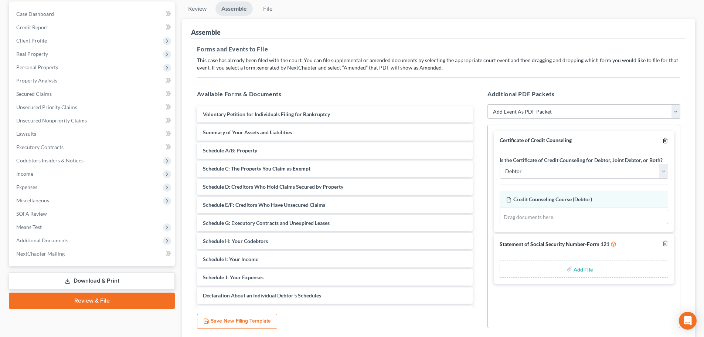
click at [664, 139] on icon "button" at bounding box center [665, 140] width 3 height 5
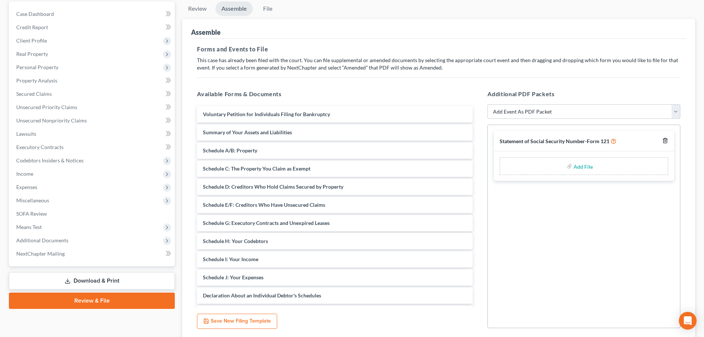
click at [664, 140] on icon "button" at bounding box center [665, 140] width 3 height 5
click at [558, 114] on select "Add Event As PDF Packet 20 Largest Unsecured Creditors Amended Document Amended…" at bounding box center [584, 111] width 193 height 15
select select "3"
click at [488, 104] on select "Add Event As PDF Packet 20 Largest Unsecured Creditors Amended Document Amended…" at bounding box center [584, 111] width 193 height 15
select select
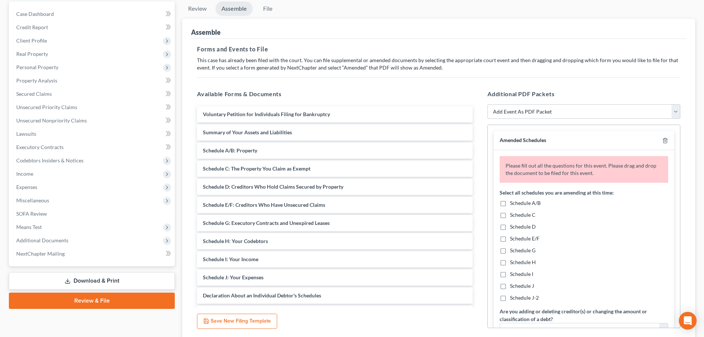
click at [526, 274] on span "Schedule I" at bounding box center [521, 274] width 23 height 6
click at [518, 274] on input "Schedule I" at bounding box center [515, 272] width 5 height 5
checkbox input "true"
click at [524, 289] on span "Schedule J" at bounding box center [522, 285] width 24 height 6
click at [518, 287] on input "Schedule J" at bounding box center [515, 284] width 5 height 5
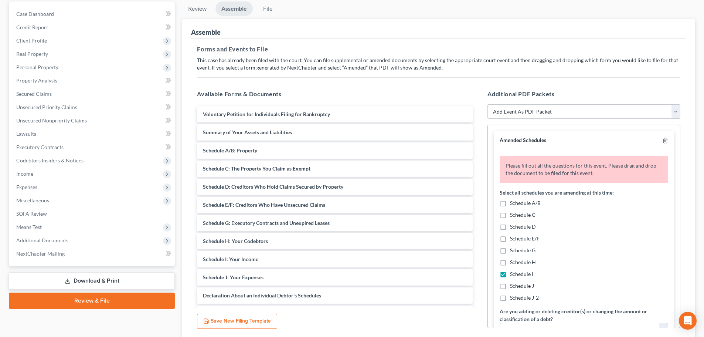
checkbox input "true"
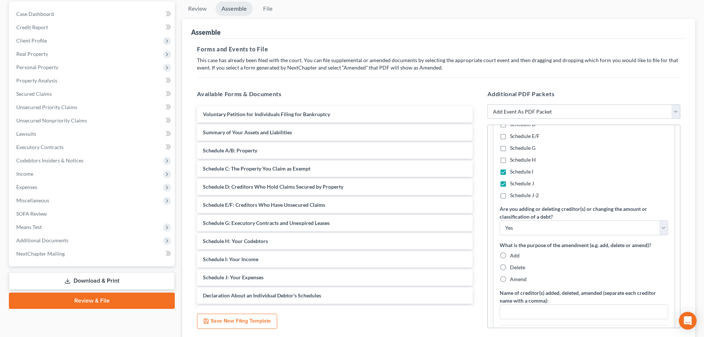
scroll to position [123, 0]
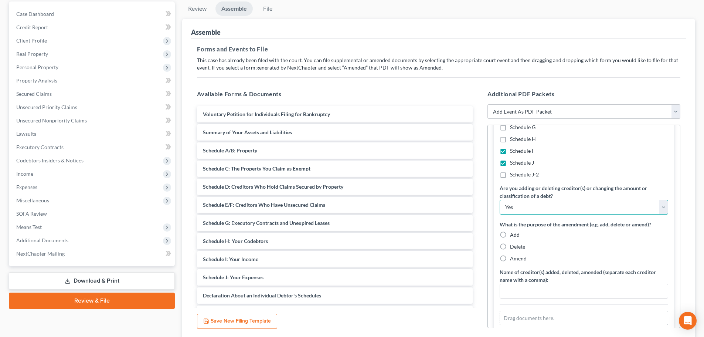
click at [537, 207] on select "Yes No" at bounding box center [584, 207] width 169 height 15
select select "1"
click at [500, 200] on select "Yes No" at bounding box center [584, 207] width 169 height 15
click at [517, 257] on span "Amend" at bounding box center [518, 258] width 17 height 6
click at [517, 257] on input "Amend" at bounding box center [515, 257] width 5 height 5
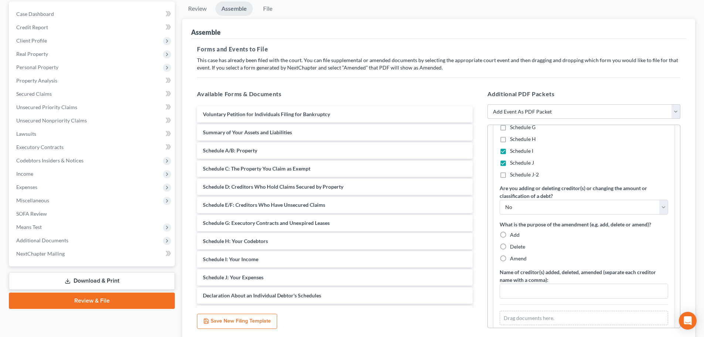
radio input "true"
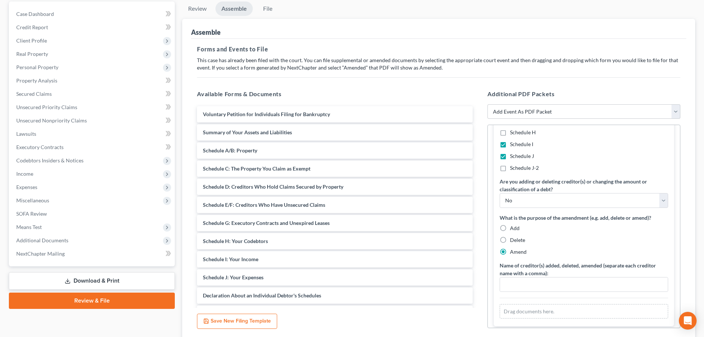
scroll to position [127, 0]
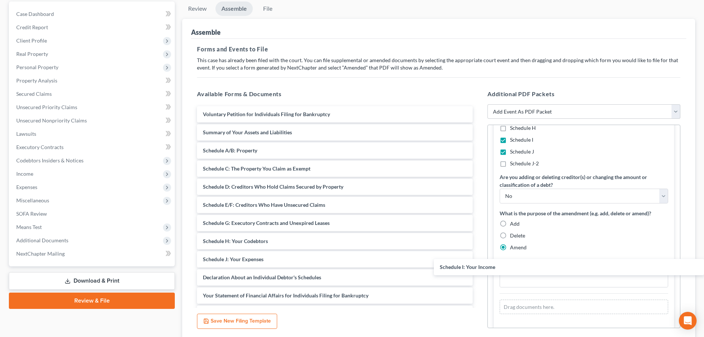
drag, startPoint x: 268, startPoint y: 259, endPoint x: 613, endPoint y: 221, distance: 346.3
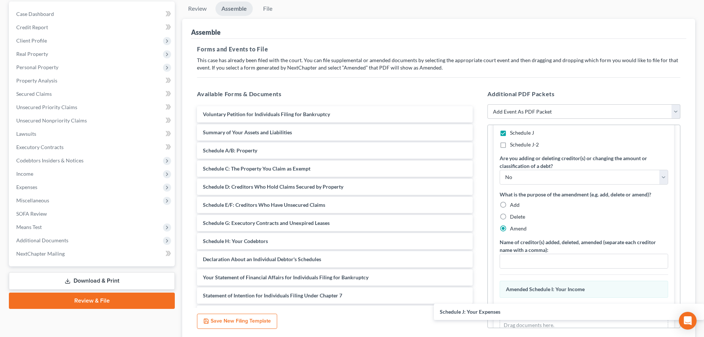
drag, startPoint x: 244, startPoint y: 260, endPoint x: 590, endPoint y: 270, distance: 345.8
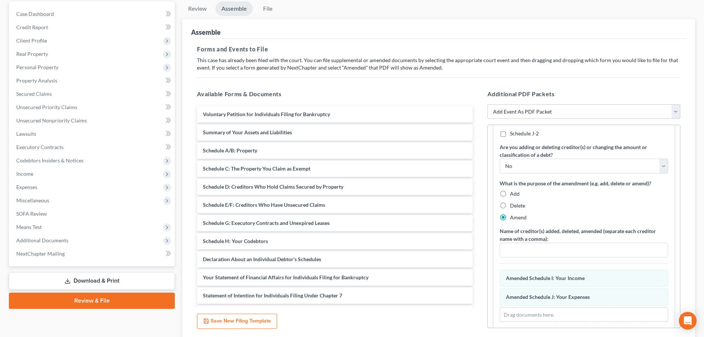
scroll to position [139, 0]
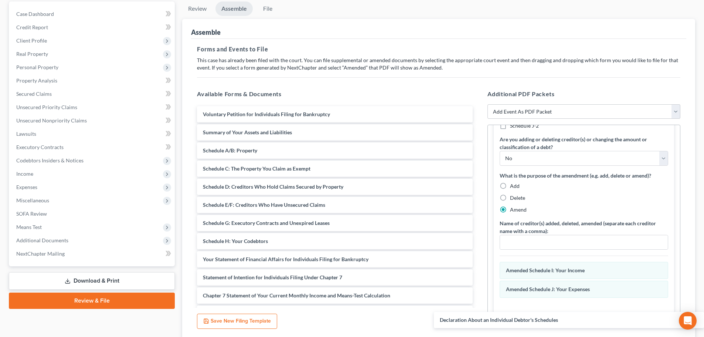
drag, startPoint x: 261, startPoint y: 258, endPoint x: 557, endPoint y: 308, distance: 299.4
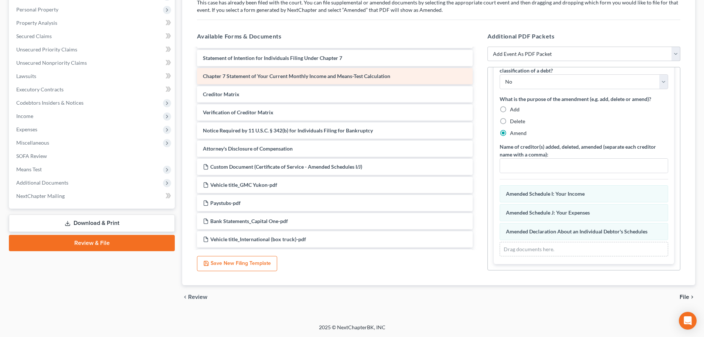
scroll to position [185, 0]
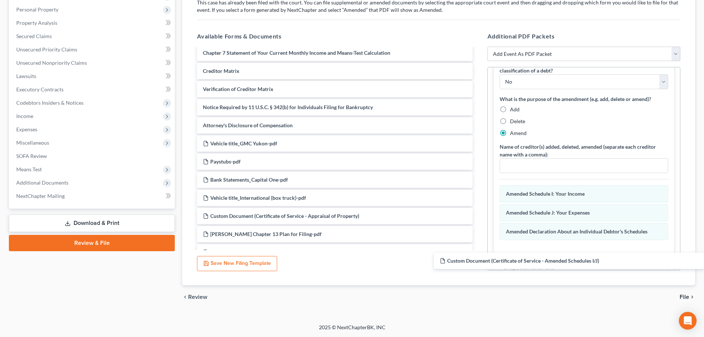
drag, startPoint x: 268, startPoint y: 142, endPoint x: 564, endPoint y: 251, distance: 315.5
click at [479, 260] on div "Custom Document (Certificate of Service - Amended Schedules I/J) Voluntary Peti…" at bounding box center [335, 261] width 288 height 795
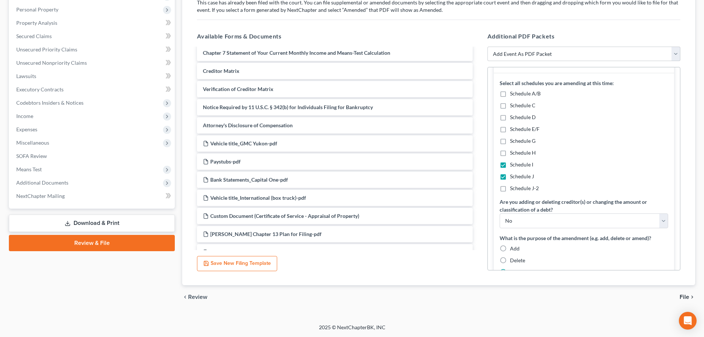
scroll to position [0, 0]
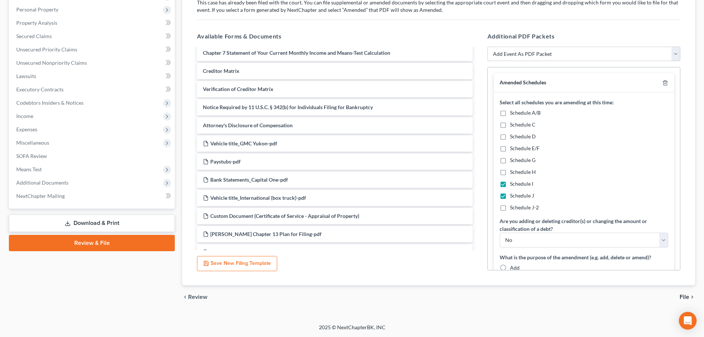
click at [572, 48] on select "Add Event As PDF Packet 20 Largest Unsecured Creditors Amended Document Amended…" at bounding box center [584, 54] width 193 height 15
select select "14"
click at [488, 47] on select "Add Event As PDF Packet 20 Largest Unsecured Creditors Amended Document Amended…" at bounding box center [584, 54] width 193 height 15
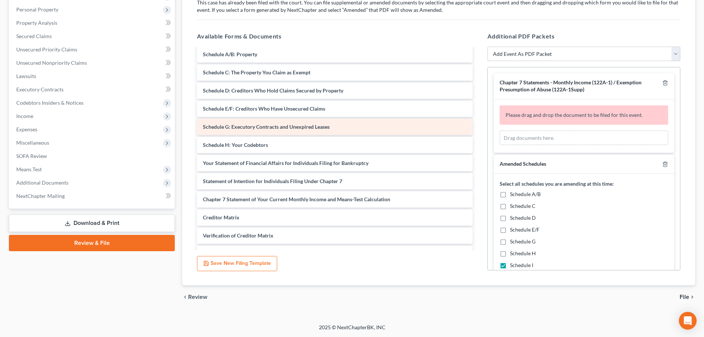
scroll to position [62, 0]
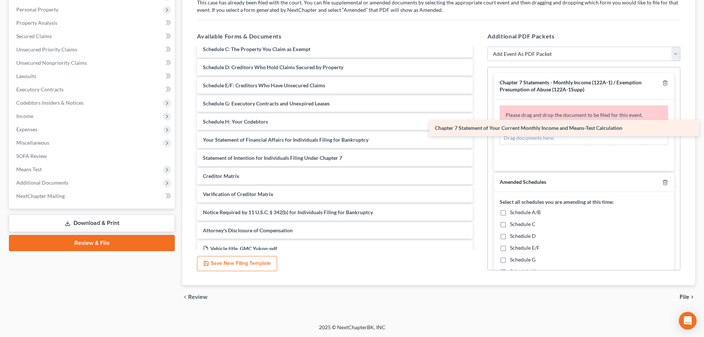
drag, startPoint x: 295, startPoint y: 176, endPoint x: 537, endPoint y: 123, distance: 247.9
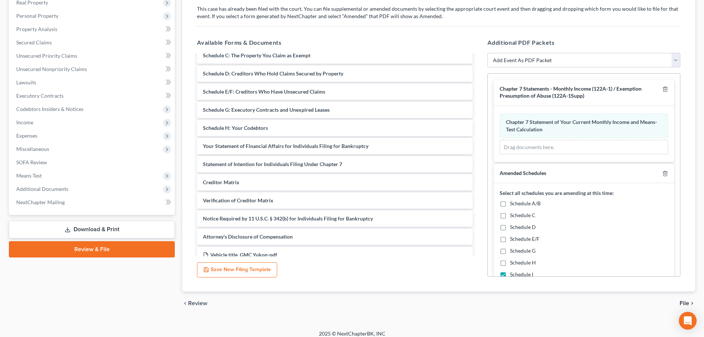
scroll to position [4, 0]
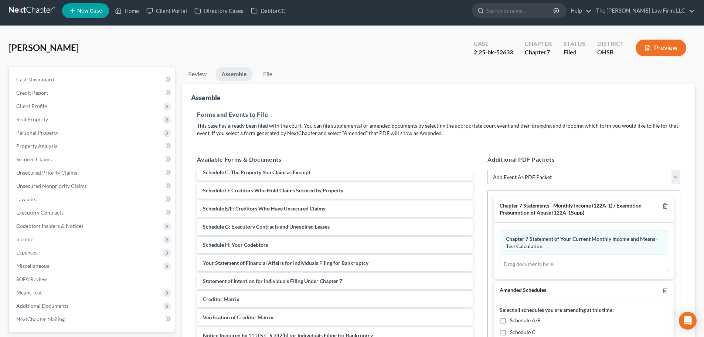
click at [559, 177] on select "Add Event As PDF Packet 20 Largest Unsecured Creditors Amended Document Amended…" at bounding box center [584, 177] width 193 height 15
select select "51"
click at [488, 170] on select "Add Event As PDF Packet 20 Largest Unsecured Creditors Amended Document Amended…" at bounding box center [584, 177] width 193 height 15
select select
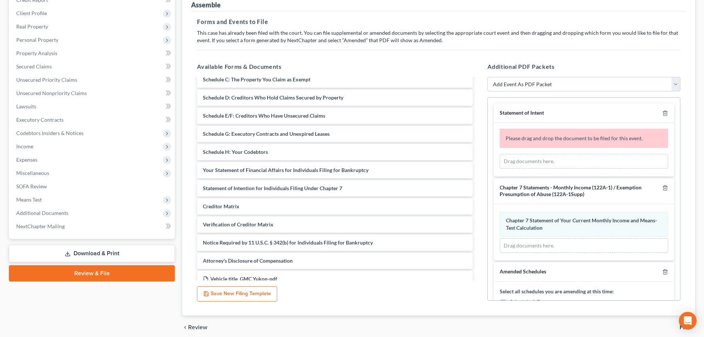
scroll to position [127, 0]
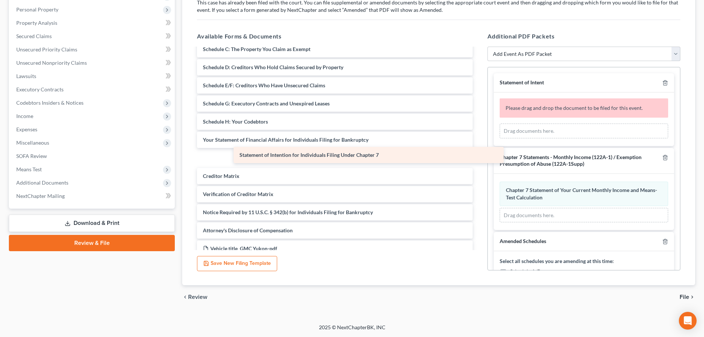
drag, startPoint x: 253, startPoint y: 159, endPoint x: 563, endPoint y: 128, distance: 311.7
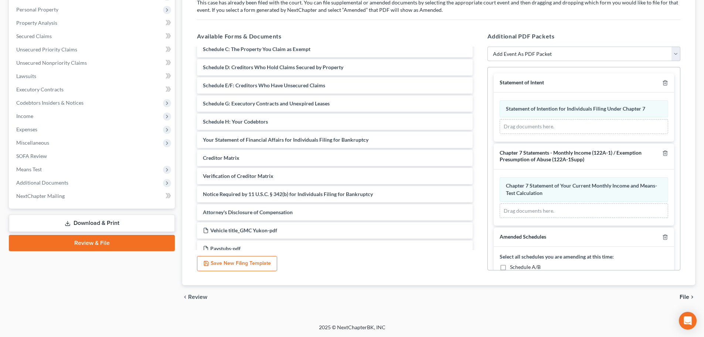
click at [685, 299] on span "File" at bounding box center [685, 297] width 10 height 6
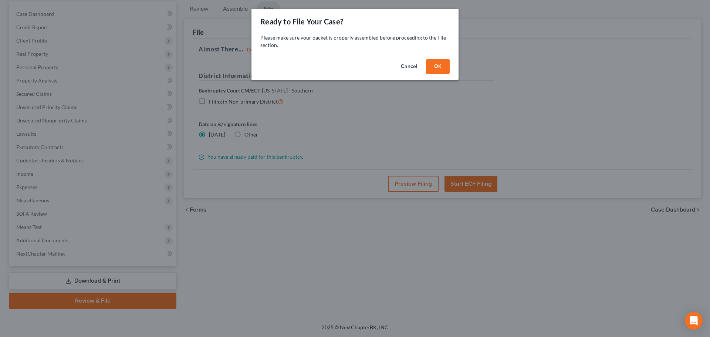
click at [442, 65] on button "OK" at bounding box center [438, 66] width 24 height 15
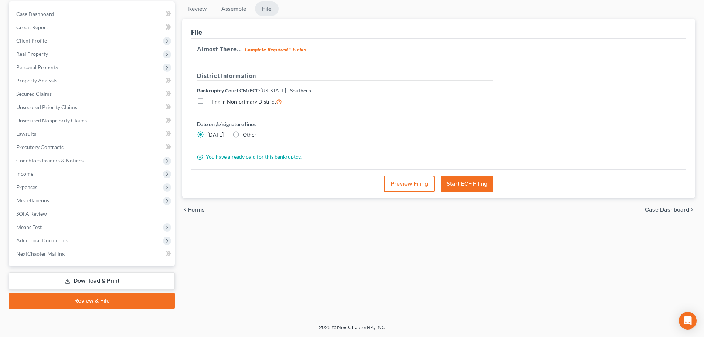
click at [243, 135] on label "Other" at bounding box center [250, 134] width 14 height 7
click at [246, 135] on input "Other" at bounding box center [248, 133] width 5 height 5
radio input "true"
radio input "false"
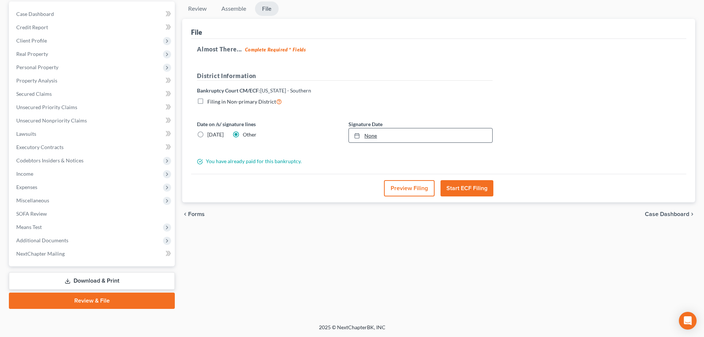
click at [447, 138] on link "None" at bounding box center [420, 135] width 143 height 14
click at [402, 187] on button "Preview Filing" at bounding box center [409, 188] width 51 height 16
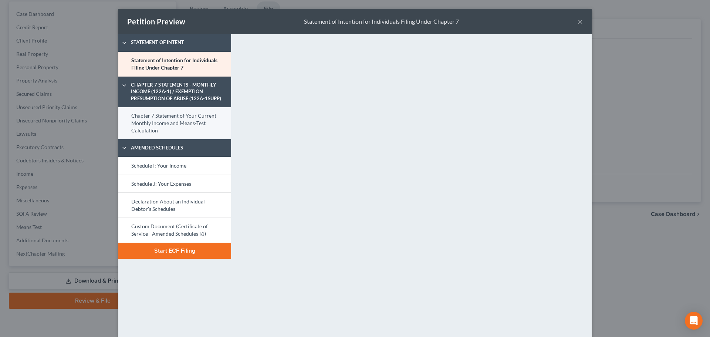
click at [161, 118] on link "Chapter 7 Statement of Your Current Monthly Income and Means-Test Calculation" at bounding box center [174, 123] width 113 height 32
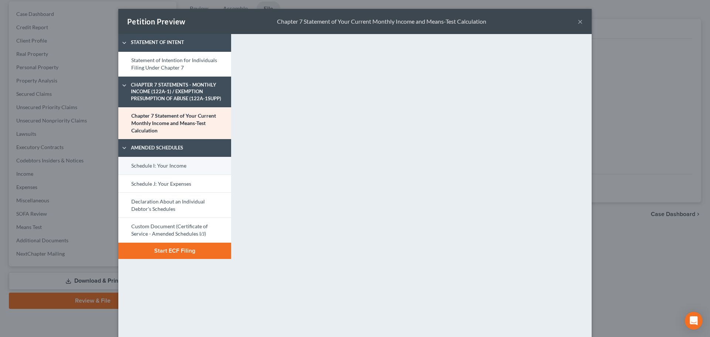
click at [166, 166] on link "Schedule I: Your Income" at bounding box center [174, 166] width 113 height 18
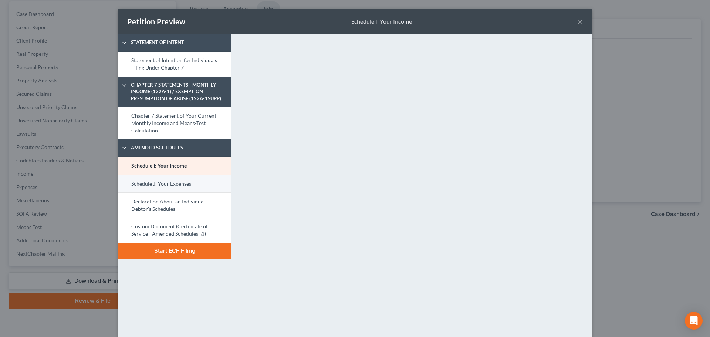
click at [173, 182] on link "Schedule J: Your Expenses" at bounding box center [174, 183] width 113 height 18
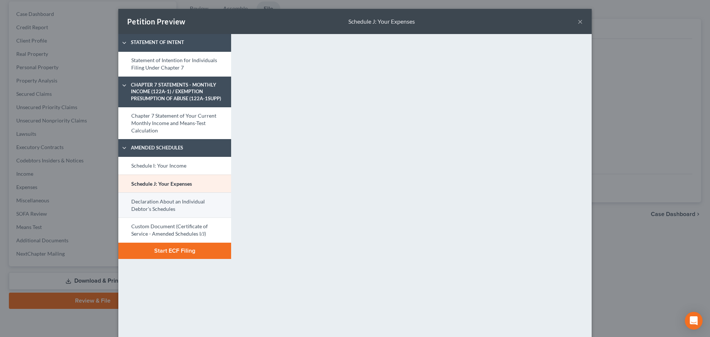
click at [177, 199] on link "Declaration About an Individual Debtor's Schedules" at bounding box center [174, 204] width 113 height 25
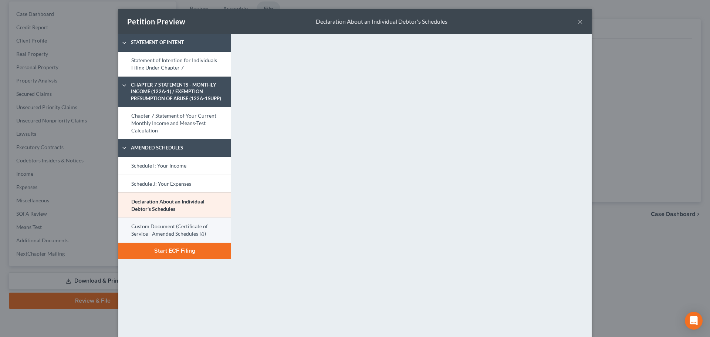
click at [180, 220] on link "Custom Document (Certificate of Service - Amended Schedules I/J)" at bounding box center [174, 229] width 113 height 25
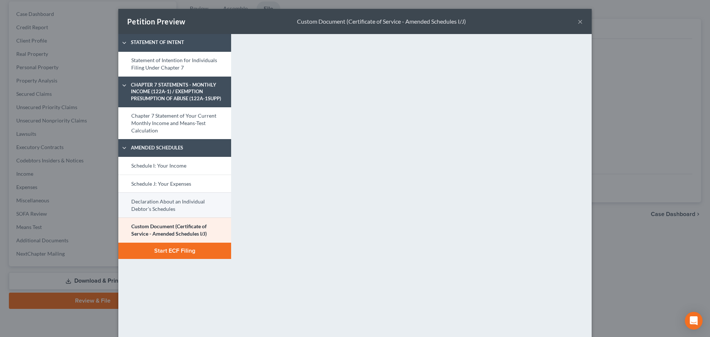
click at [180, 205] on link "Declaration About an Individual Debtor's Schedules" at bounding box center [174, 204] width 113 height 25
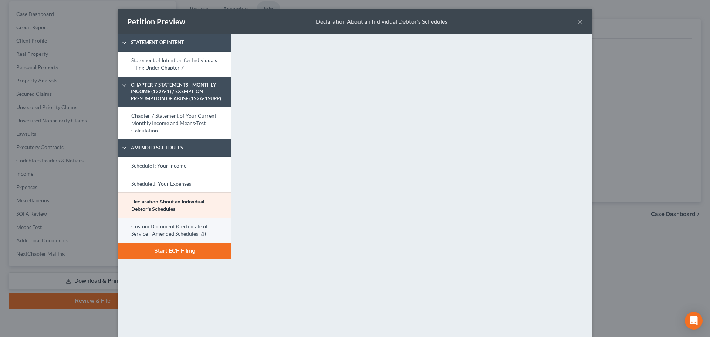
click at [175, 225] on link "Custom Document (Certificate of Service - Amended Schedules I/J)" at bounding box center [174, 229] width 113 height 25
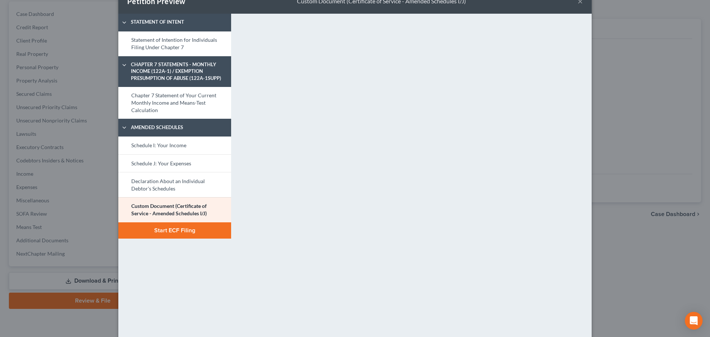
scroll to position [0, 0]
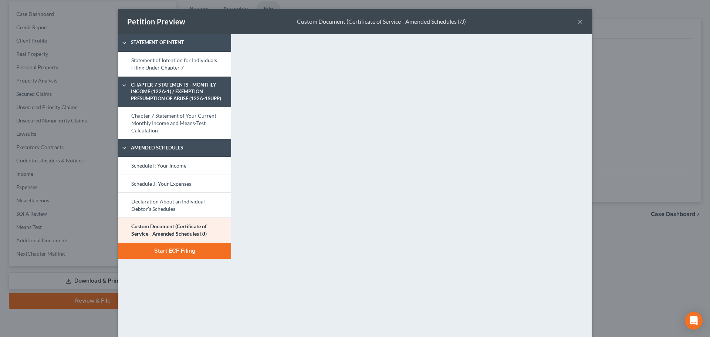
click at [577, 20] on button "×" at bounding box center [579, 21] width 5 height 9
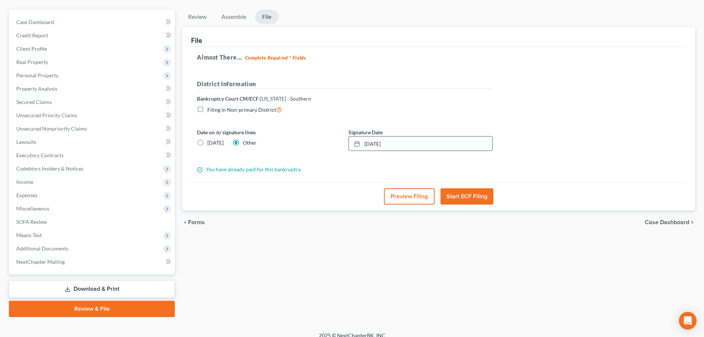
scroll to position [62, 0]
click at [483, 199] on button "Start ECF Filing" at bounding box center [467, 196] width 53 height 16
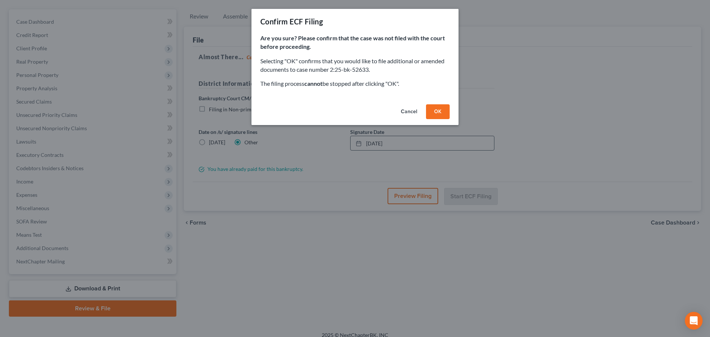
click at [443, 116] on button "OK" at bounding box center [438, 111] width 24 height 15
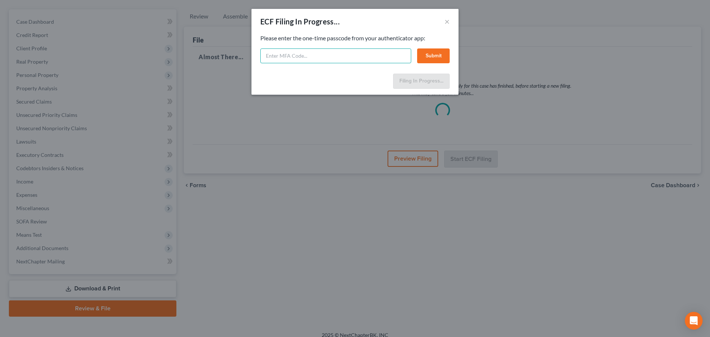
click at [346, 57] on input "text" at bounding box center [335, 55] width 151 height 15
type input "608345"
click at [427, 57] on button "Submit" at bounding box center [433, 55] width 33 height 15
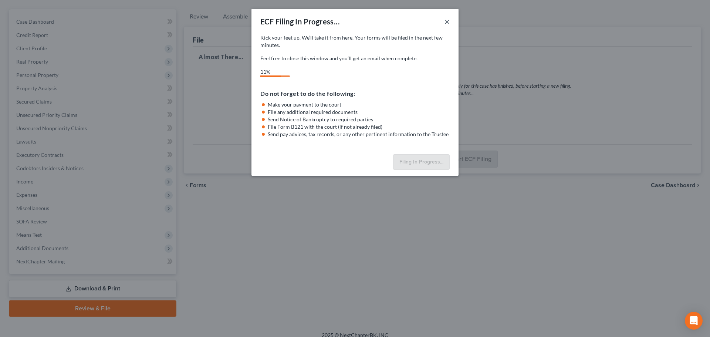
click at [446, 18] on button "×" at bounding box center [446, 21] width 5 height 9
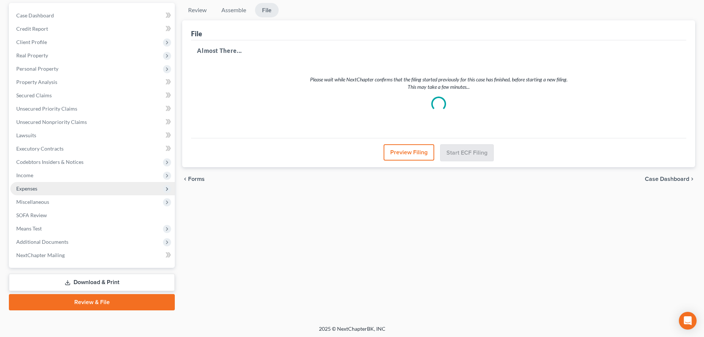
scroll to position [69, 0]
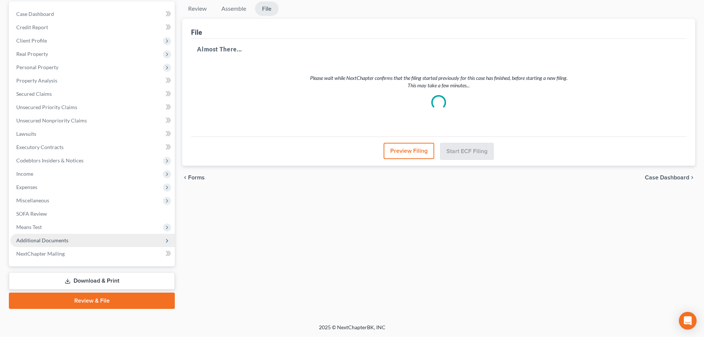
click at [51, 238] on span "Additional Documents" at bounding box center [42, 240] width 52 height 6
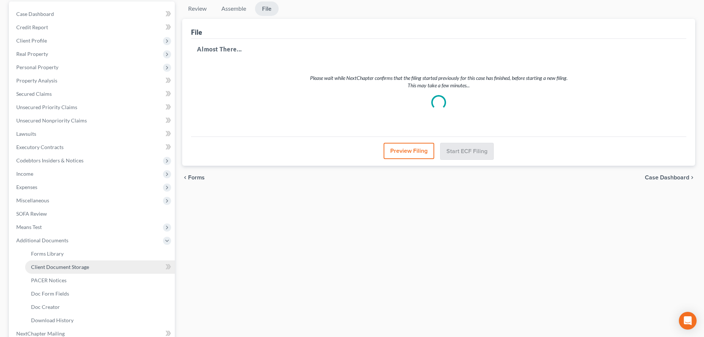
click at [66, 266] on span "Client Document Storage" at bounding box center [60, 267] width 58 height 6
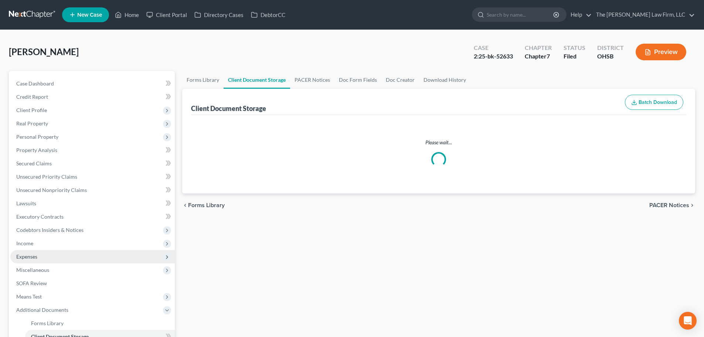
select select "61"
select select "7"
select select "52"
select select "7"
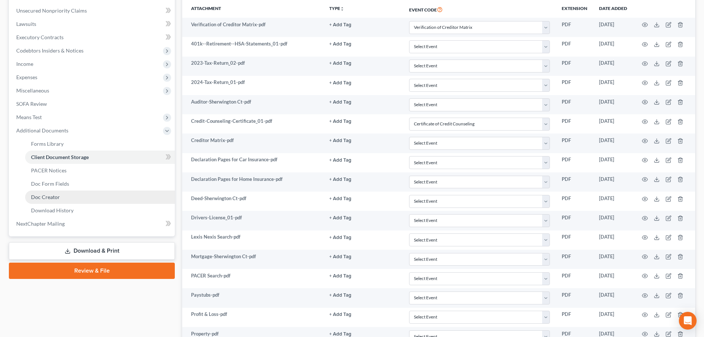
scroll to position [185, 0]
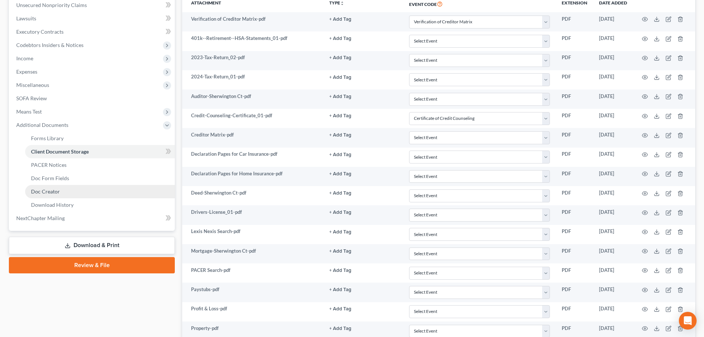
click at [52, 190] on span "Doc Creator" at bounding box center [45, 191] width 29 height 6
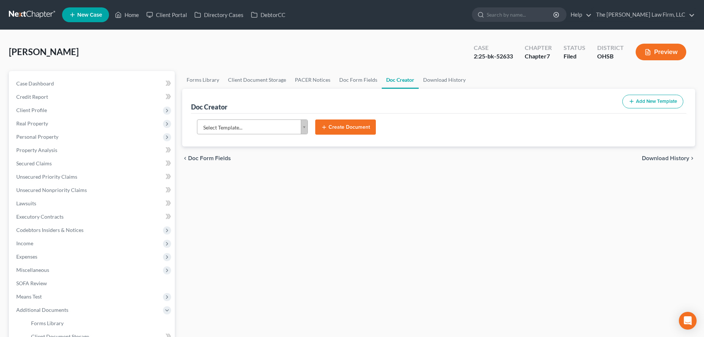
click at [253, 127] on body "Home New Case Client Portal Directory Cases DebtorCC The Jones Law Firm, LLC mk…" at bounding box center [352, 243] width 704 height 486
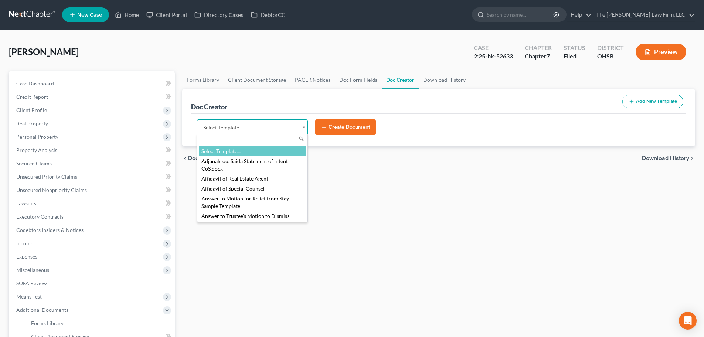
click at [245, 138] on input "text" at bounding box center [252, 139] width 107 height 11
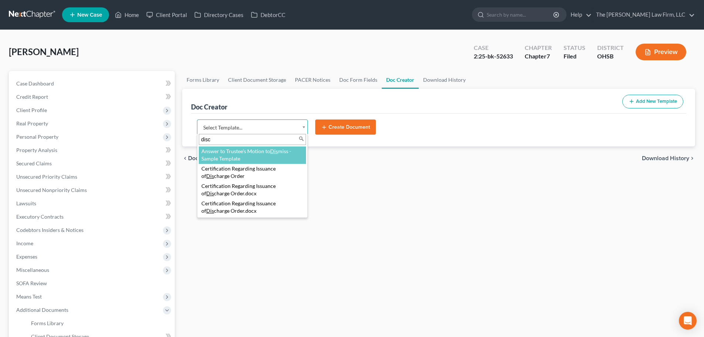
type input "discl"
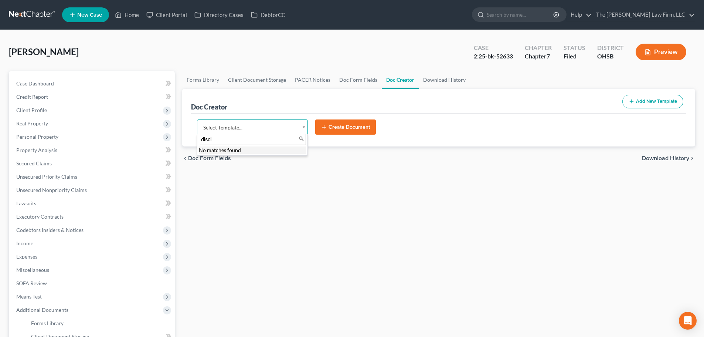
click at [245, 138] on input "discl" at bounding box center [252, 139] width 107 height 11
click at [246, 138] on input "discl" at bounding box center [252, 139] width 107 height 11
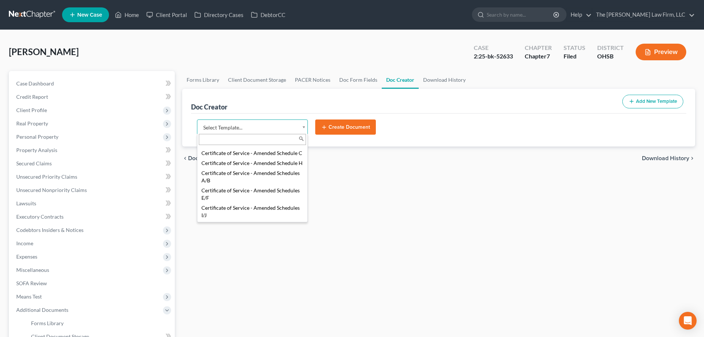
scroll to position [123, 0]
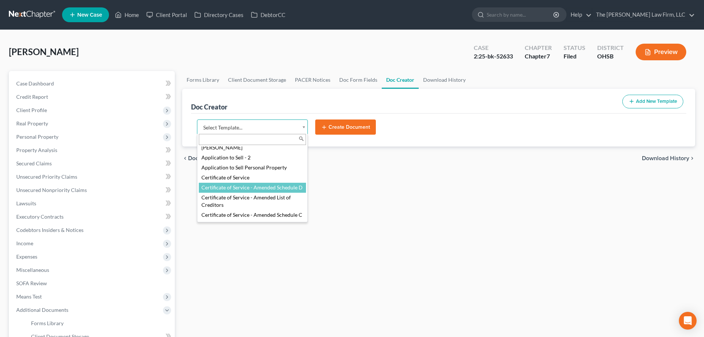
select select "107087"
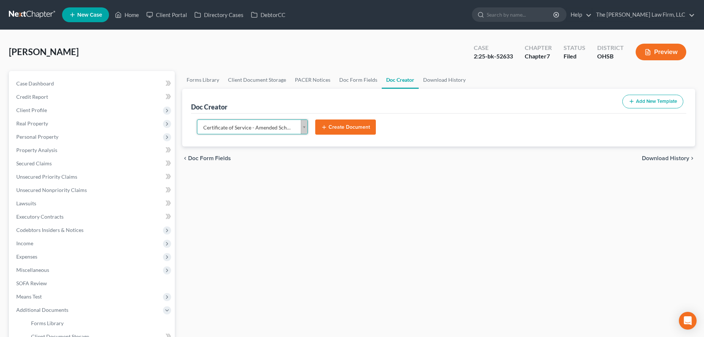
click at [285, 129] on body "Home New Case Client Portal Directory Cases DebtorCC The Jones Law Firm, LLC mk…" at bounding box center [352, 243] width 704 height 486
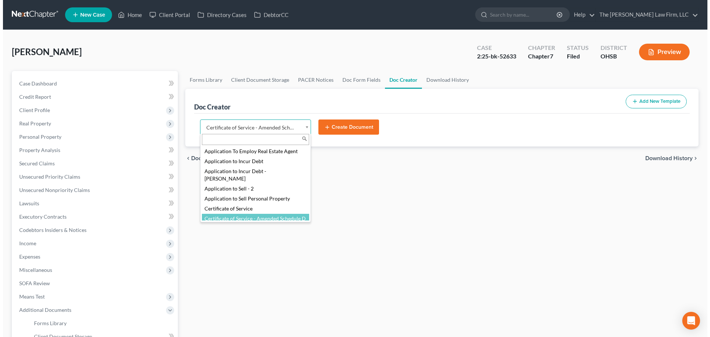
scroll to position [92, 0]
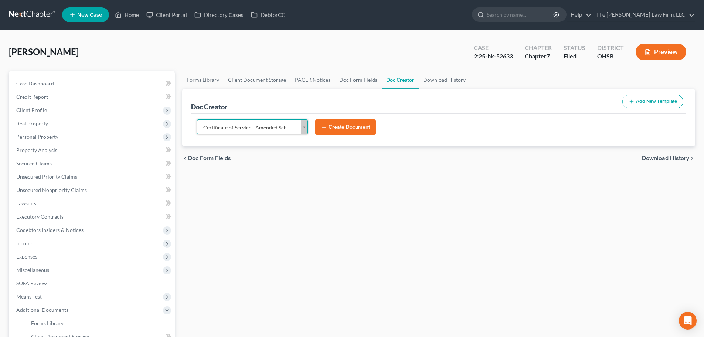
click at [354, 133] on button "Create Document" at bounding box center [345, 127] width 61 height 16
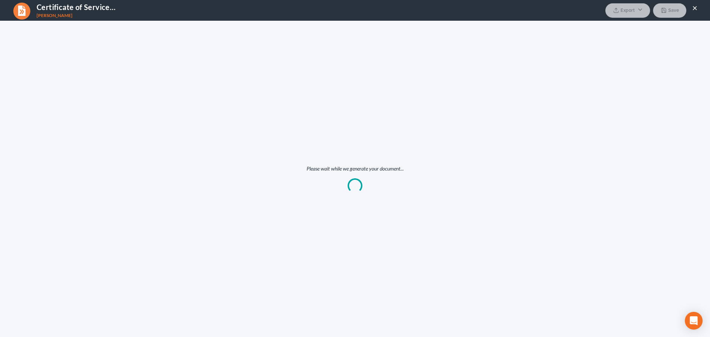
scroll to position [0, 0]
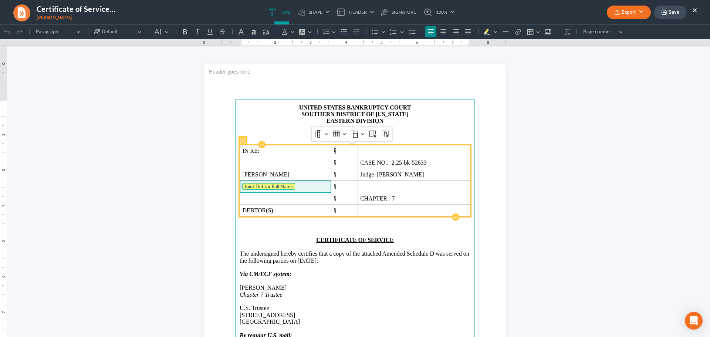
click at [276, 185] on tag "Joint Debtor Full Name" at bounding box center [268, 186] width 53 height 7
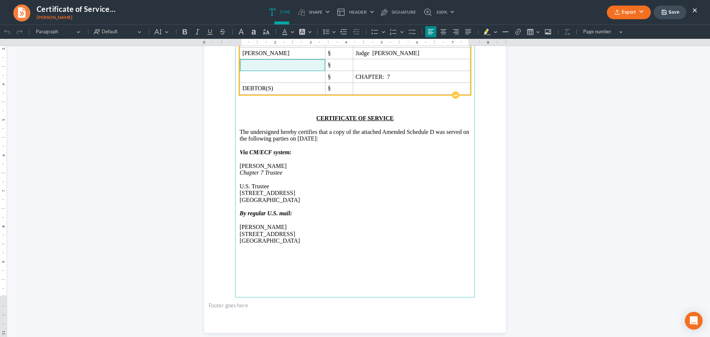
scroll to position [123, 0]
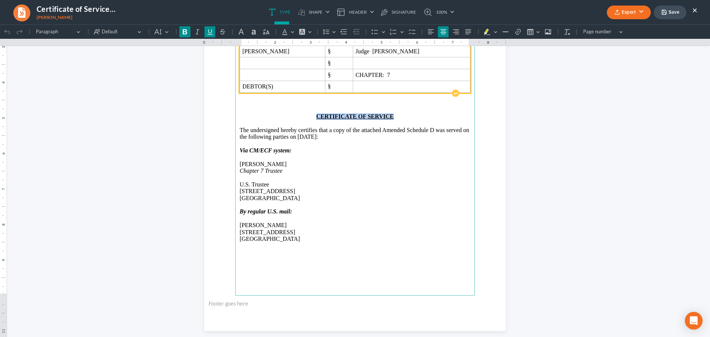
drag, startPoint x: 315, startPoint y: 115, endPoint x: 392, endPoint y: 115, distance: 76.5
click at [392, 115] on p "CERTIFICATE OF SERVICE" at bounding box center [355, 116] width 231 height 7
click at [386, 117] on p "AMENDED DISCLOSURE OF COMPENSATION OF ATTORNEY FOR DEBTOR" at bounding box center [355, 116] width 231 height 7
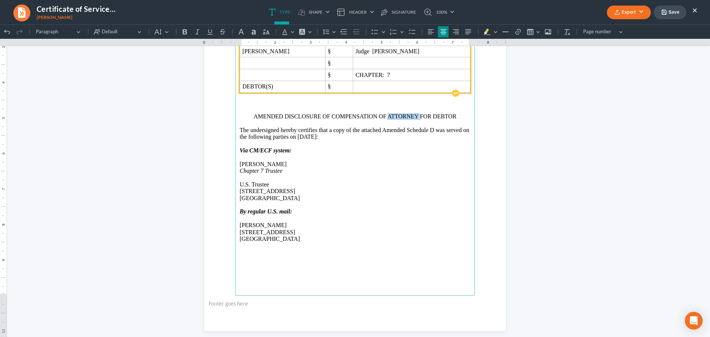
click at [386, 117] on p "AMENDED DISCLOSURE OF COMPENSATION OF ATTORNEY FOR DEBTOR" at bounding box center [355, 116] width 231 height 7
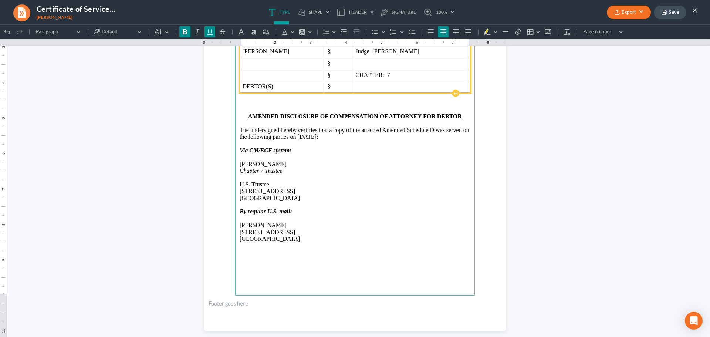
click at [376, 137] on p "The undersigned hereby certifies that a copy of the attached Amended Schedule D…" at bounding box center [355, 134] width 231 height 14
drag, startPoint x: 379, startPoint y: 132, endPoint x: 432, endPoint y: 132, distance: 52.5
click at [432, 132] on p "The undersigned hereby certifies that a copy of the attached Amended Schedule D…" at bounding box center [355, 134] width 231 height 14
drag, startPoint x: 238, startPoint y: 163, endPoint x: 271, endPoint y: 162, distance: 33.6
click at [271, 162] on p "Edward Bailey" at bounding box center [355, 164] width 231 height 7
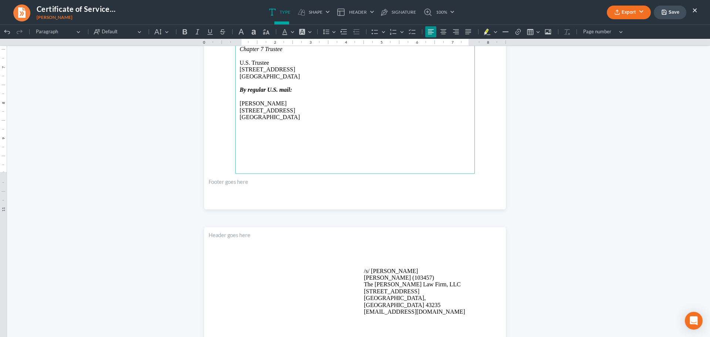
scroll to position [247, 0]
click at [388, 271] on p "/s/ Michael Kraig Michael Kraig (103457) The Jones Law Firm, LLC 134 Northwoods…" at bounding box center [417, 290] width 106 height 48
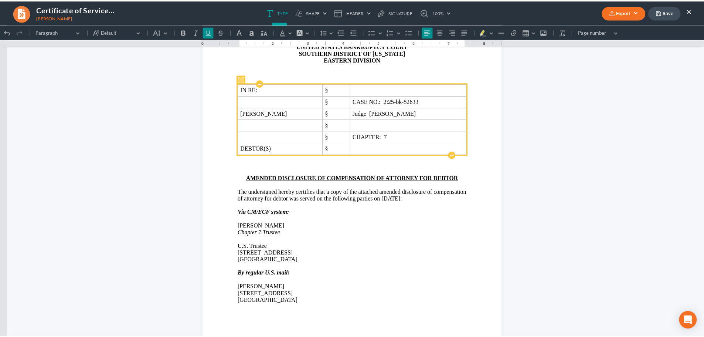
scroll to position [0, 0]
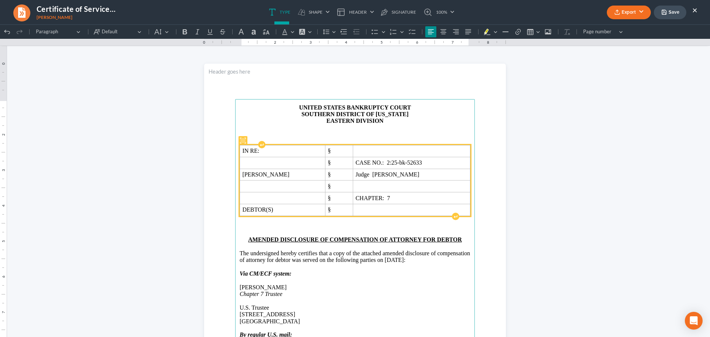
click at [634, 12] on button "Export" at bounding box center [629, 13] width 44 height 14
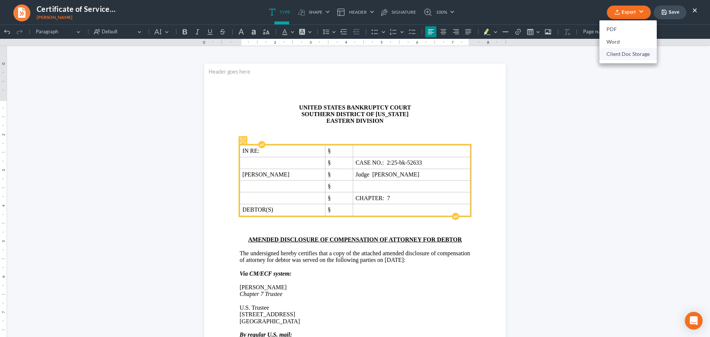
click at [621, 56] on link "Client Doc Storage" at bounding box center [627, 54] width 57 height 13
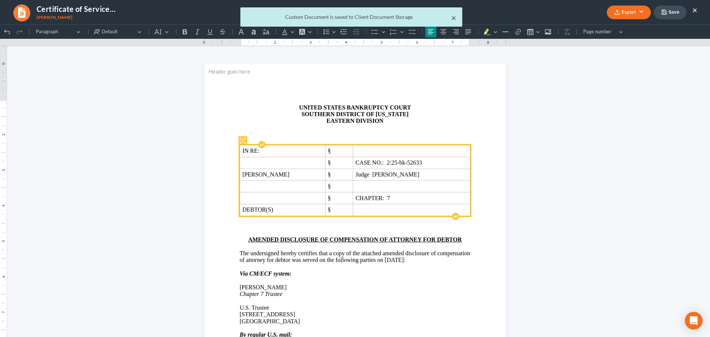
click at [455, 18] on button "×" at bounding box center [453, 17] width 5 height 9
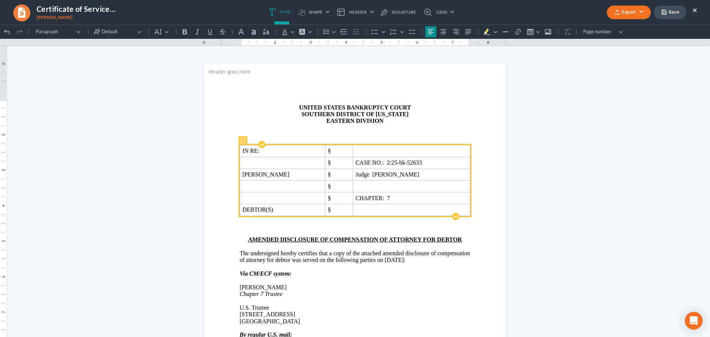
click at [695, 11] on button "×" at bounding box center [694, 10] width 5 height 9
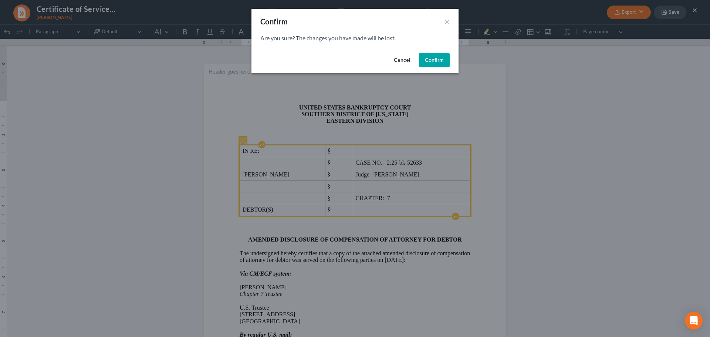
click at [443, 62] on button "Confirm" at bounding box center [434, 60] width 31 height 15
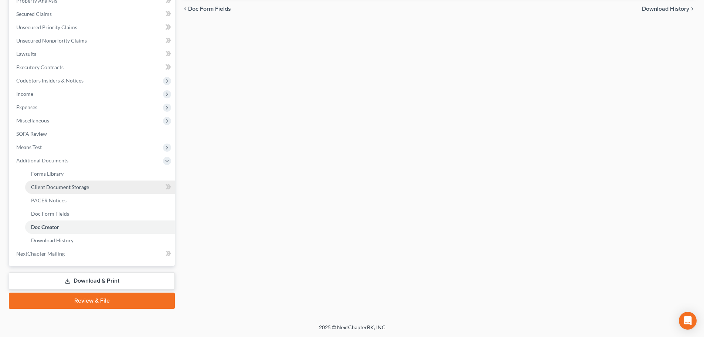
click at [64, 188] on span "Client Document Storage" at bounding box center [60, 187] width 58 height 6
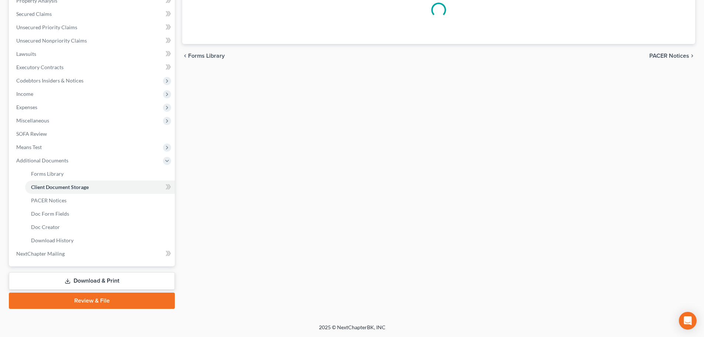
scroll to position [57, 0]
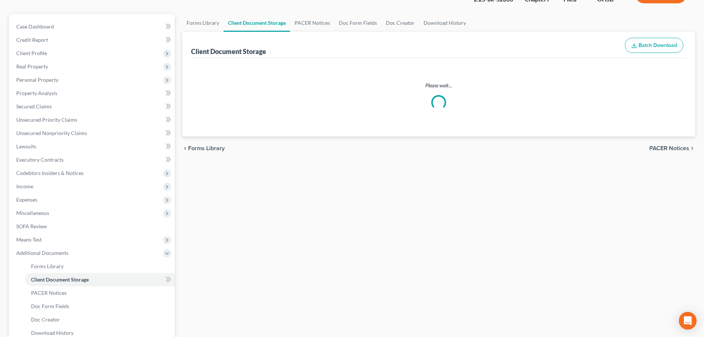
select select "61"
select select "7"
select select "52"
select select "7"
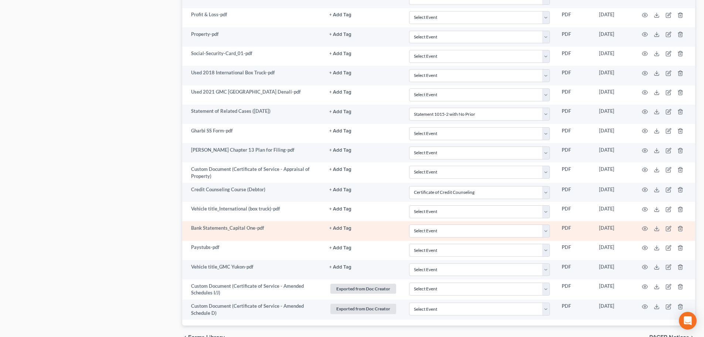
scroll to position [519, 0]
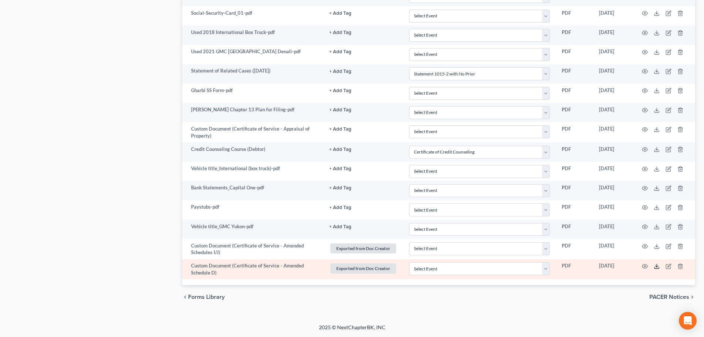
click at [656, 265] on icon at bounding box center [657, 266] width 6 height 6
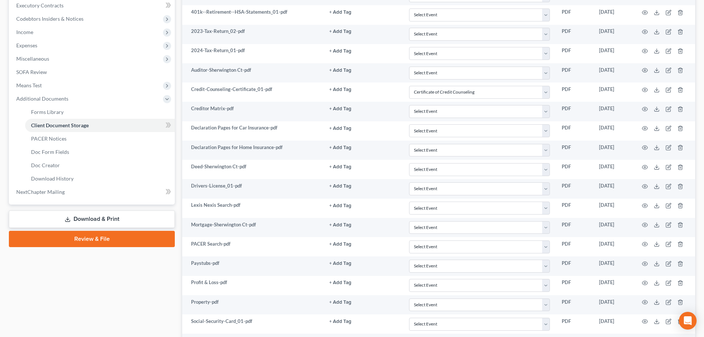
click at [106, 217] on link "Download & Print" at bounding box center [92, 218] width 166 height 17
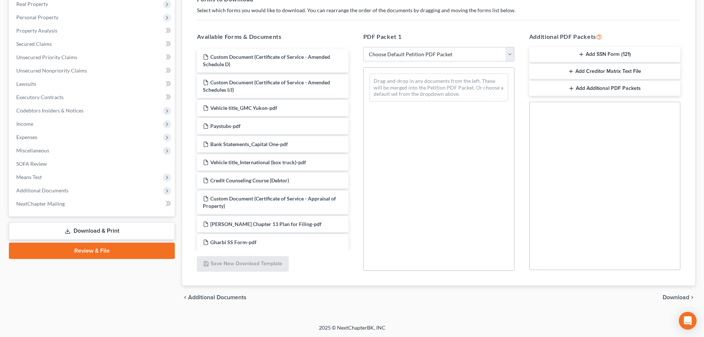
scroll to position [120, 0]
click at [37, 153] on span "Miscellaneous" at bounding box center [92, 149] width 164 height 13
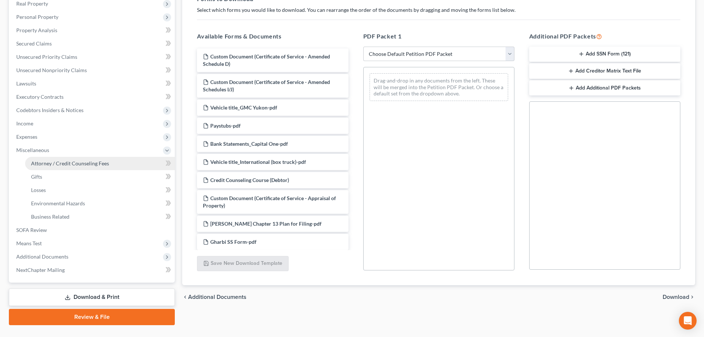
click at [60, 165] on span "Attorney / Credit Counseling Fees" at bounding box center [70, 163] width 78 height 6
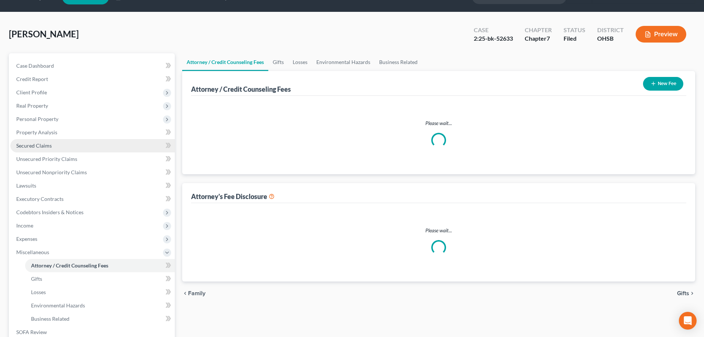
scroll to position [1, 0]
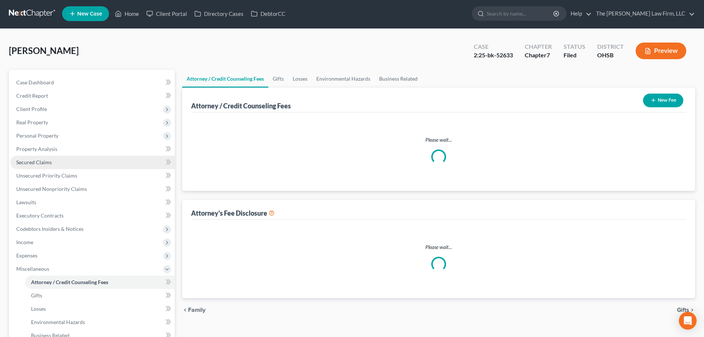
select select "0"
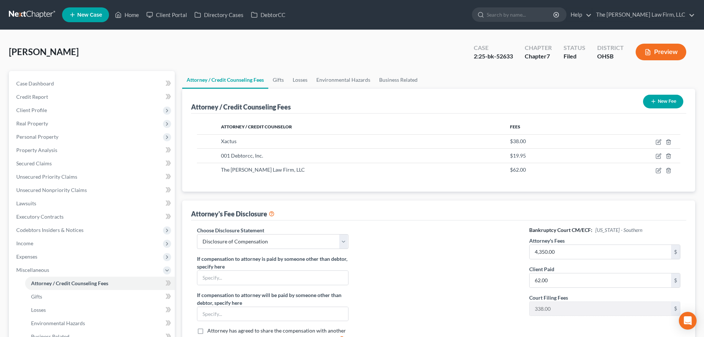
scroll to position [123, 0]
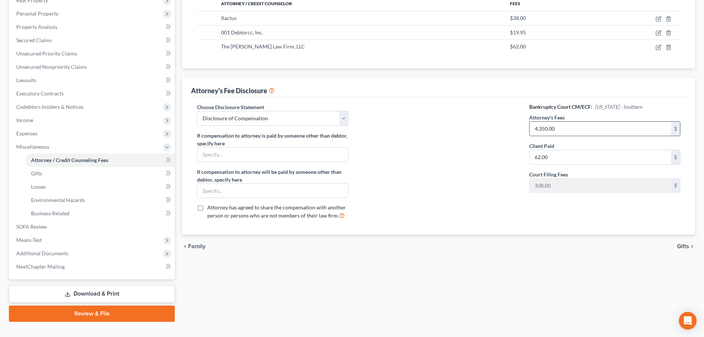
click at [566, 129] on input "4,350.00" at bounding box center [601, 129] width 142 height 14
click at [560, 135] on input "1,062" at bounding box center [601, 129] width 142 height 14
type input "1,062"
click at [561, 152] on input "62.00" at bounding box center [601, 157] width 142 height 14
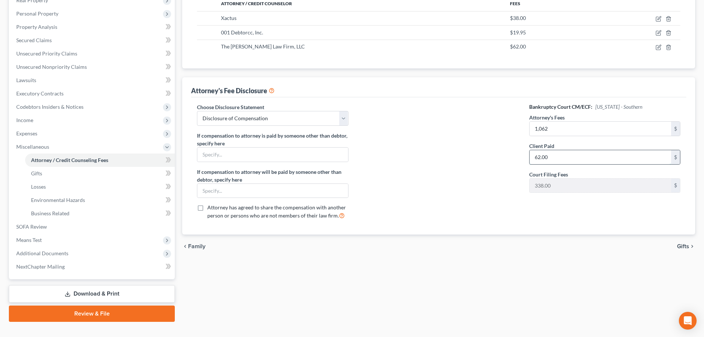
paste input "1,062"
type input "1,062"
click at [508, 160] on div at bounding box center [439, 164] width 166 height 122
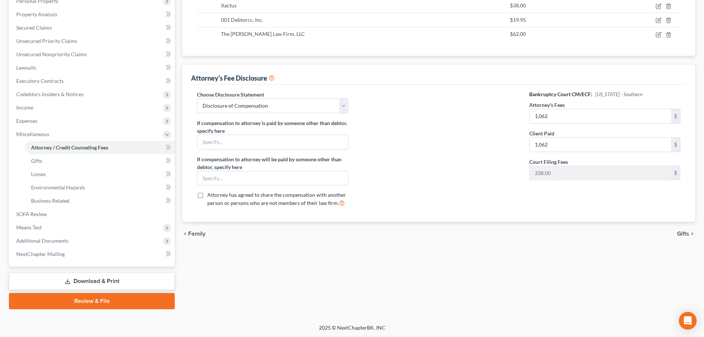
scroll to position [136, 0]
click at [80, 276] on link "Download & Print" at bounding box center [92, 280] width 166 height 17
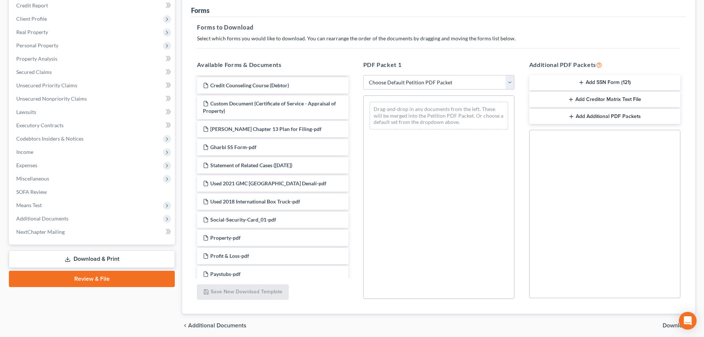
scroll to position [120, 0]
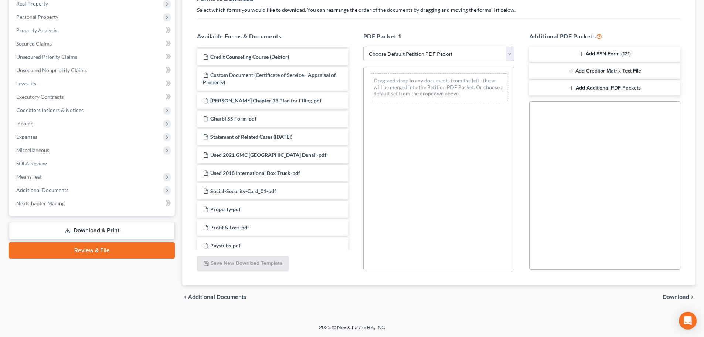
click at [423, 55] on select "Choose Default Petition PDF Packet Complete Bankruptcy Petition (all forms and …" at bounding box center [438, 54] width 151 height 15
select select "2"
click at [363, 47] on select "Choose Default Petition PDF Packet Complete Bankruptcy Petition (all forms and …" at bounding box center [438, 54] width 151 height 15
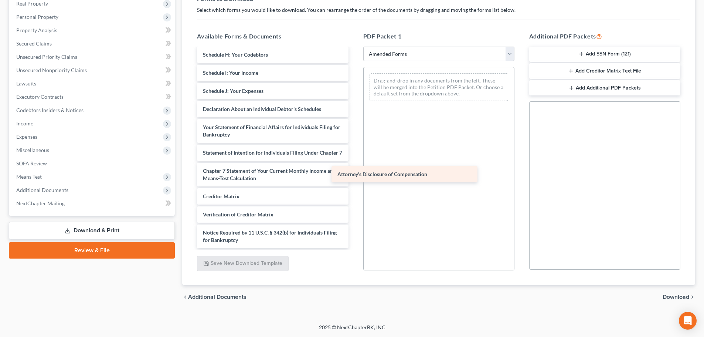
scroll to position [143, 0]
drag, startPoint x: 297, startPoint y: 223, endPoint x: 419, endPoint y: 159, distance: 137.9
click at [354, 160] on div "Attorney's Disclosure of Compensation Voluntary Petition for Individuals Filing…" at bounding box center [272, 80] width 163 height 336
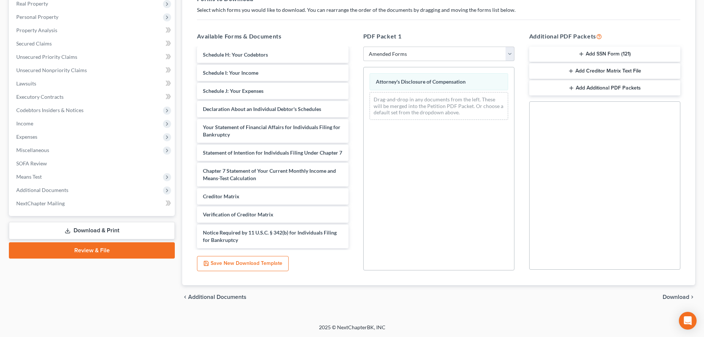
click at [675, 295] on span "Download" at bounding box center [676, 297] width 27 height 6
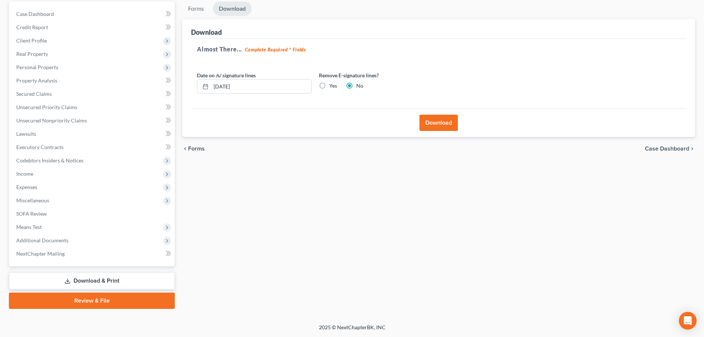
click at [444, 123] on button "Download" at bounding box center [439, 123] width 38 height 16
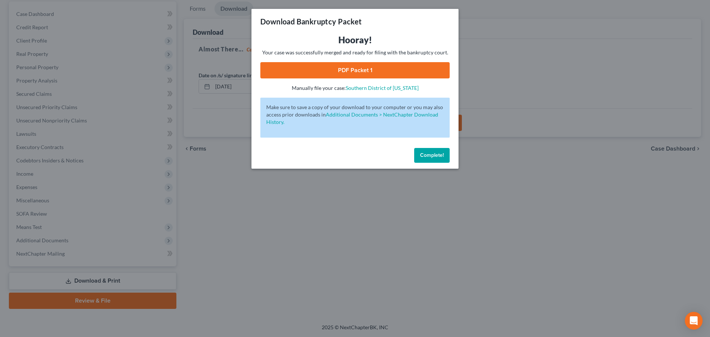
click at [437, 69] on link "PDF Packet 1" at bounding box center [354, 70] width 189 height 16
drag, startPoint x: 440, startPoint y: 157, endPoint x: 396, endPoint y: 146, distance: 45.7
click at [440, 157] on span "Complete!" at bounding box center [432, 155] width 24 height 6
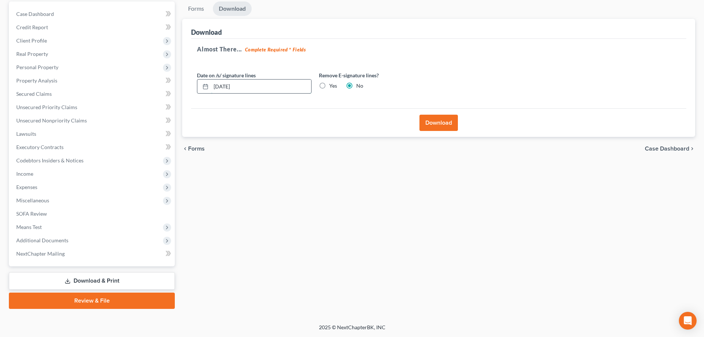
click at [226, 86] on input "[DATE]" at bounding box center [261, 86] width 100 height 14
type input "[DATE]"
click at [429, 124] on button "Download" at bounding box center [439, 123] width 38 height 16
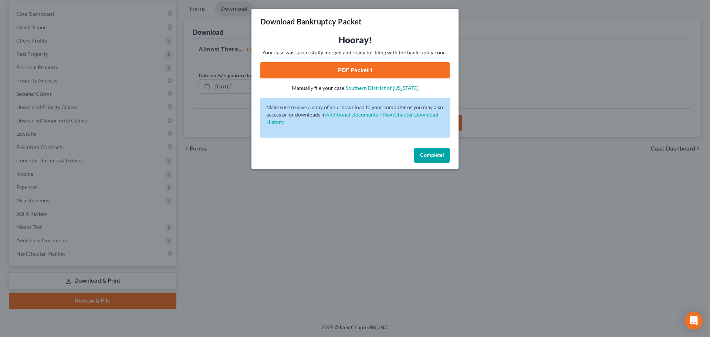
click at [330, 71] on link "PDF Packet 1" at bounding box center [354, 70] width 189 height 16
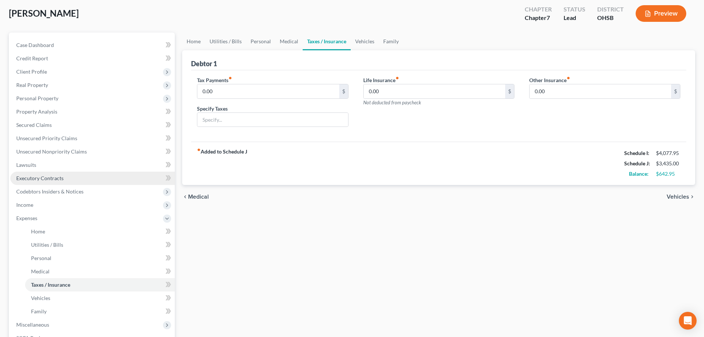
scroll to position [62, 0]
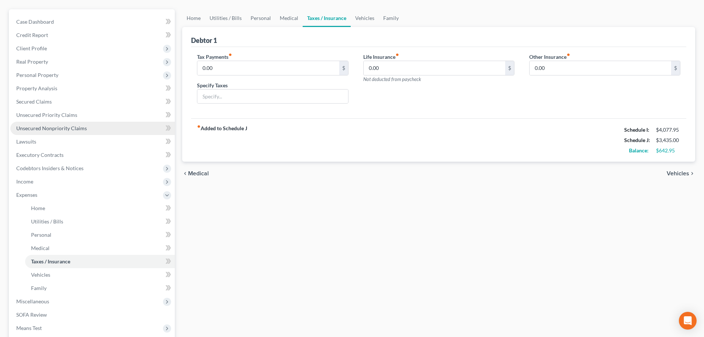
click at [49, 130] on span "Unsecured Nonpriority Claims" at bounding box center [51, 128] width 71 height 6
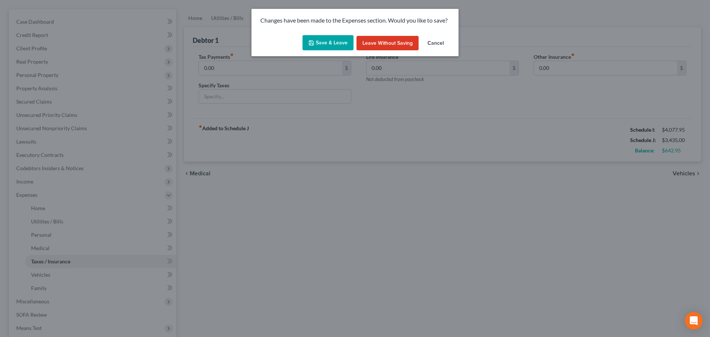
click at [318, 49] on button "Save & Leave" at bounding box center [327, 43] width 51 height 16
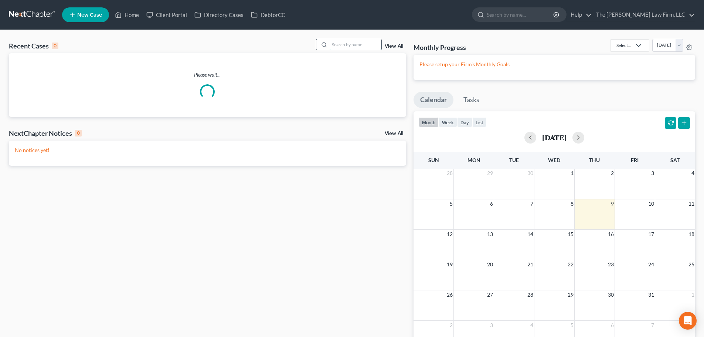
click at [342, 42] on input "search" at bounding box center [356, 44] width 52 height 11
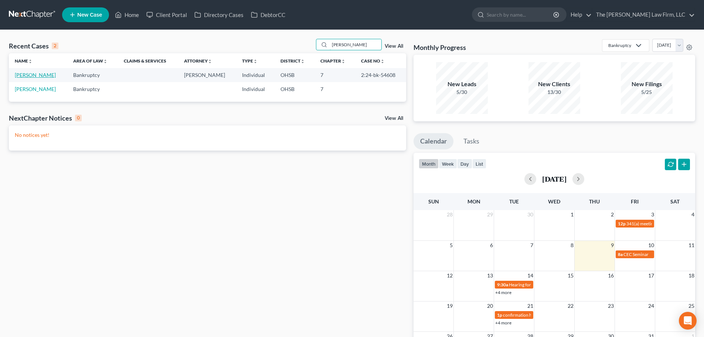
type input "[PERSON_NAME]"
click at [38, 77] on link "[PERSON_NAME]" at bounding box center [35, 75] width 41 height 6
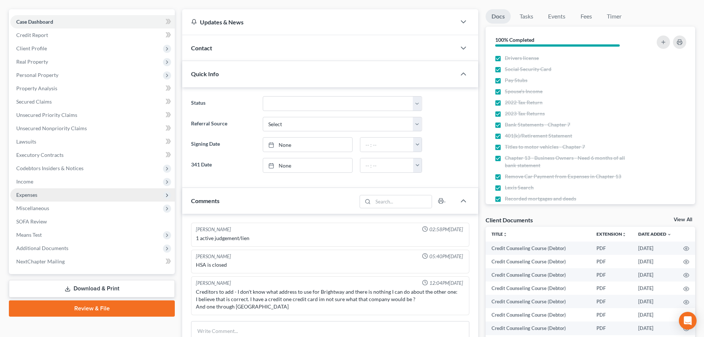
scroll to position [385, 0]
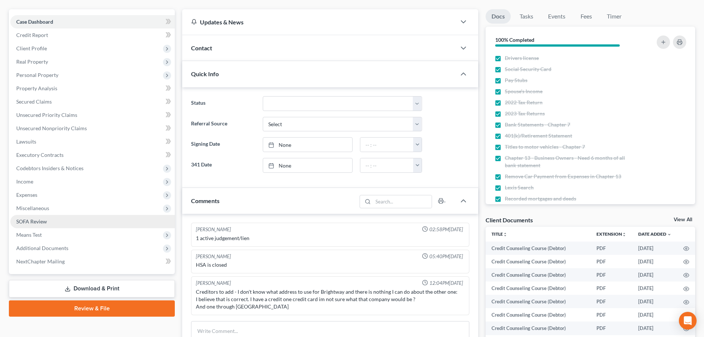
click at [42, 221] on span "SOFA Review" at bounding box center [31, 221] width 31 height 6
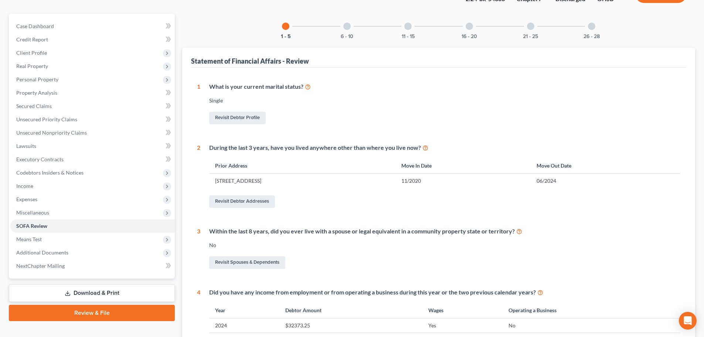
scroll to position [57, 0]
click at [340, 28] on div "6 - 10" at bounding box center [347, 26] width 25 height 25
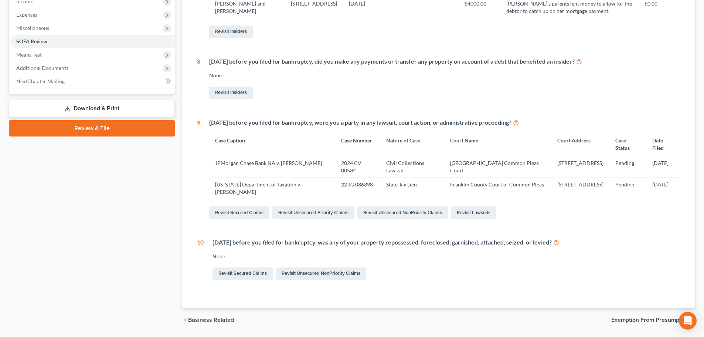
scroll to position [119, 0]
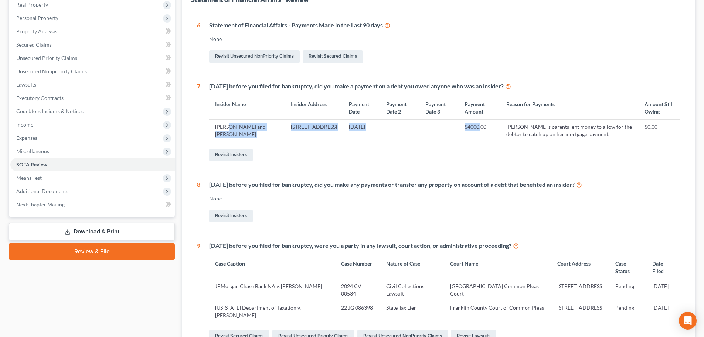
drag, startPoint x: 228, startPoint y: 126, endPoint x: 492, endPoint y: 122, distance: 264.7
click at [492, 122] on tr "[PERSON_NAME] and [PERSON_NAME] [STREET_ADDRESS][PERSON_NAME] [DATE] $4000.00 D…" at bounding box center [444, 130] width 471 height 21
click at [538, 133] on td "[PERSON_NAME]'s parents lent money to allow for the debtor to catch up on her m…" at bounding box center [570, 130] width 138 height 21
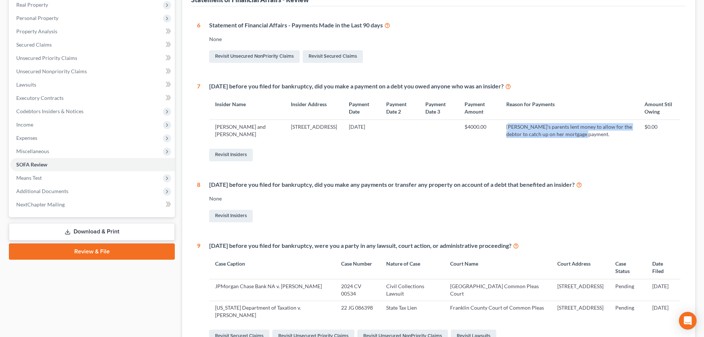
drag, startPoint x: 522, startPoint y: 125, endPoint x: 620, endPoint y: 137, distance: 98.0
click at [620, 137] on td "[PERSON_NAME]'s parents lent money to allow for the debtor to catch up on her m…" at bounding box center [570, 130] width 138 height 21
click at [620, 152] on div "Revisit Insiders" at bounding box center [444, 155] width 471 height 16
click at [223, 130] on td "[PERSON_NAME] and [PERSON_NAME]" at bounding box center [247, 130] width 76 height 21
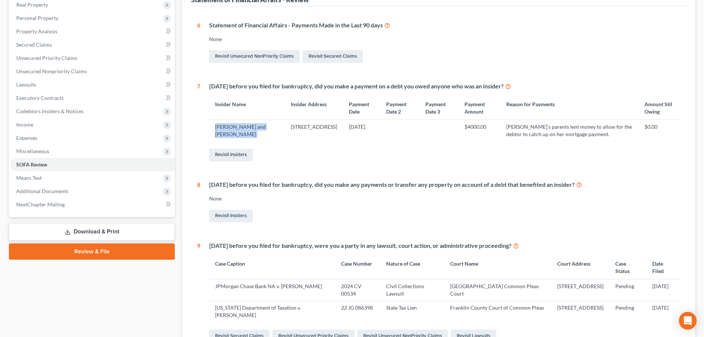
click at [223, 130] on td "[PERSON_NAME] and [PERSON_NAME]" at bounding box center [247, 130] width 76 height 21
click at [269, 155] on div "Revisit Insiders" at bounding box center [444, 155] width 471 height 16
click at [481, 127] on td "$4000.00" at bounding box center [480, 130] width 42 height 21
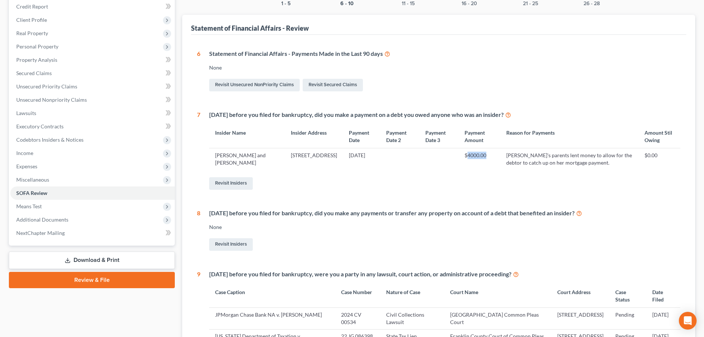
scroll to position [0, 0]
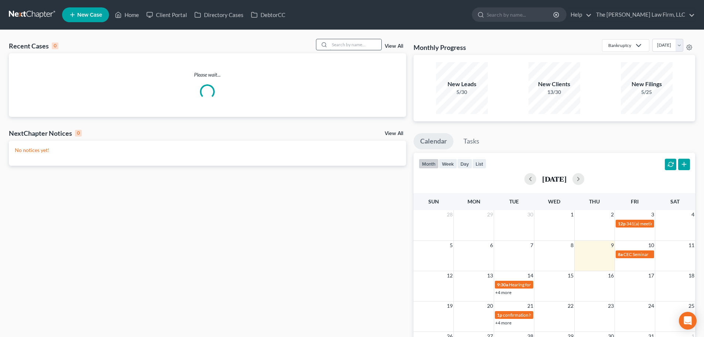
click at [350, 41] on input "search" at bounding box center [356, 44] width 52 height 11
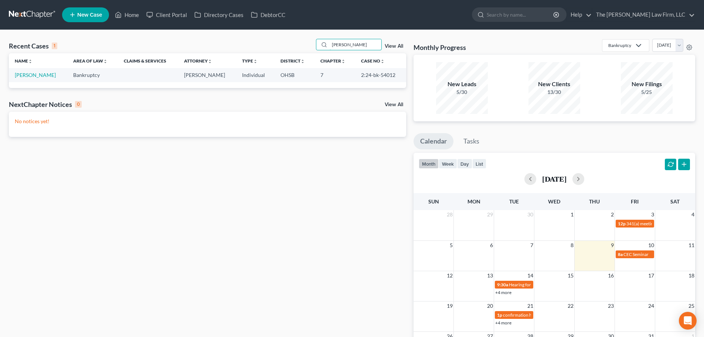
type input "[PERSON_NAME]"
drag, startPoint x: 61, startPoint y: 75, endPoint x: 35, endPoint y: 76, distance: 25.9
click at [35, 76] on link "[PERSON_NAME]" at bounding box center [35, 75] width 41 height 6
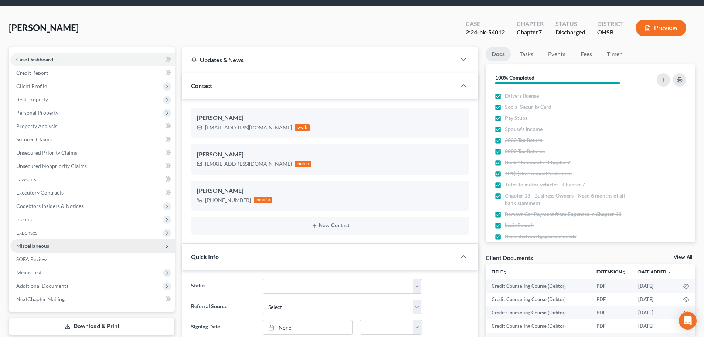
scroll to position [62, 0]
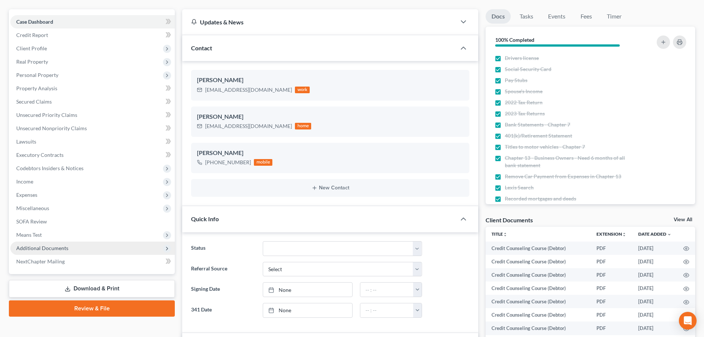
click at [42, 244] on span "Additional Documents" at bounding box center [92, 247] width 164 height 13
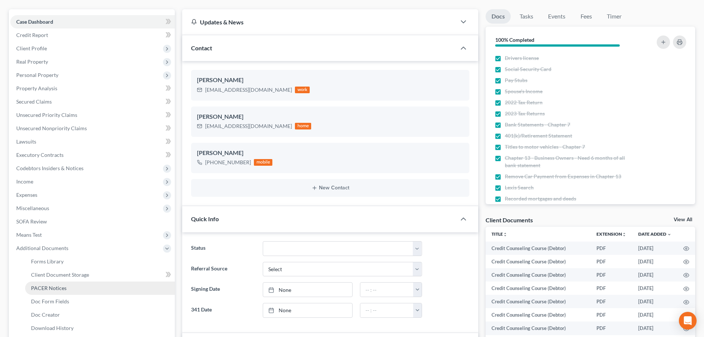
click at [49, 287] on span "PACER Notices" at bounding box center [48, 288] width 35 height 6
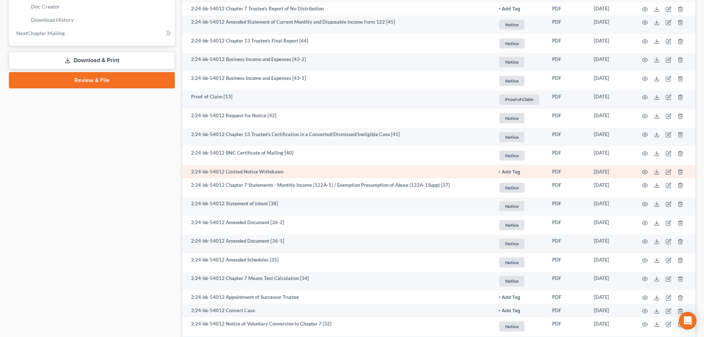
scroll to position [431, 0]
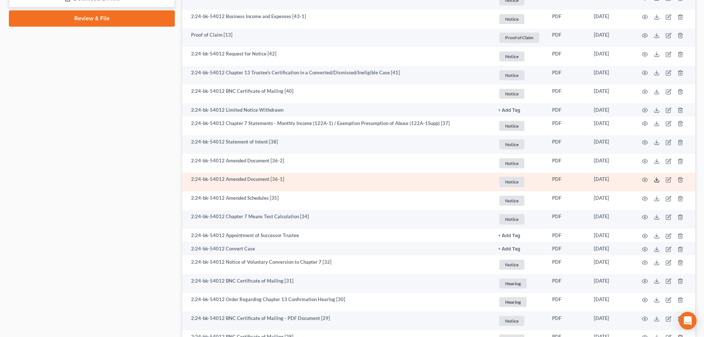
click at [655, 179] on icon at bounding box center [657, 180] width 6 height 6
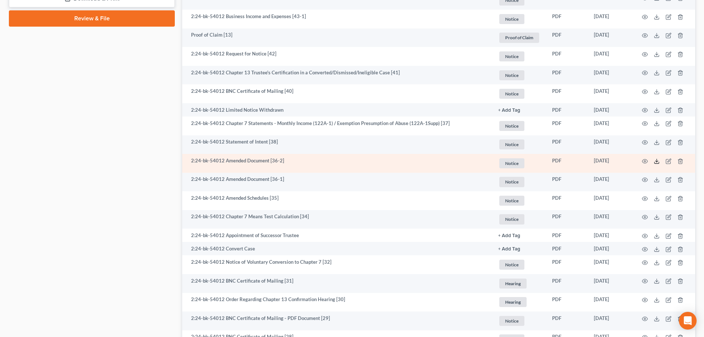
click at [655, 162] on icon at bounding box center [657, 161] width 6 height 6
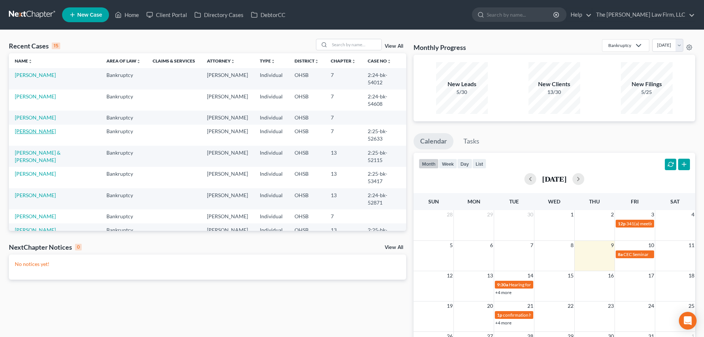
click at [34, 128] on link "[PERSON_NAME]" at bounding box center [35, 131] width 41 height 6
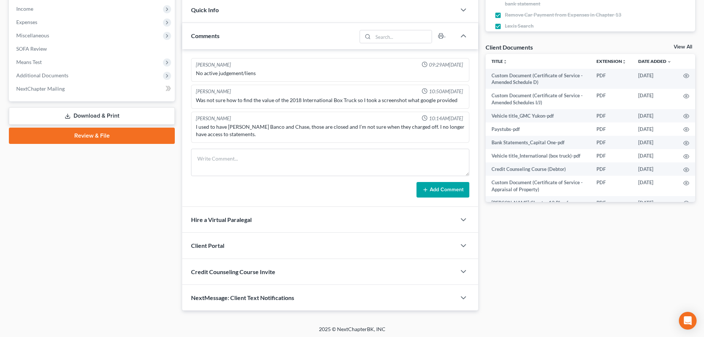
scroll to position [236, 0]
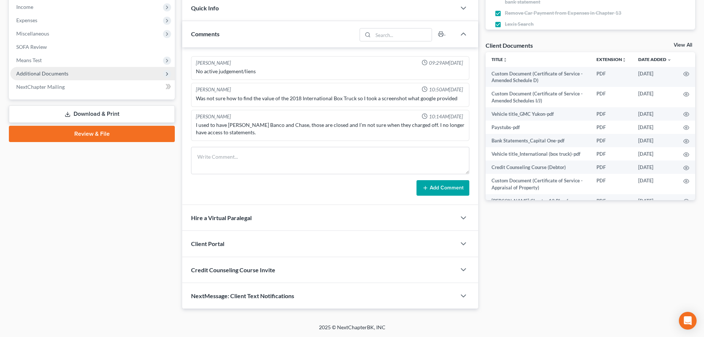
click at [42, 74] on span "Additional Documents" at bounding box center [42, 73] width 52 height 6
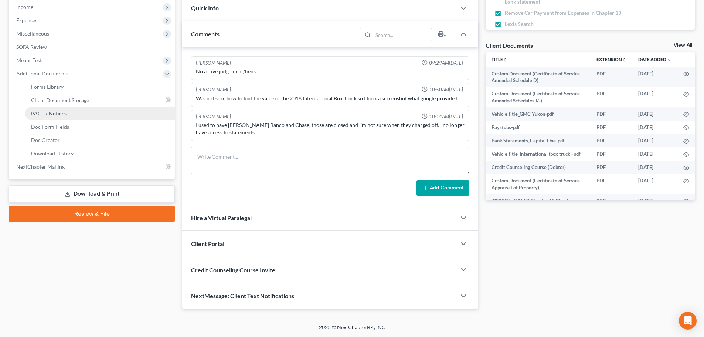
click at [52, 113] on span "PACER Notices" at bounding box center [48, 113] width 35 height 6
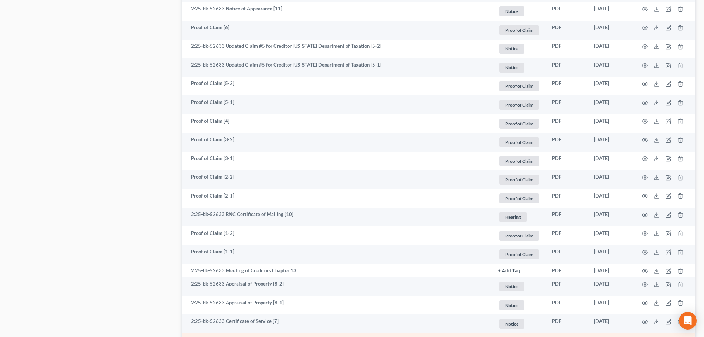
scroll to position [862, 0]
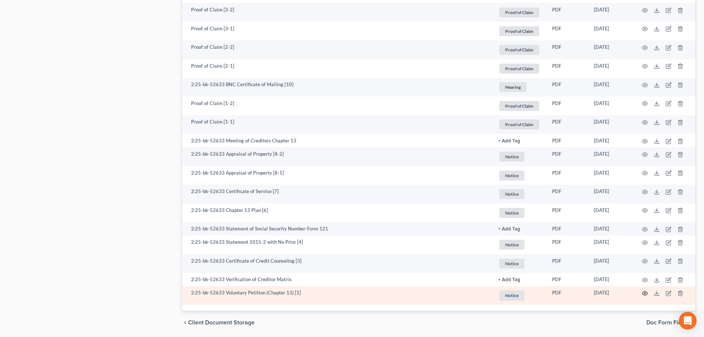
click at [648, 294] on icon "button" at bounding box center [645, 293] width 6 height 6
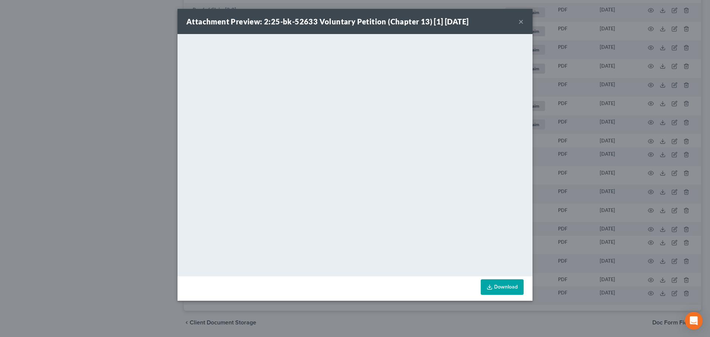
click at [521, 21] on button "×" at bounding box center [520, 21] width 5 height 9
